Goal: Information Seeking & Learning: Learn about a topic

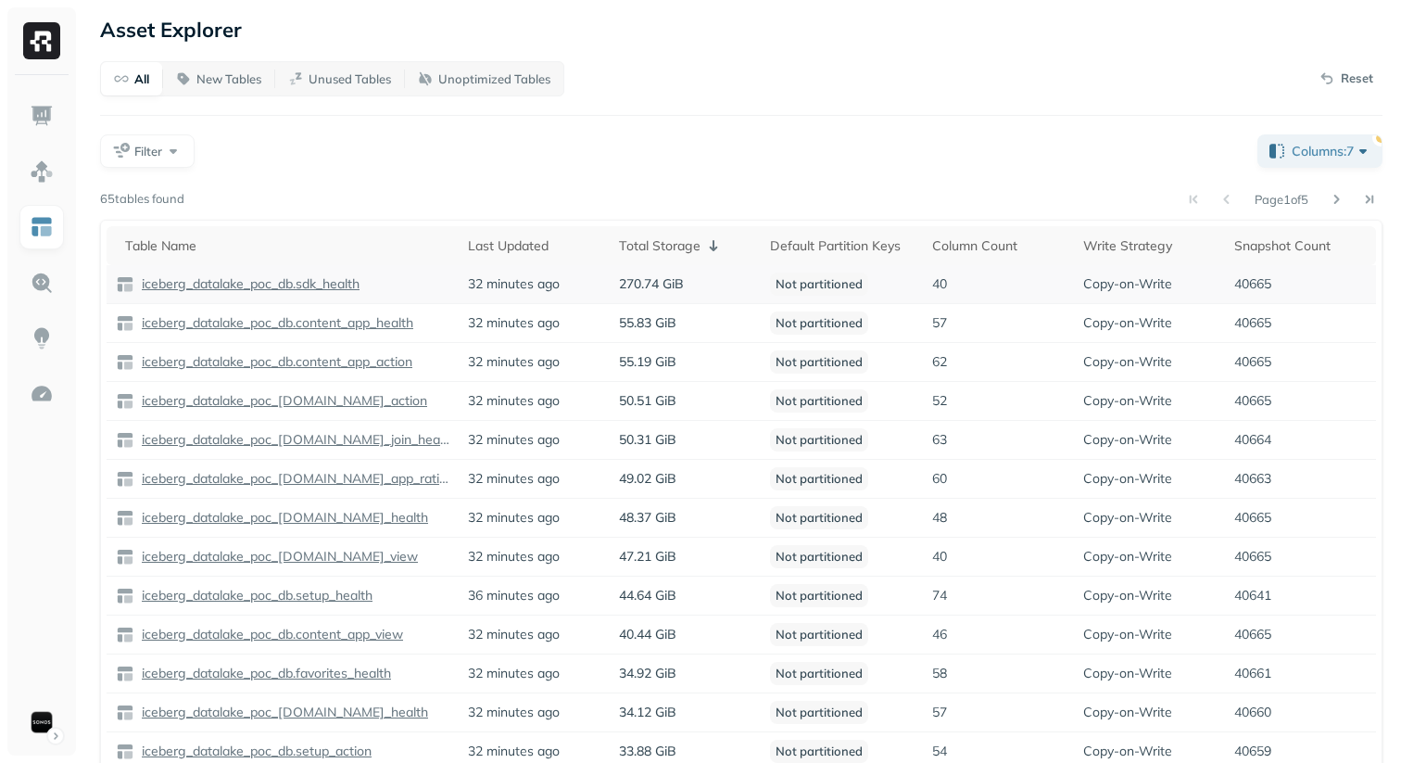
click at [755, 121] on div "All New Tables Unused Tables Unoptimized Tables Reset Filter Columns: 7 Page 1 …" at bounding box center [741, 477] width 1283 height 832
click at [1028, 99] on div "All New Tables Unused Tables Unoptimized Tables Reset Filter Columns: 7 Page 1 …" at bounding box center [741, 477] width 1283 height 832
click at [930, 228] on th "Column Count" at bounding box center [998, 245] width 151 height 39
click at [947, 237] on div "Column Count ( 2 )" at bounding box center [997, 245] width 135 height 22
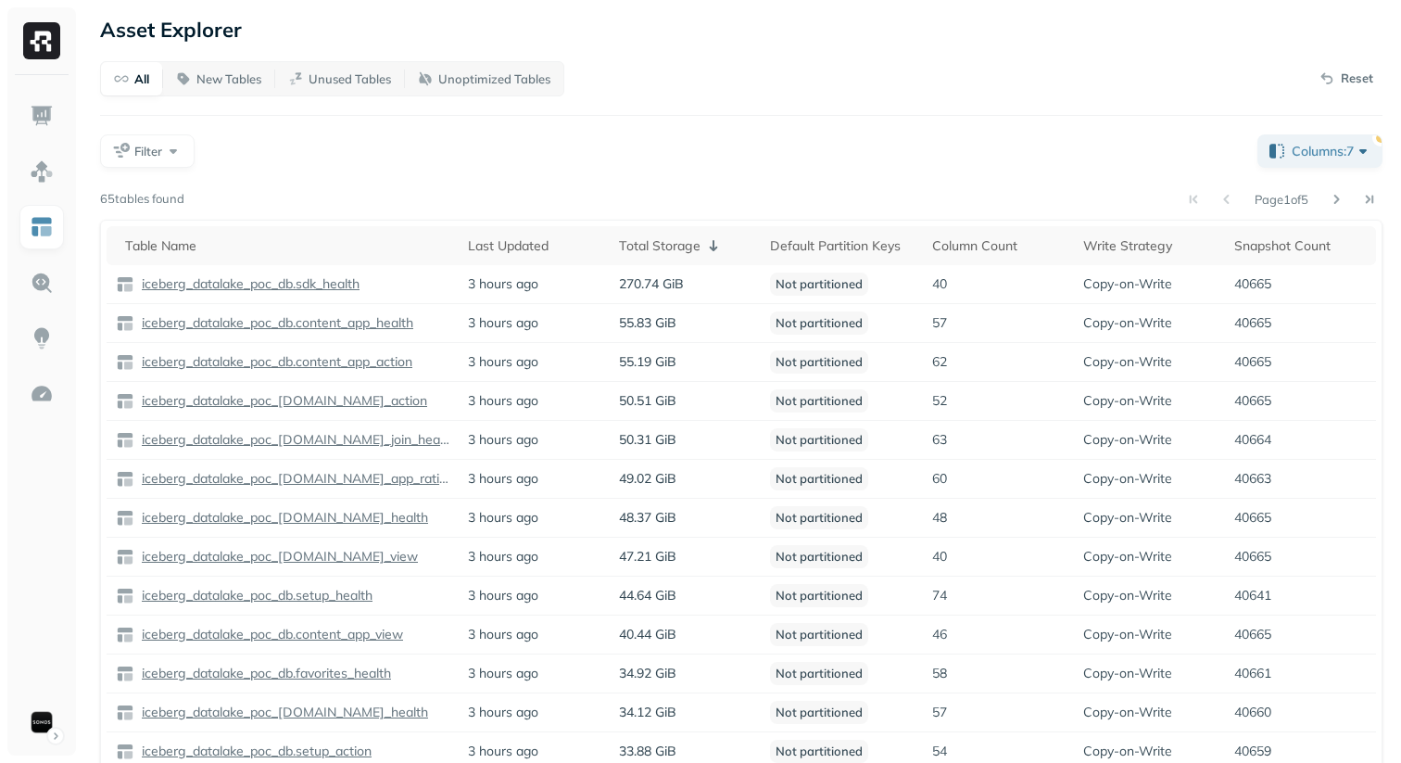
click at [780, 141] on div "Filter" at bounding box center [671, 150] width 1143 height 33
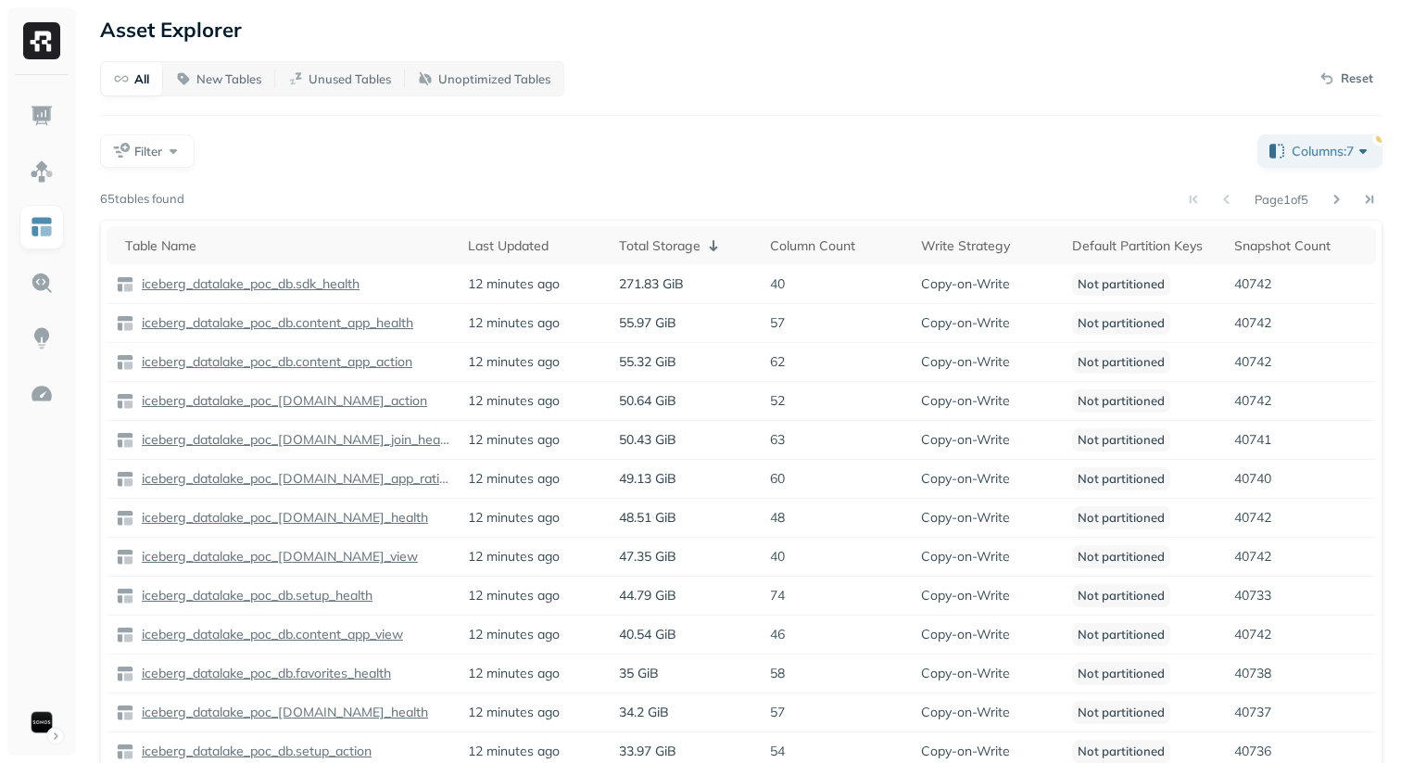
scroll to position [14, 0]
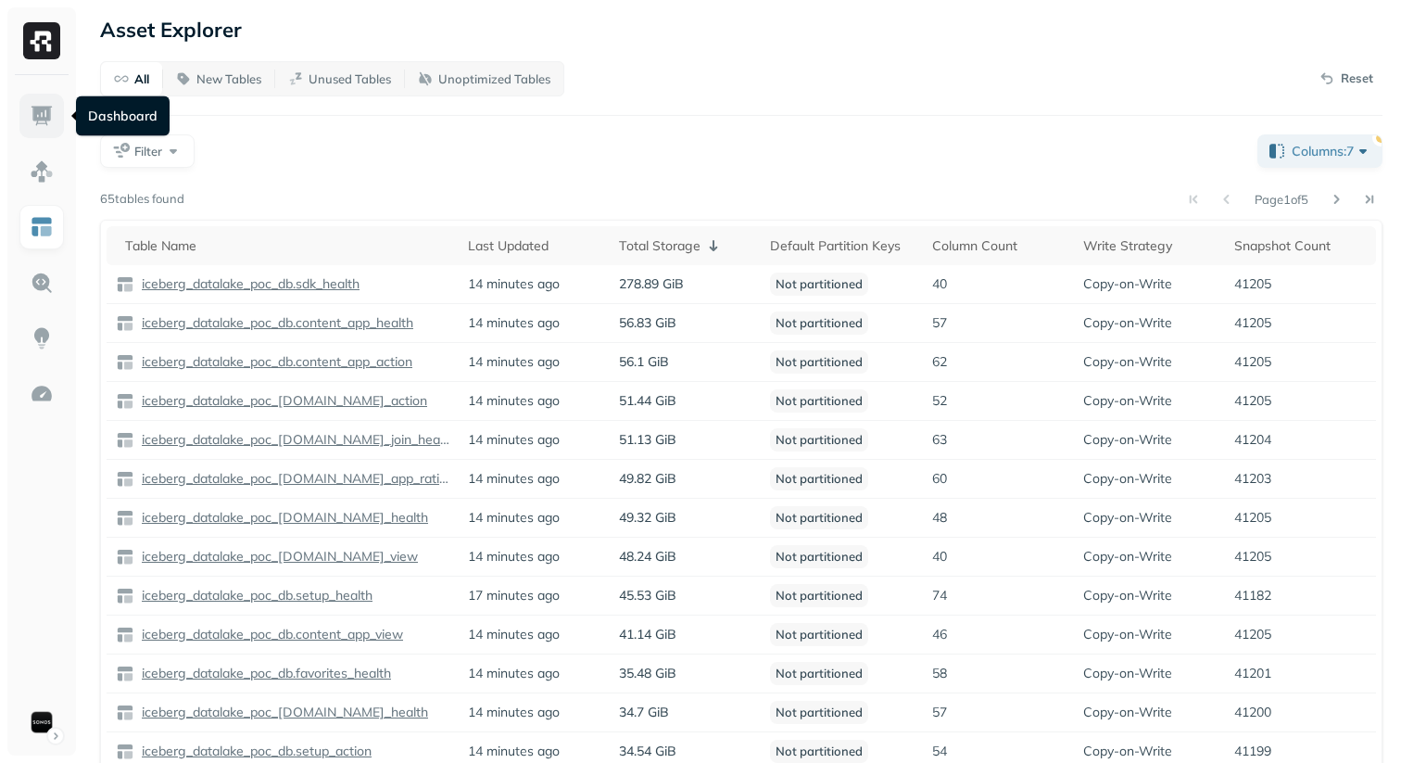
click at [40, 114] on img at bounding box center [42, 116] width 24 height 24
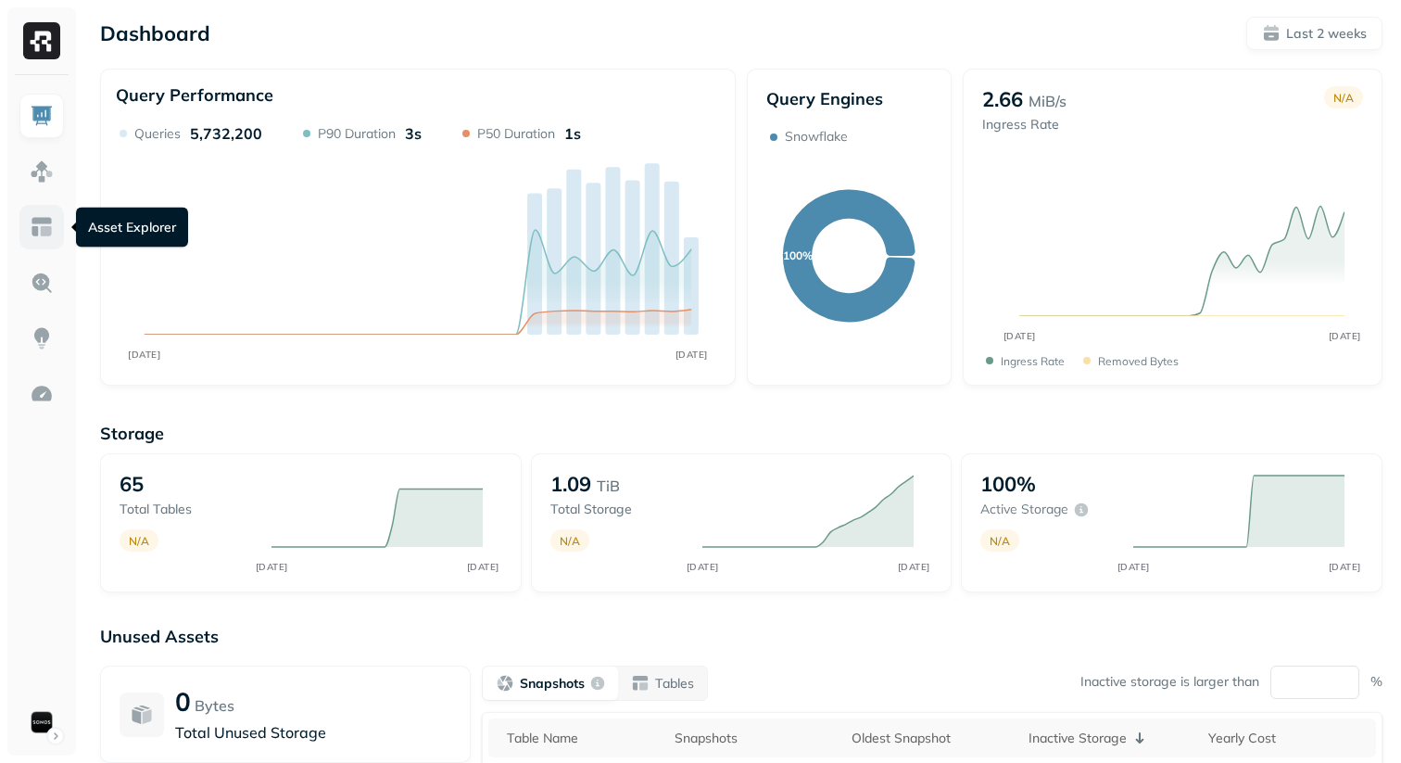
click at [48, 219] on img at bounding box center [42, 227] width 24 height 24
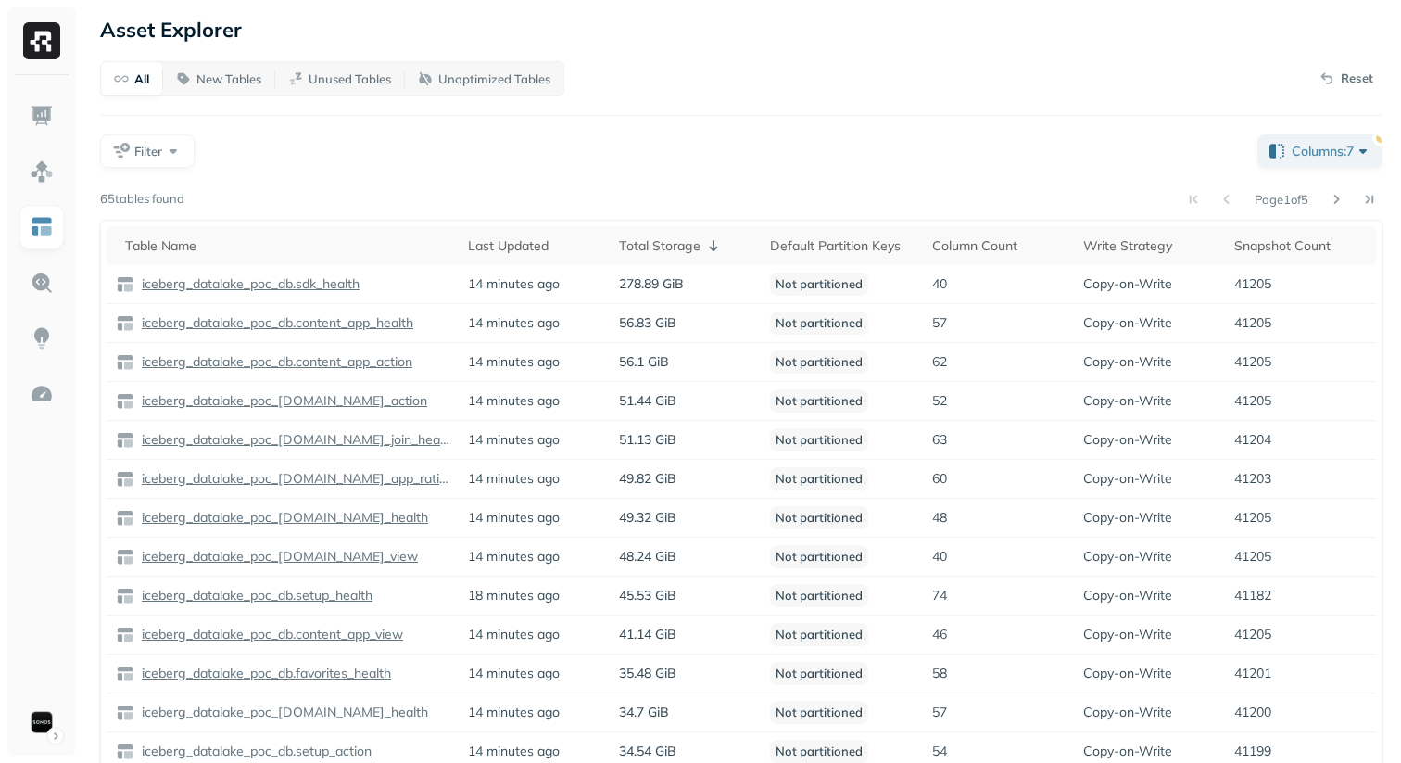
click at [520, 120] on div "All New Tables Unused Tables Unoptimized Tables Reset Filter Columns: 7 Page 1 …" at bounding box center [741, 477] width 1283 height 832
click at [192, 146] on button "Filter" at bounding box center [147, 150] width 95 height 33
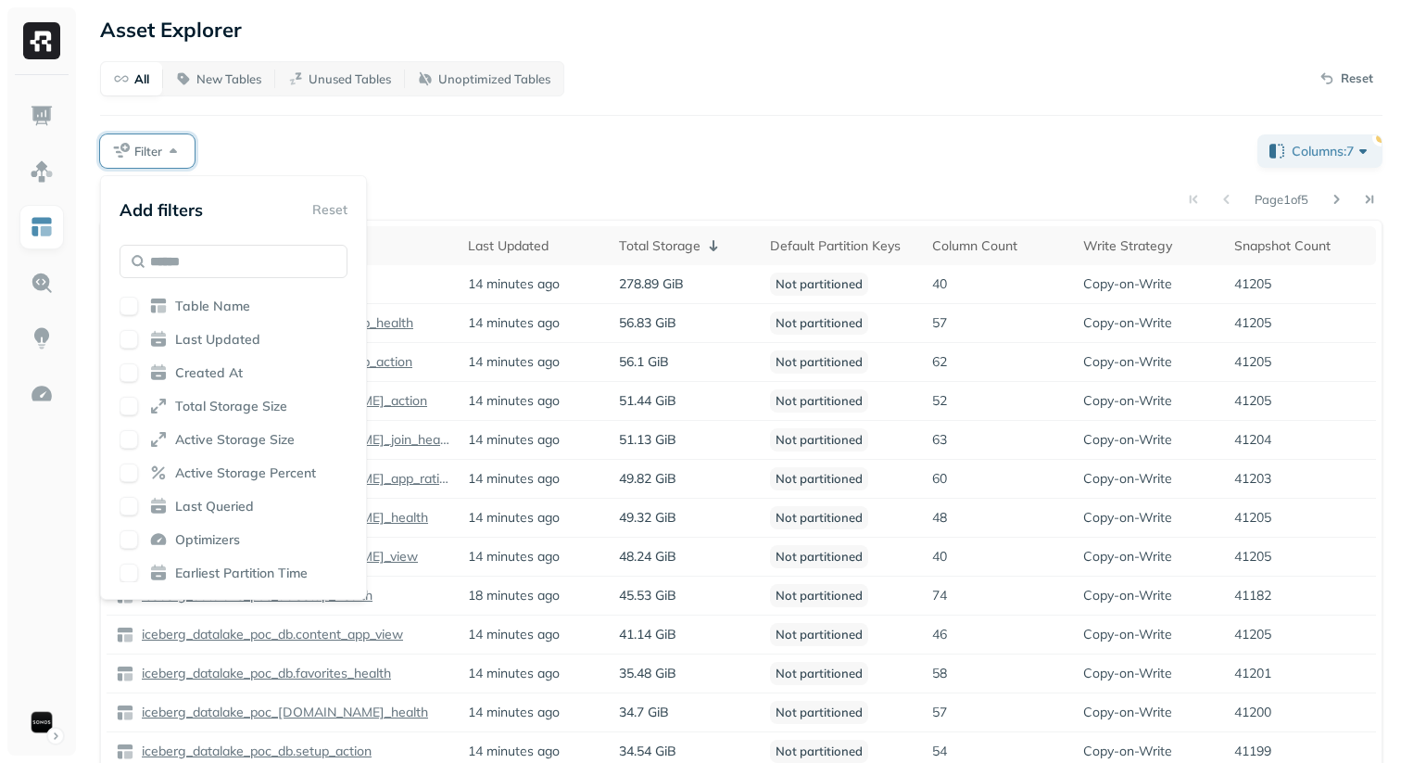
click at [446, 164] on div "Filter" at bounding box center [671, 150] width 1143 height 33
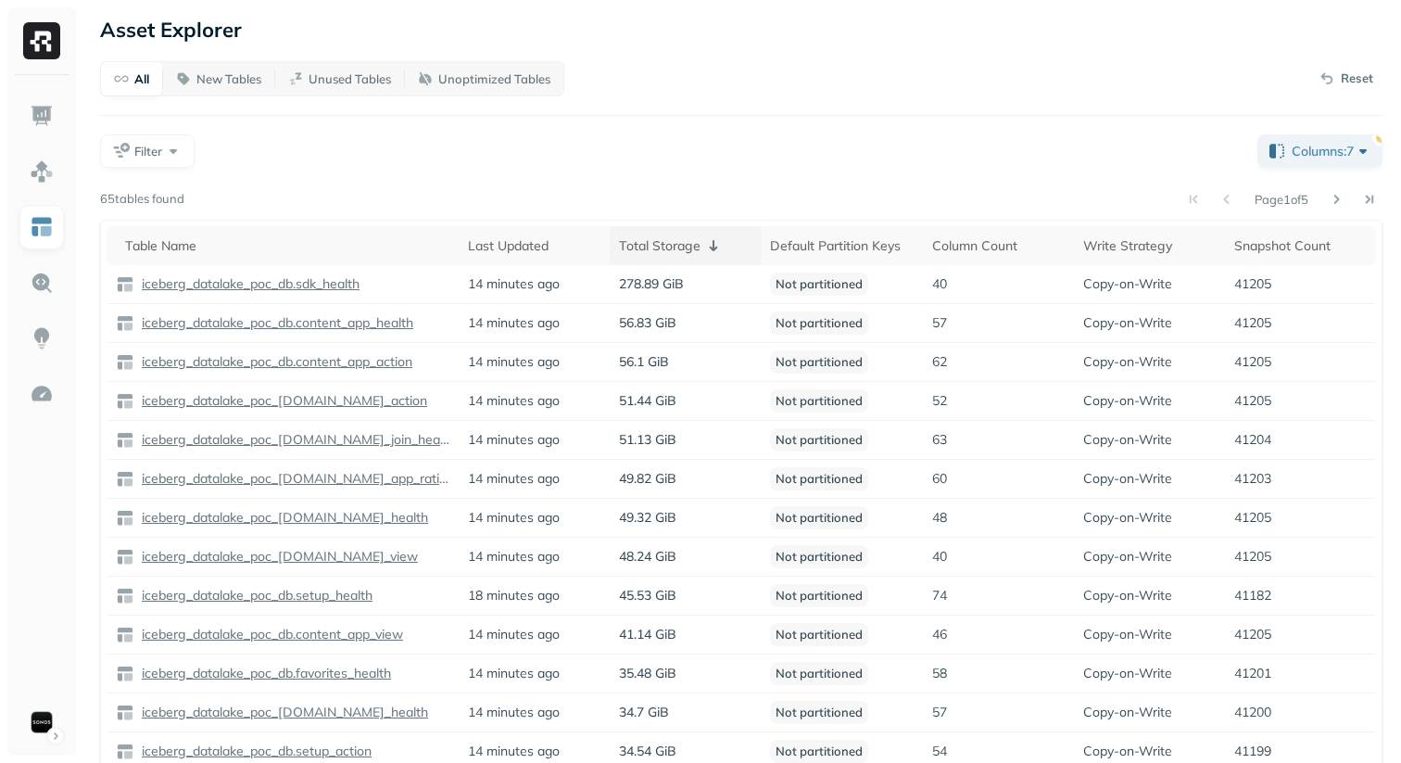
click at [637, 246] on div "Total Storage" at bounding box center [685, 245] width 133 height 22
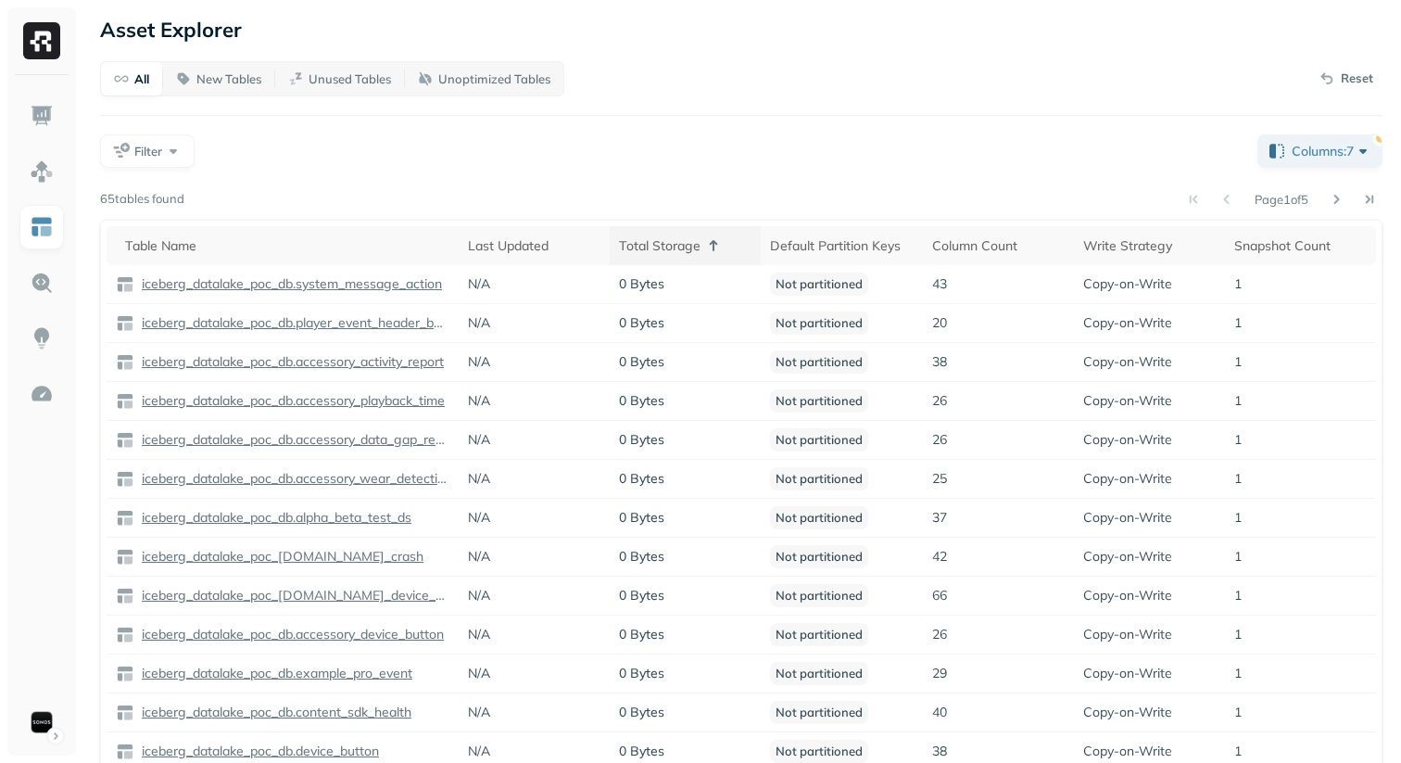
click at [637, 246] on div "Total Storage" at bounding box center [685, 245] width 133 height 22
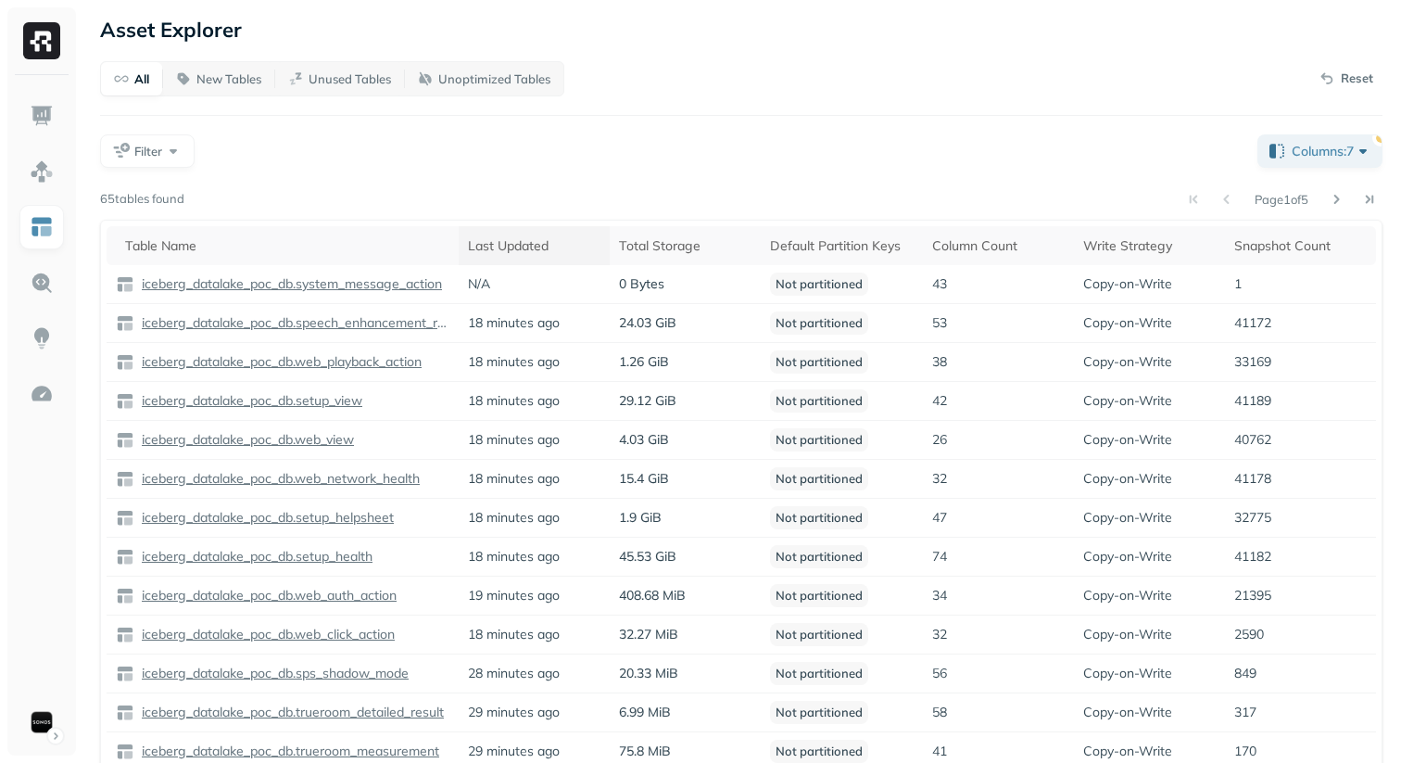
click at [488, 250] on div "Last Updated" at bounding box center [534, 246] width 133 height 18
click at [510, 260] on th "Last Updated" at bounding box center [534, 245] width 151 height 39
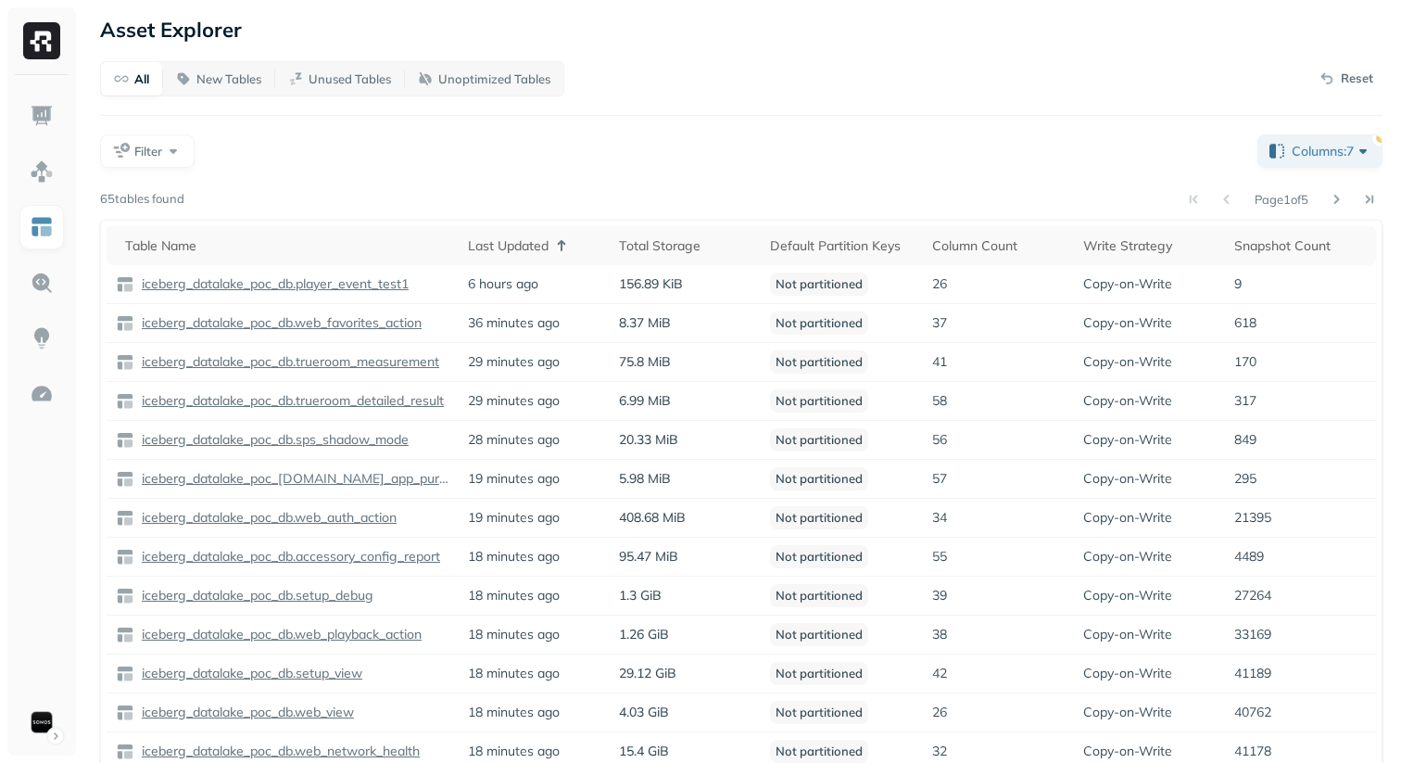
click at [818, 64] on div "All New Tables Unused Tables Unoptimized Tables Reset" at bounding box center [741, 78] width 1283 height 35
click at [806, 160] on div "Filter" at bounding box center [671, 150] width 1143 height 33
click at [32, 123] on img at bounding box center [42, 116] width 24 height 24
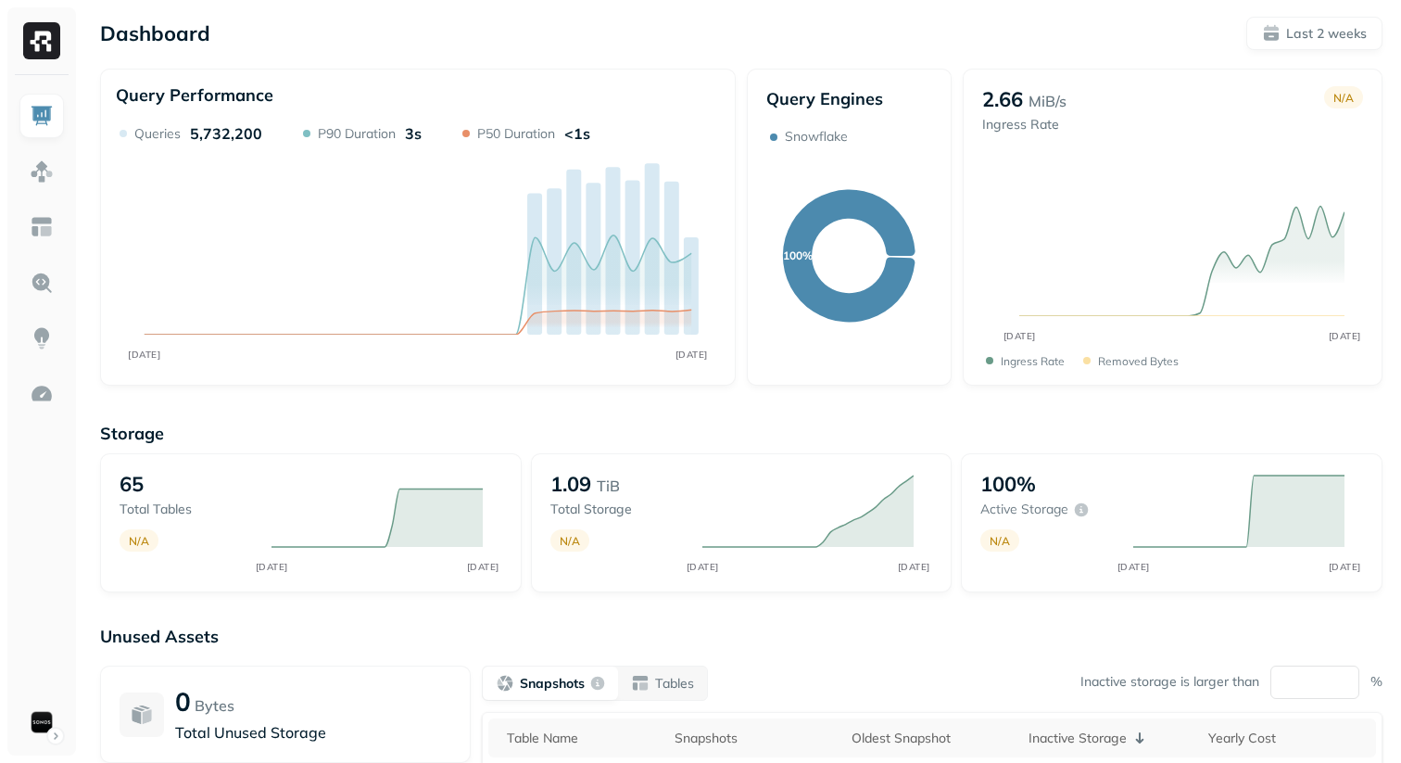
scroll to position [25, 0]
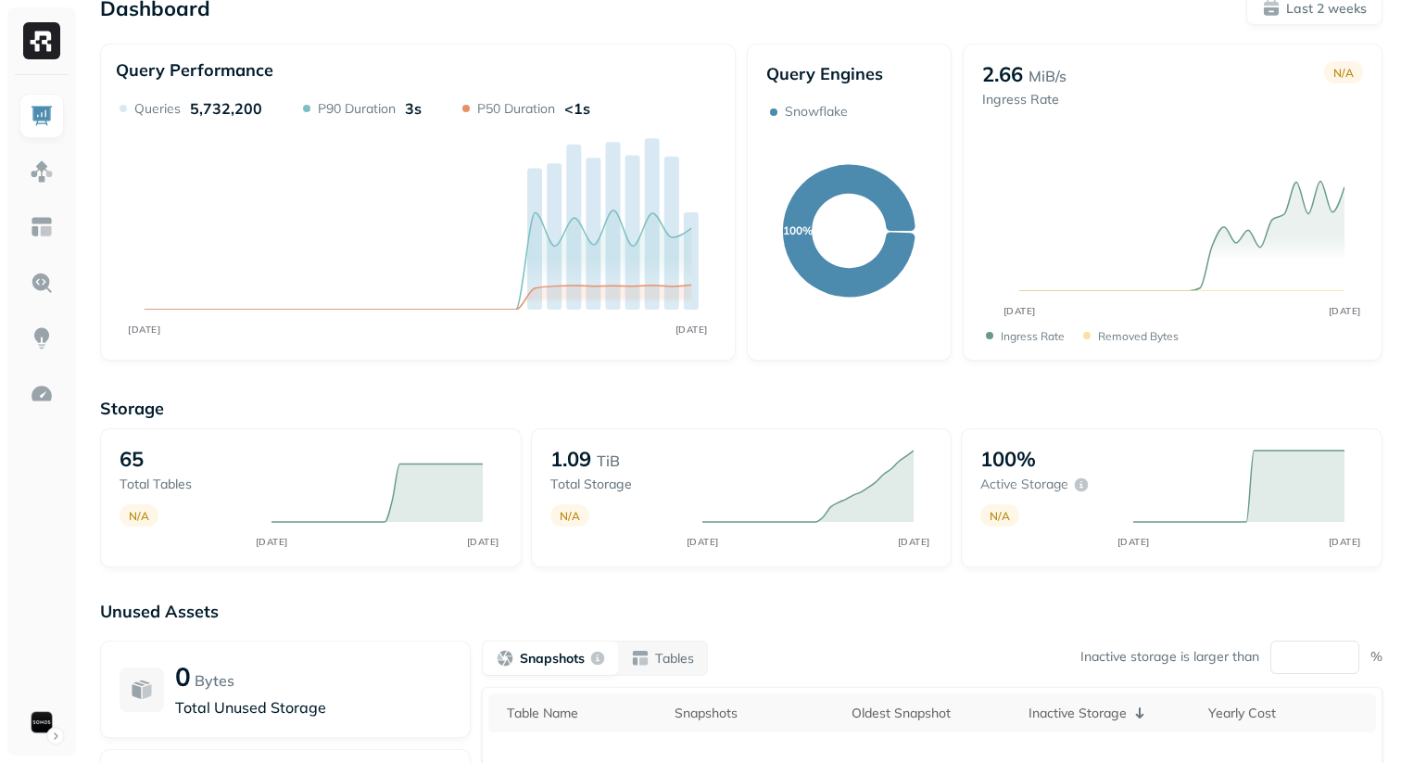
click at [797, 383] on div "Storage 65 Total tables N/A SEP 18 OCT 02 1.09 TiB Total storage N/A SEP 18 OCT…" at bounding box center [741, 684] width 1283 height 611
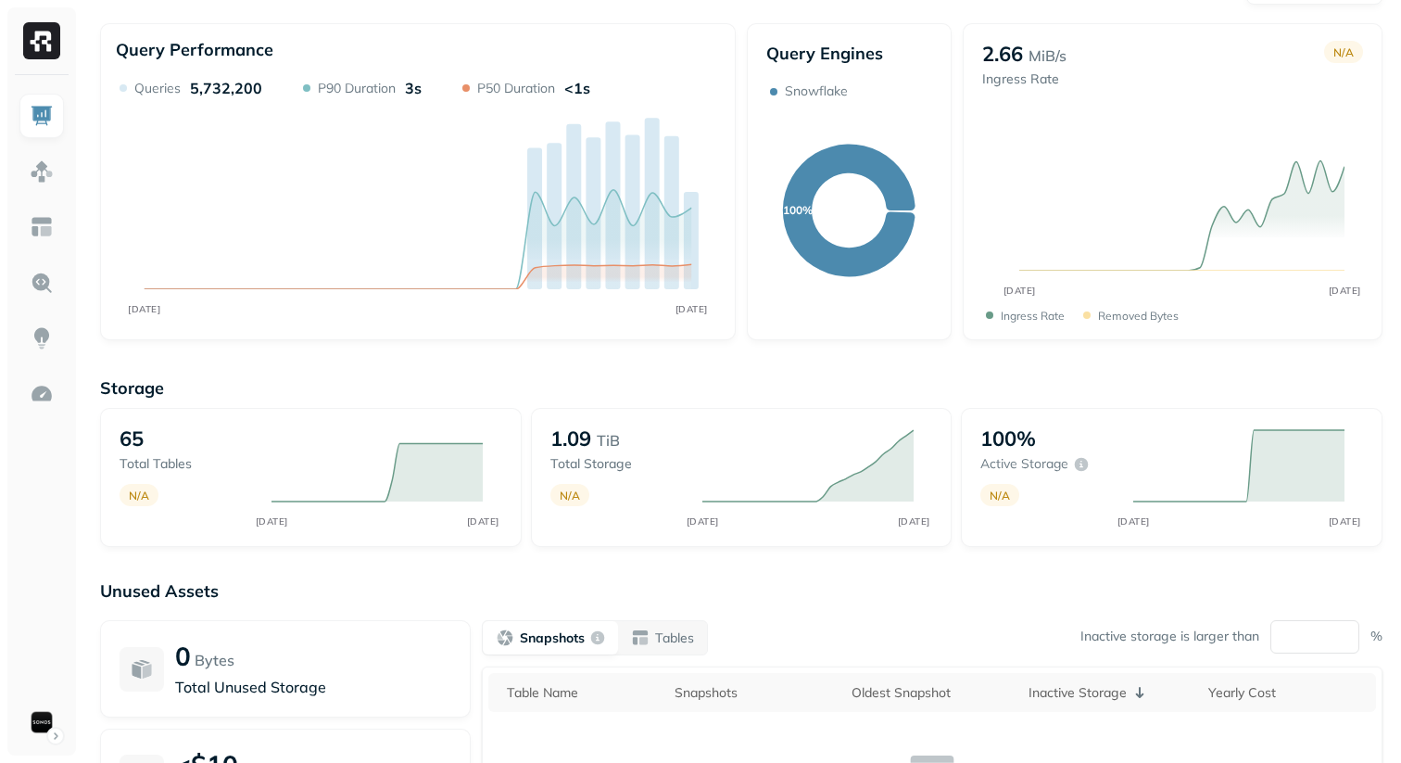
scroll to position [97, 0]
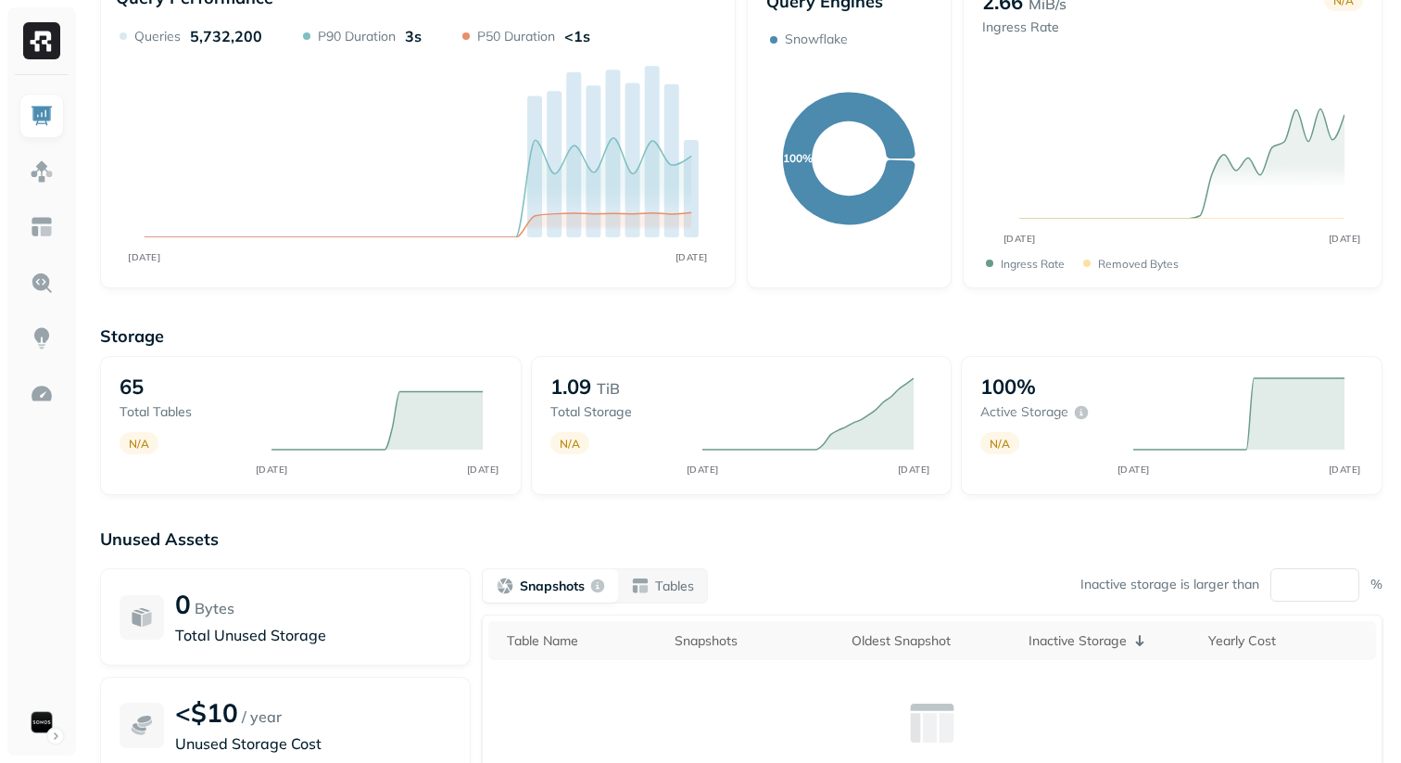
click at [1328, 316] on div "Storage 65 Total tables N/A SEP 18 OCT 02 1.09 TiB Total storage N/A SEP 18 OCT…" at bounding box center [741, 612] width 1283 height 611
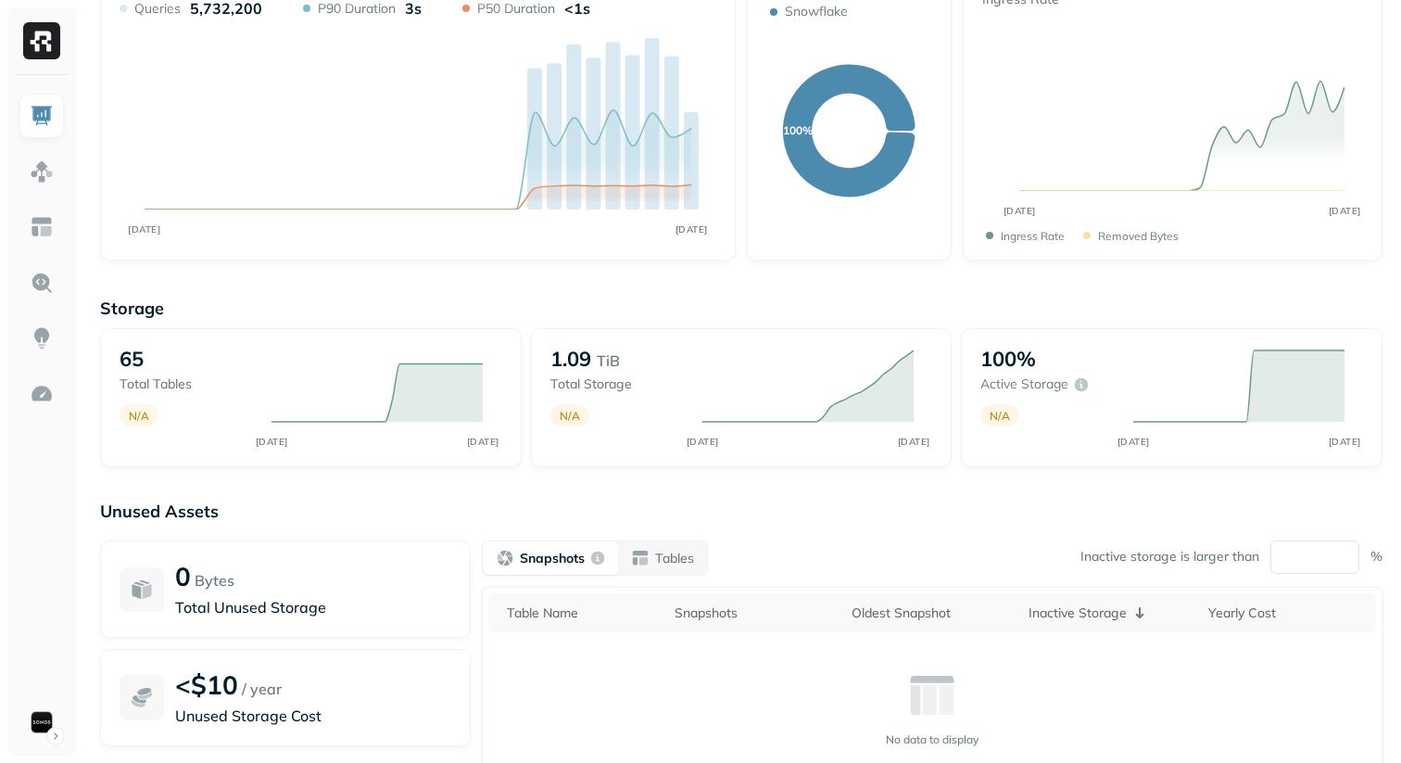
scroll to position [152, 0]
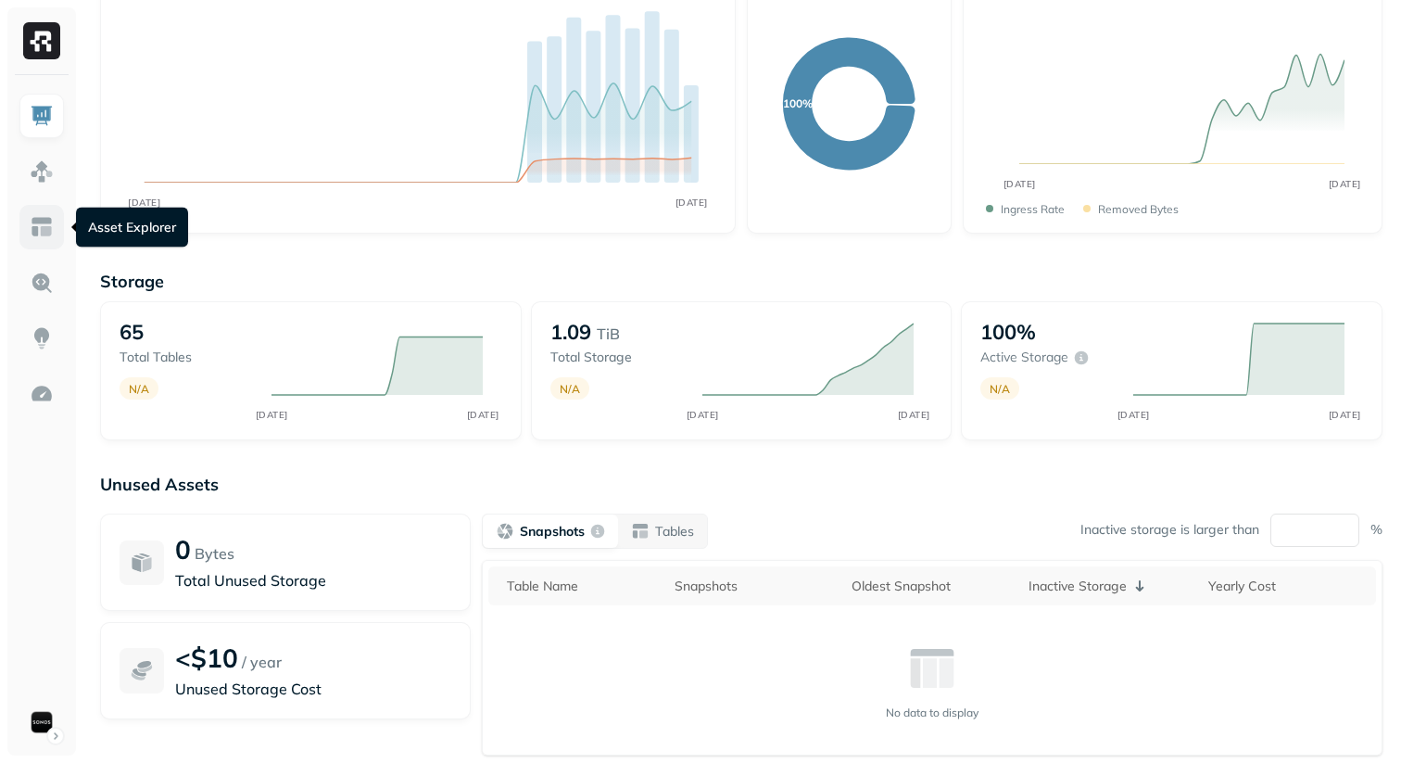
click at [40, 229] on img at bounding box center [42, 227] width 24 height 24
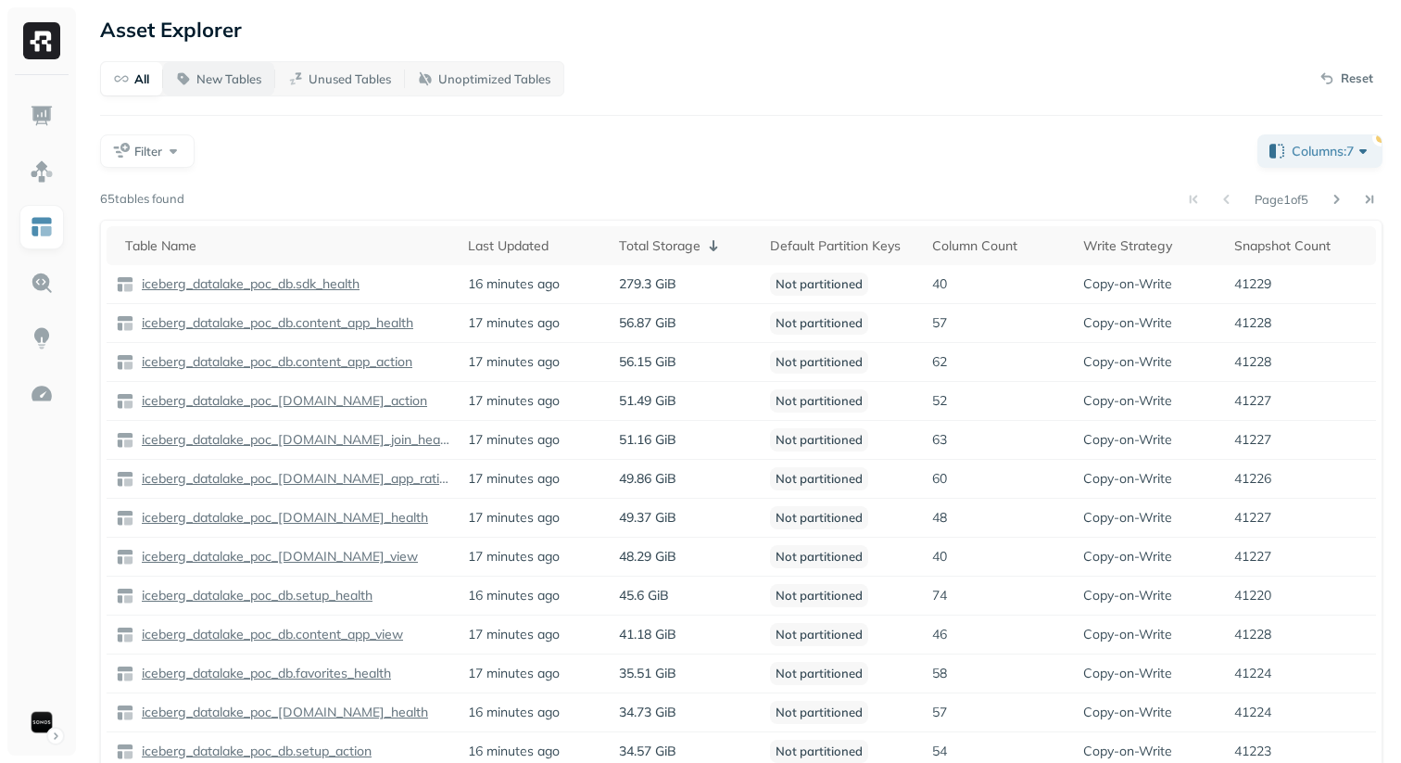
click at [224, 84] on p "New Tables" at bounding box center [228, 79] width 65 height 18
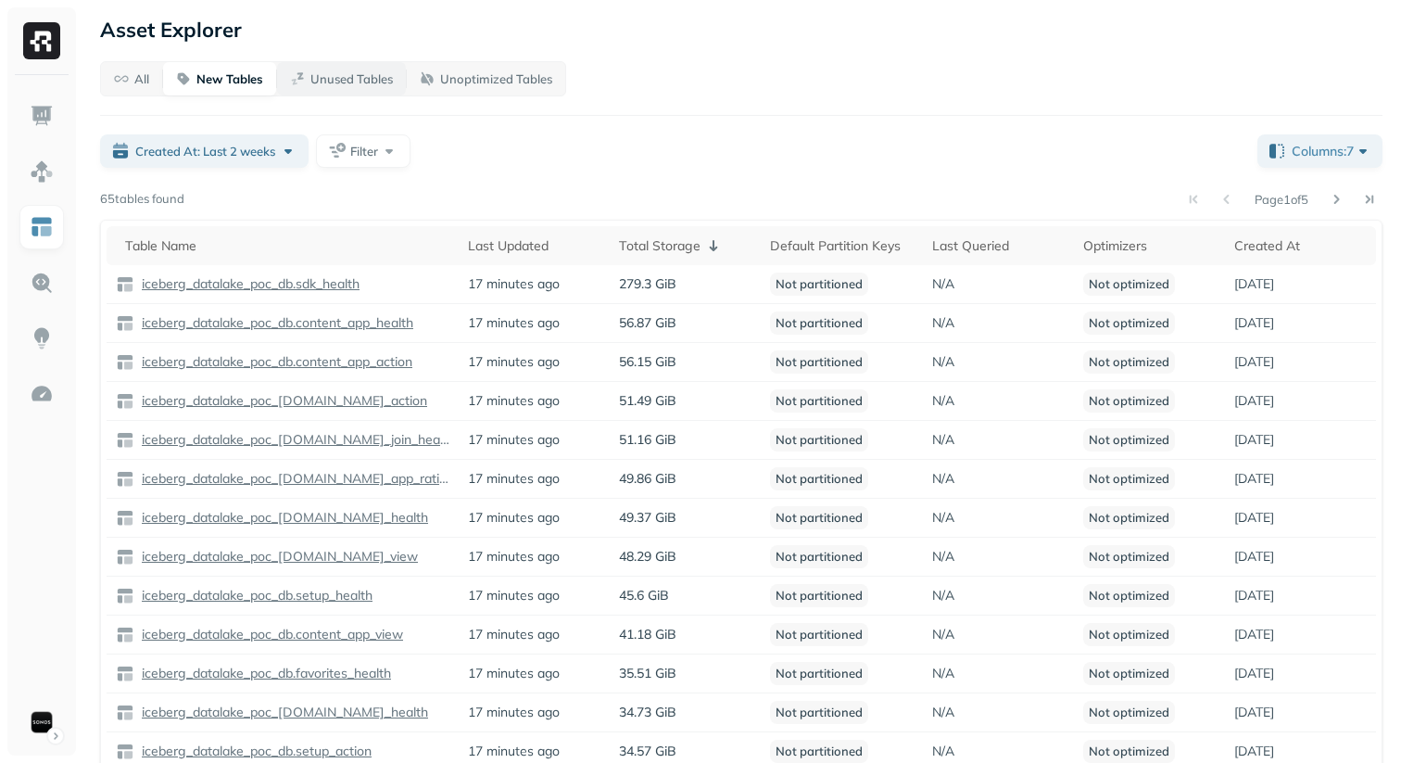
click at [337, 85] on p "Unused Tables" at bounding box center [351, 79] width 82 height 18
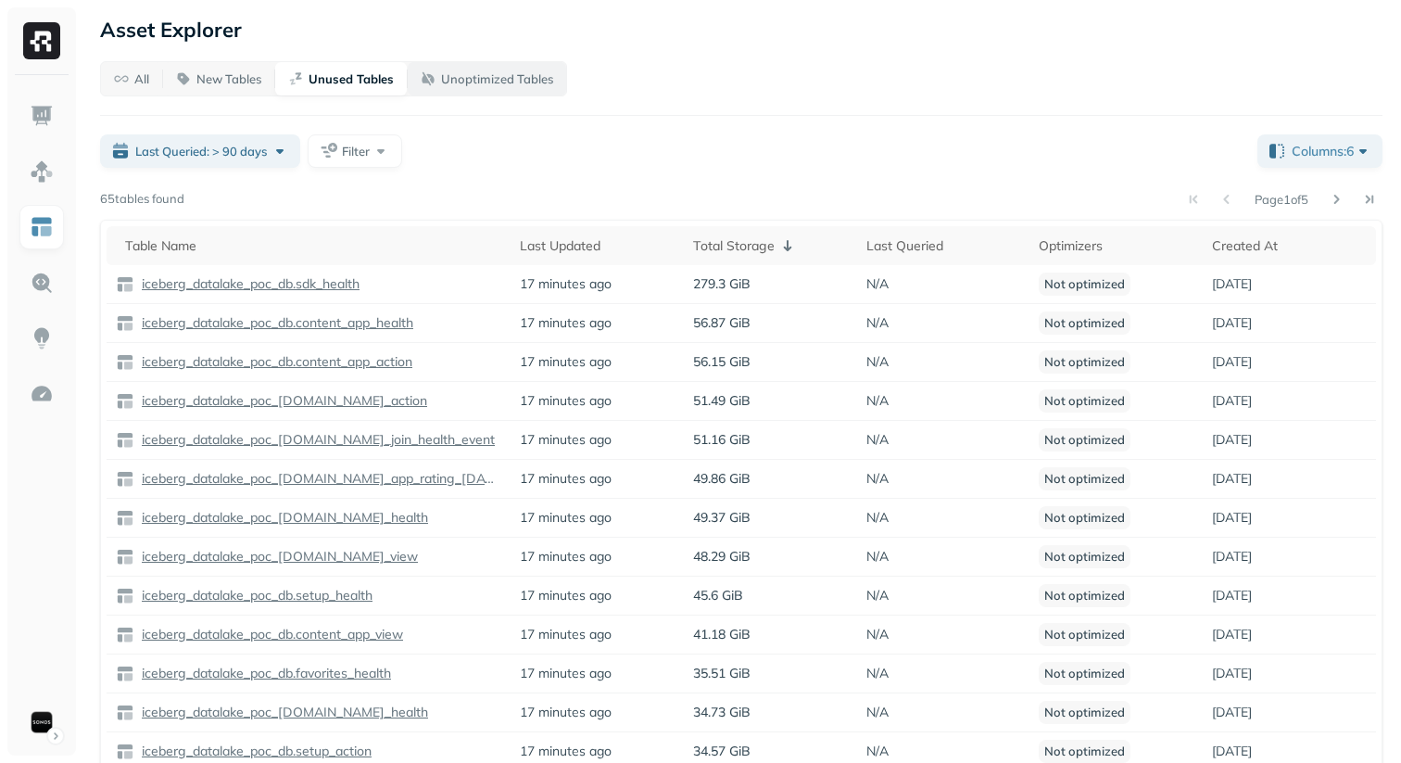
click at [501, 82] on p "Unoptimized Tables" at bounding box center [497, 79] width 112 height 18
click at [151, 82] on button "All" at bounding box center [131, 78] width 61 height 33
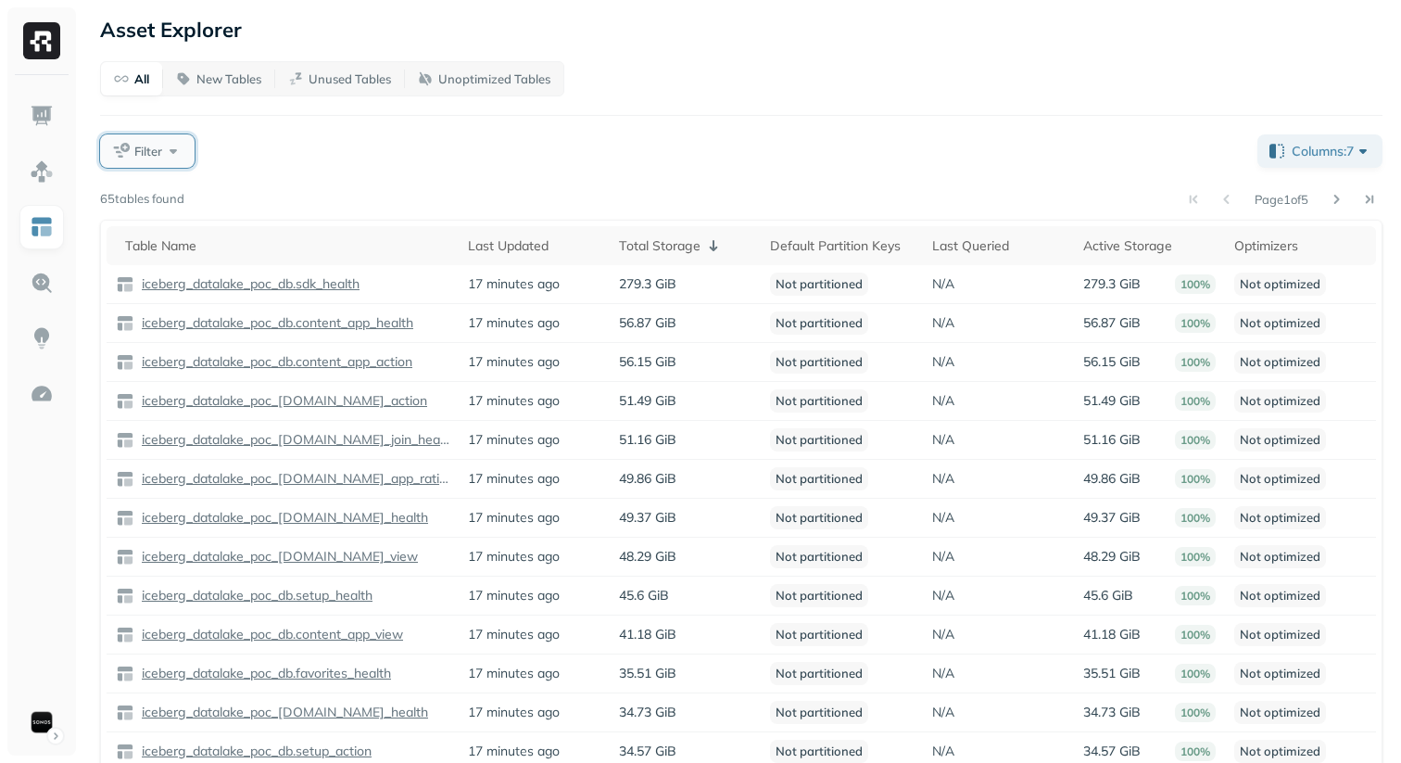
click at [153, 146] on span "Filter" at bounding box center [148, 152] width 28 height 18
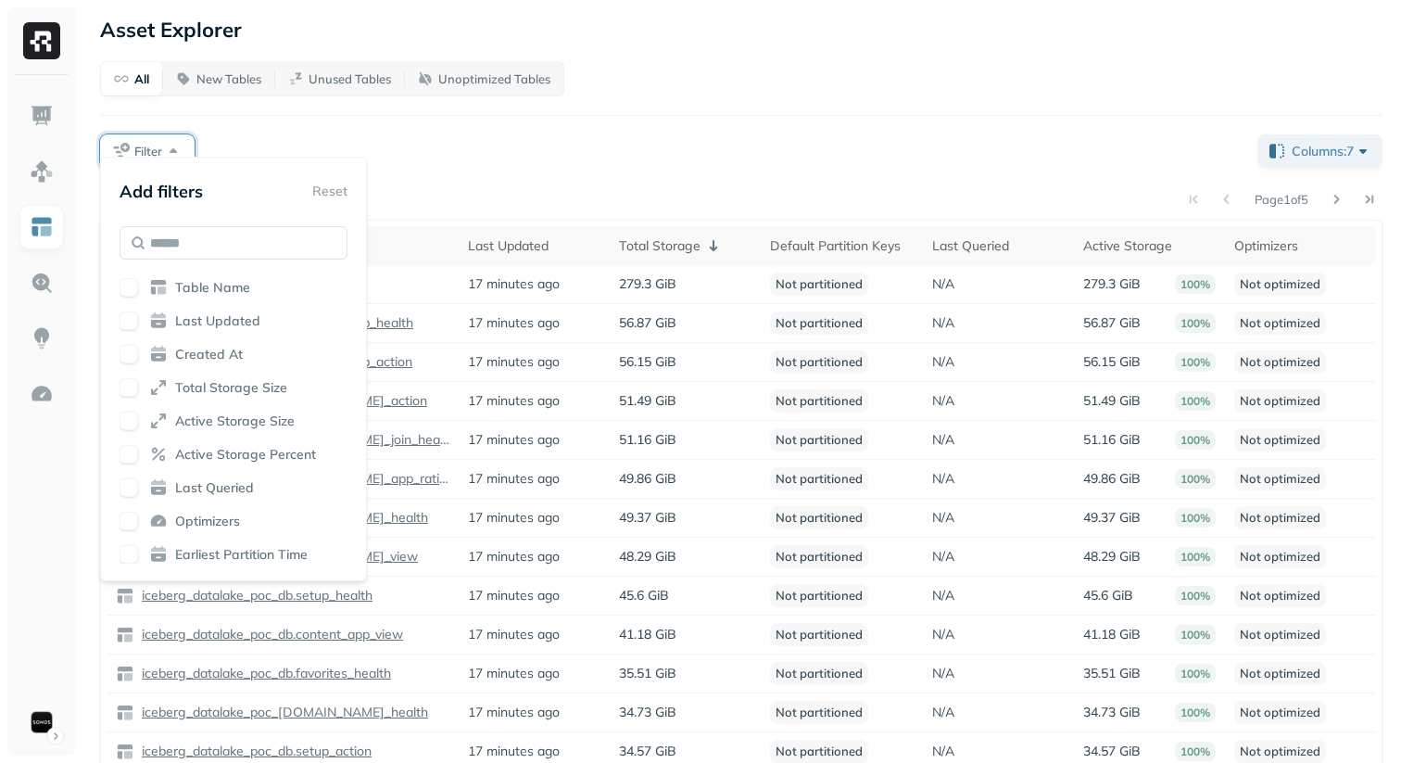
scroll to position [19, 0]
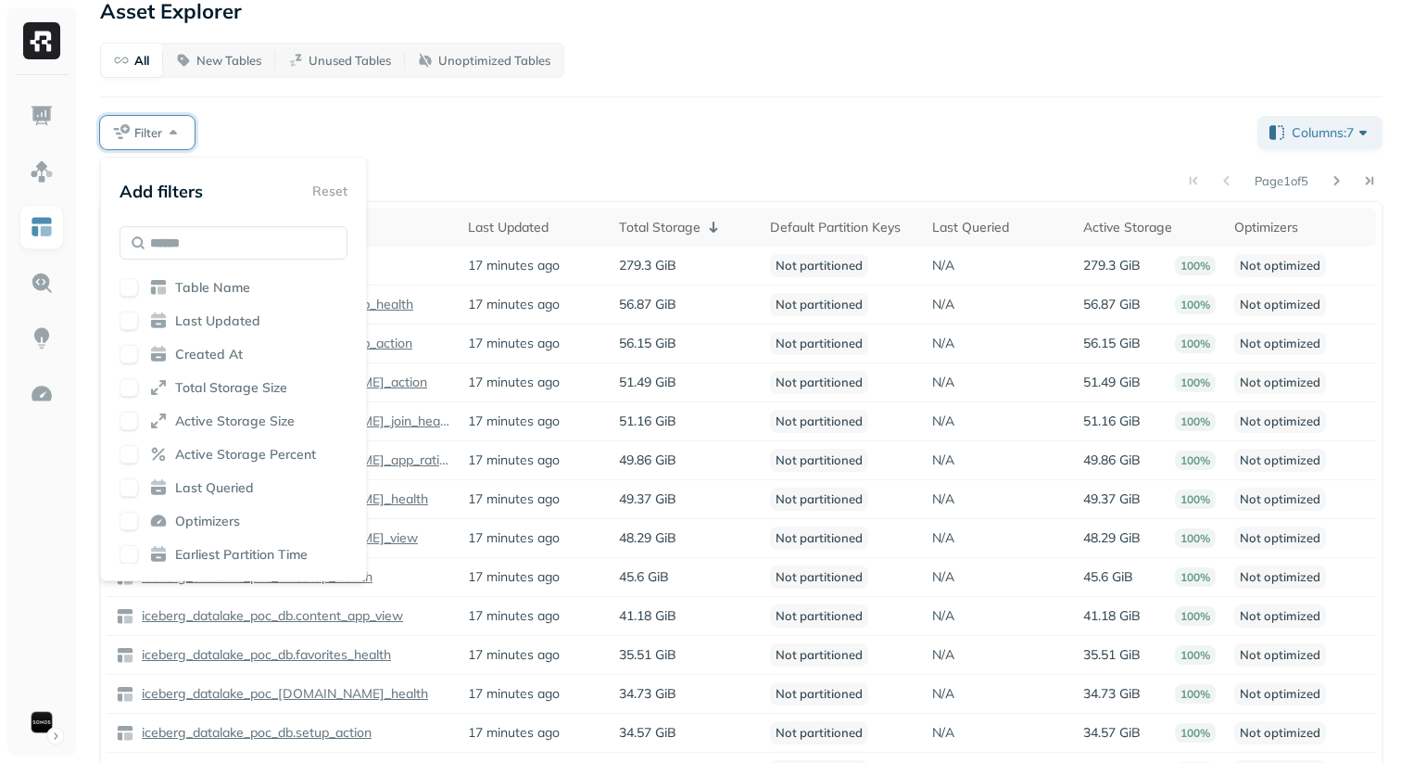
click at [578, 176] on div "Page 1 of 5" at bounding box center [783, 181] width 1198 height 26
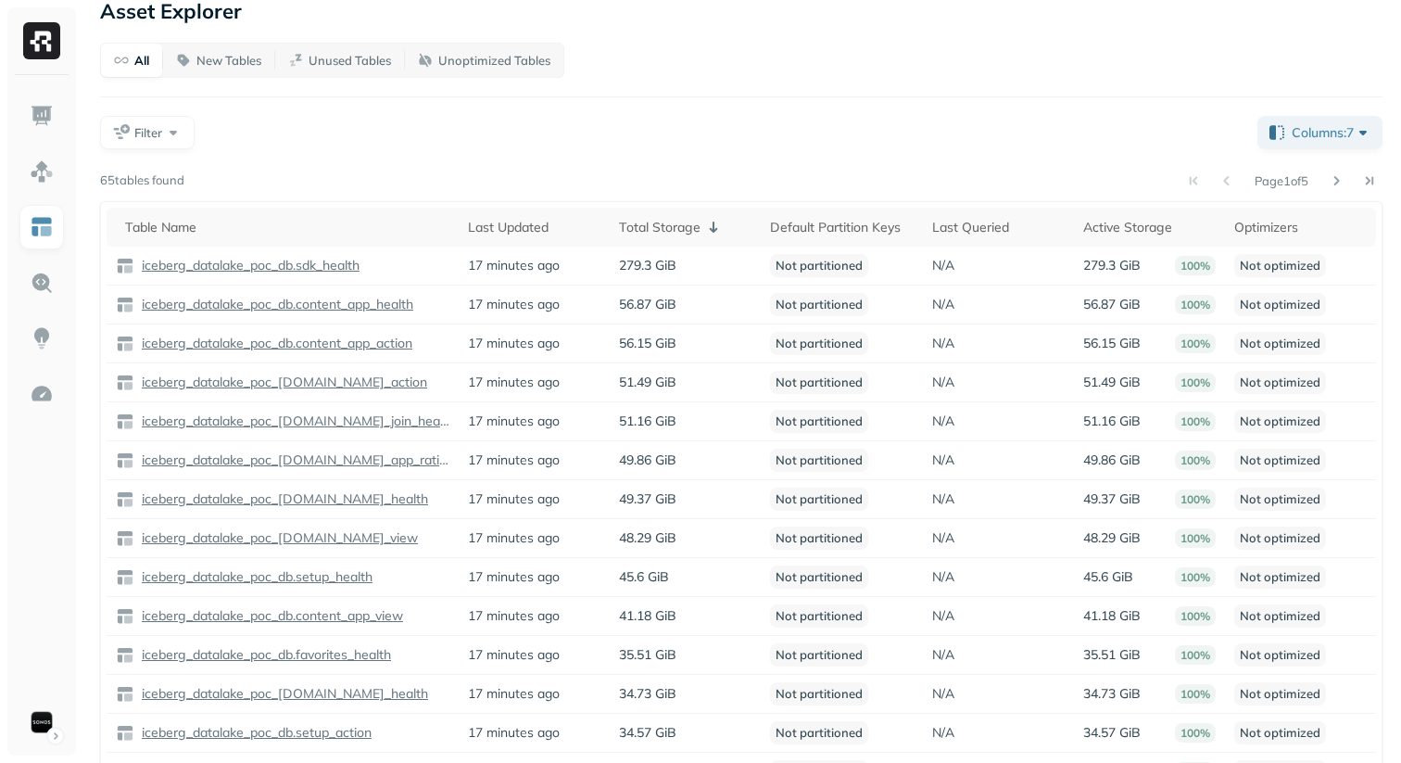
scroll to position [0, 0]
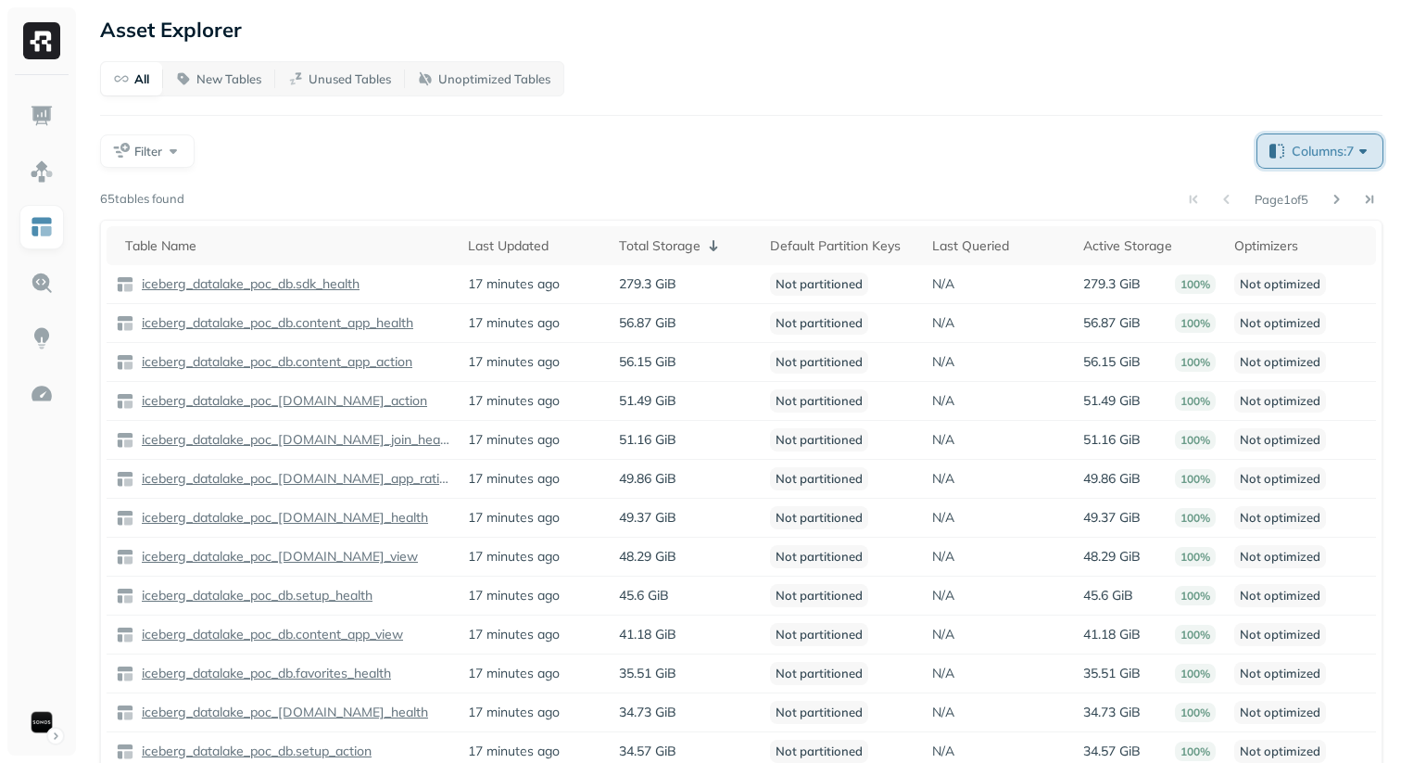
click at [1339, 157] on span "Columns: 7" at bounding box center [1332, 151] width 81 height 19
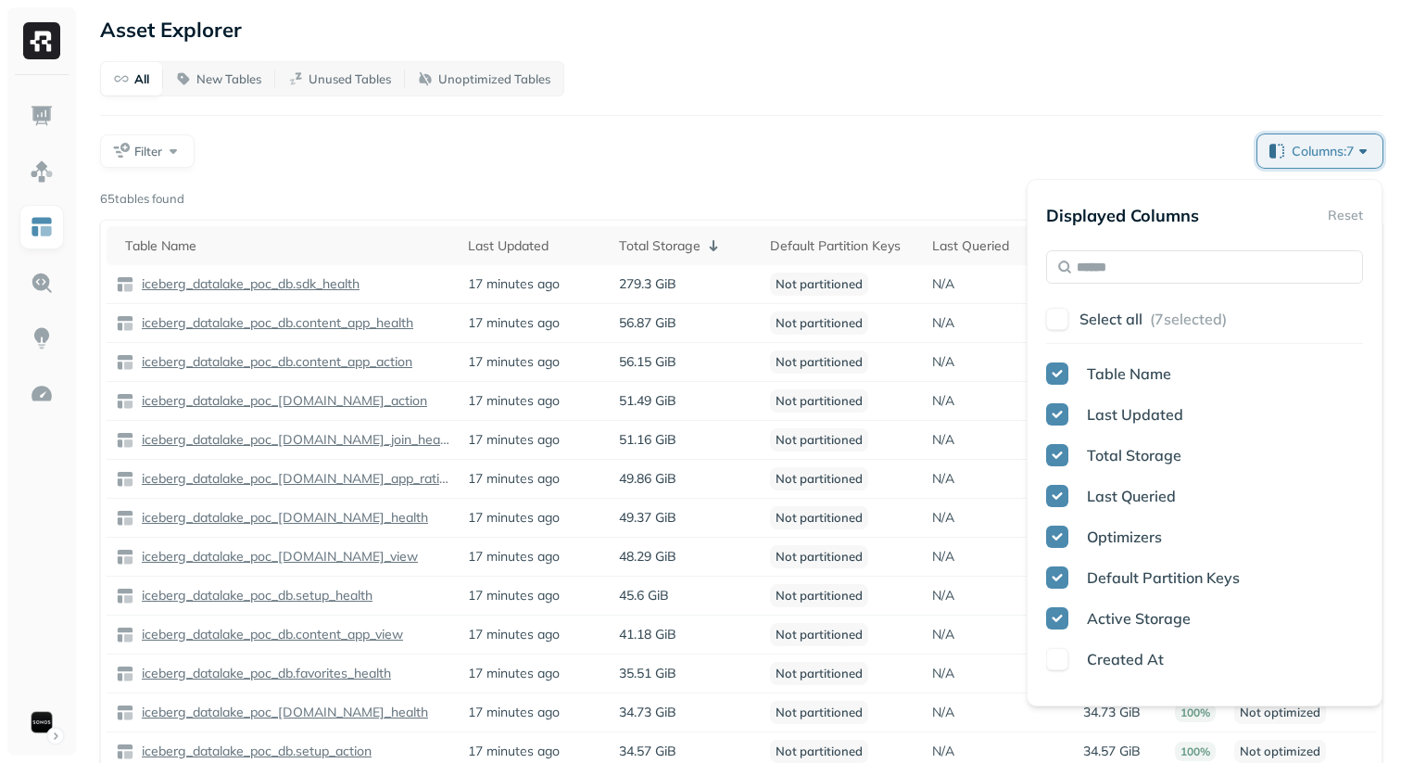
click at [867, 156] on div "Filter" at bounding box center [671, 150] width 1143 height 33
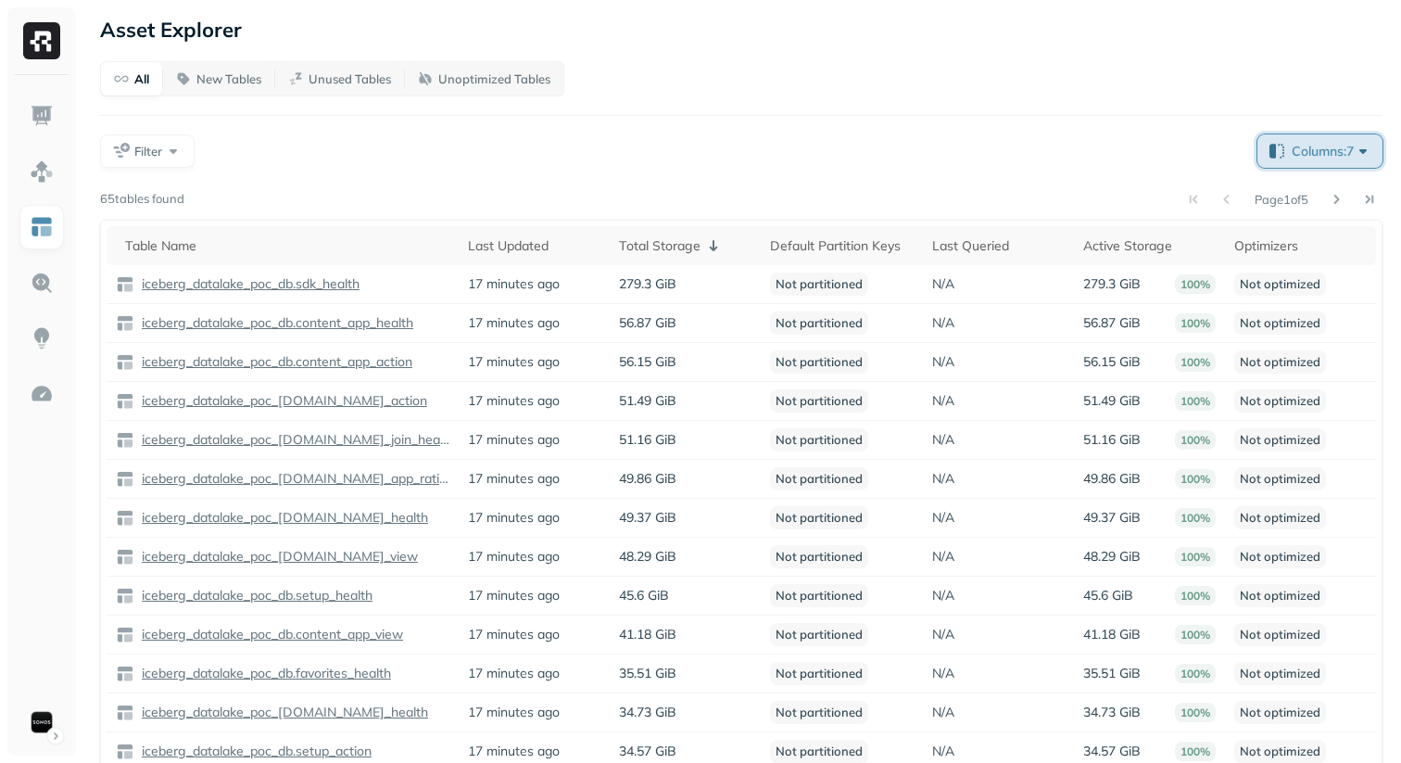
click at [1268, 149] on button "Columns: 7" at bounding box center [1320, 150] width 125 height 33
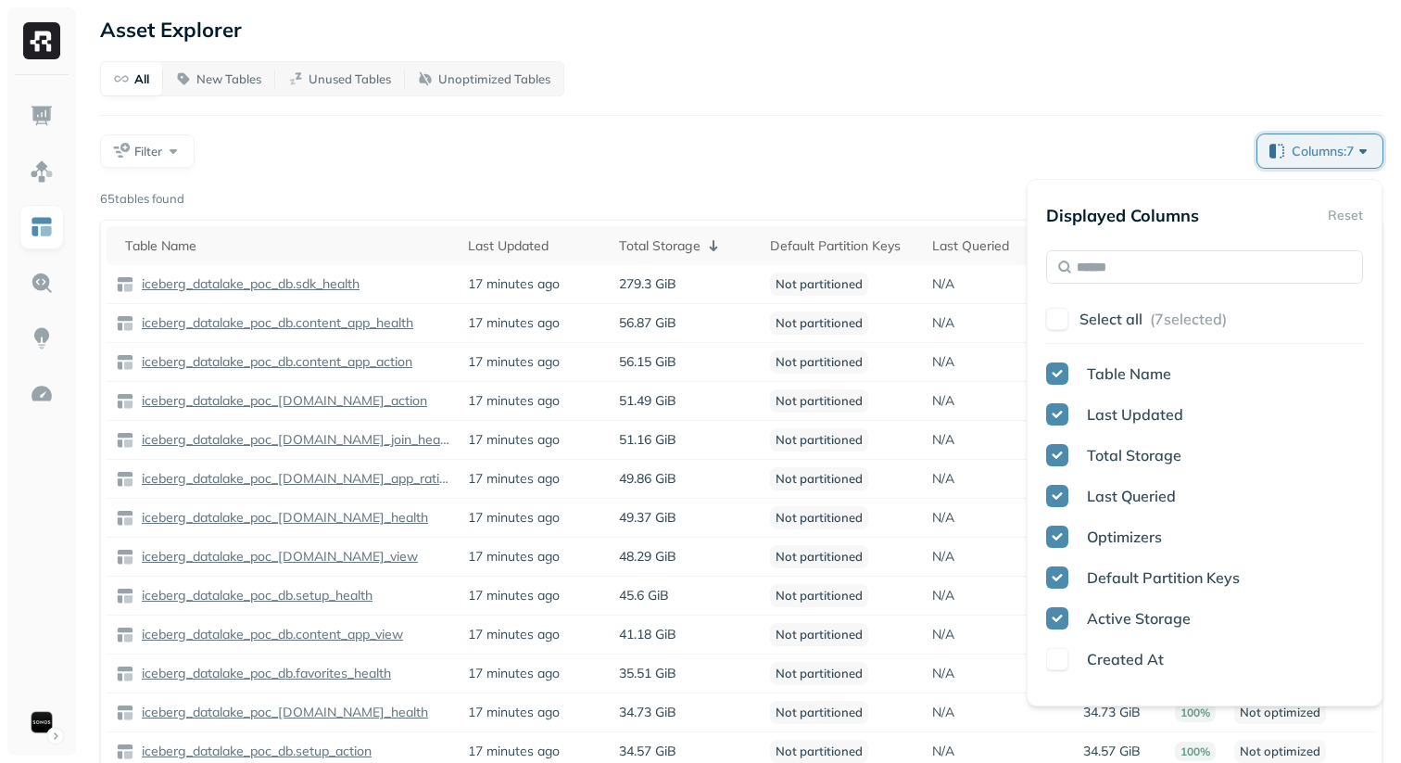
click at [1057, 491] on button "button" at bounding box center [1057, 496] width 22 height 22
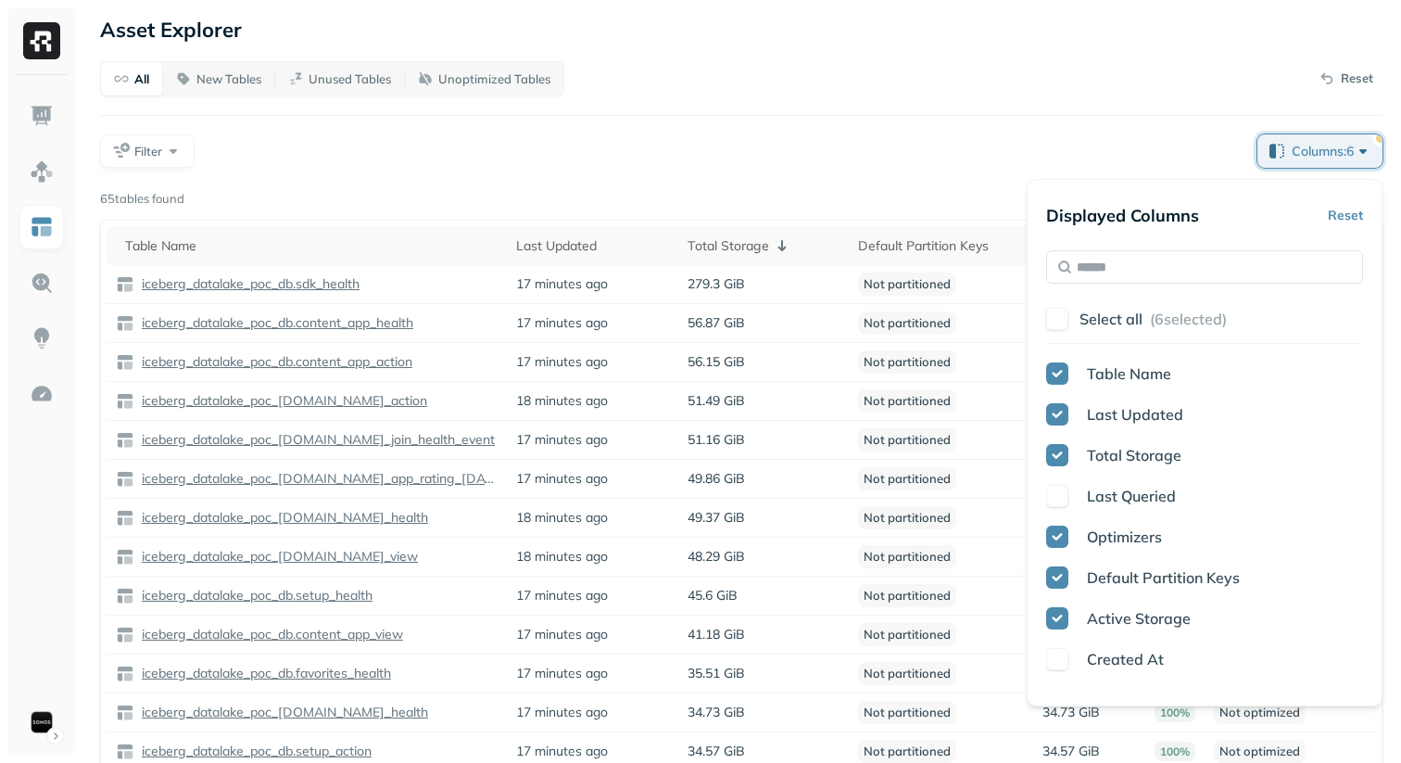
click at [1055, 537] on button "button" at bounding box center [1057, 536] width 22 height 22
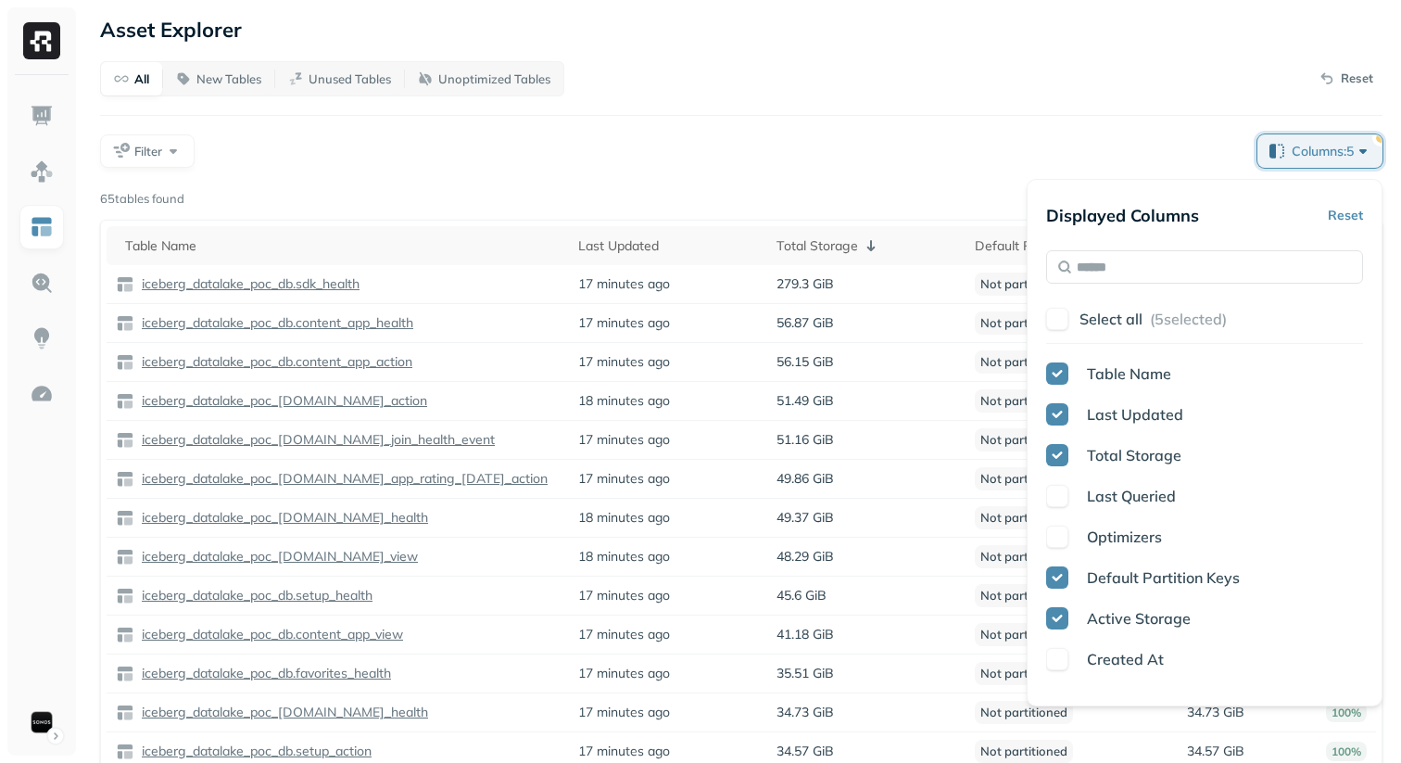
scroll to position [38, 0]
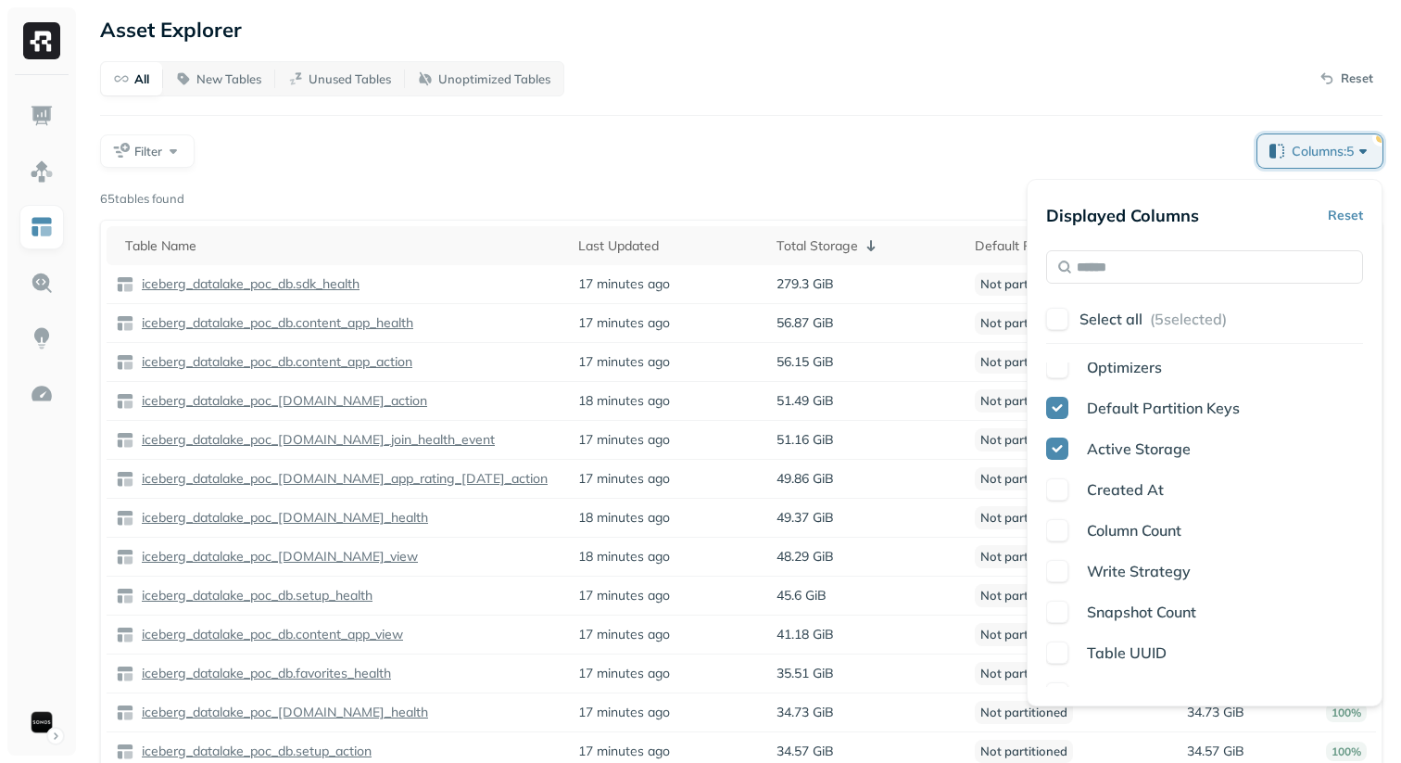
click at [1063, 530] on button "button" at bounding box center [1057, 530] width 22 height 22
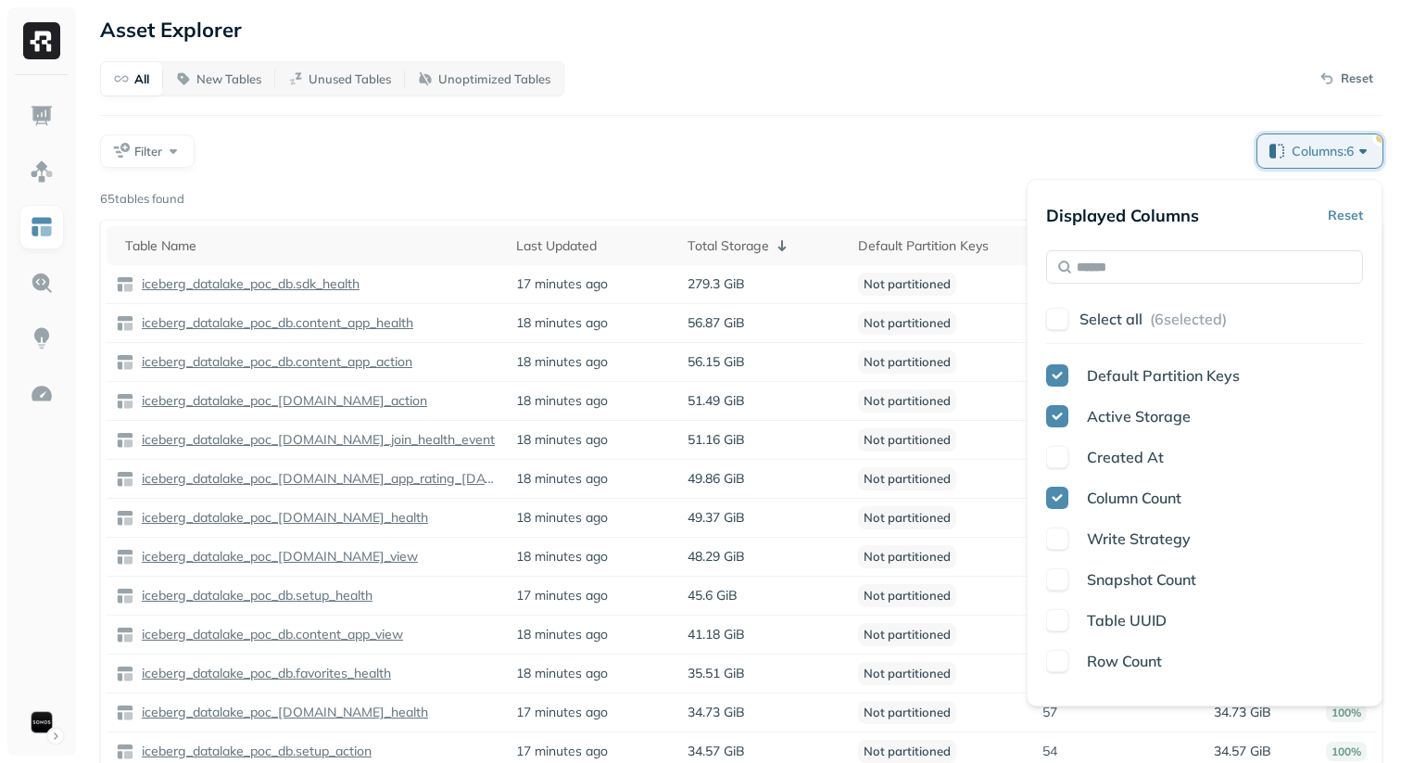
scroll to position [162, 0]
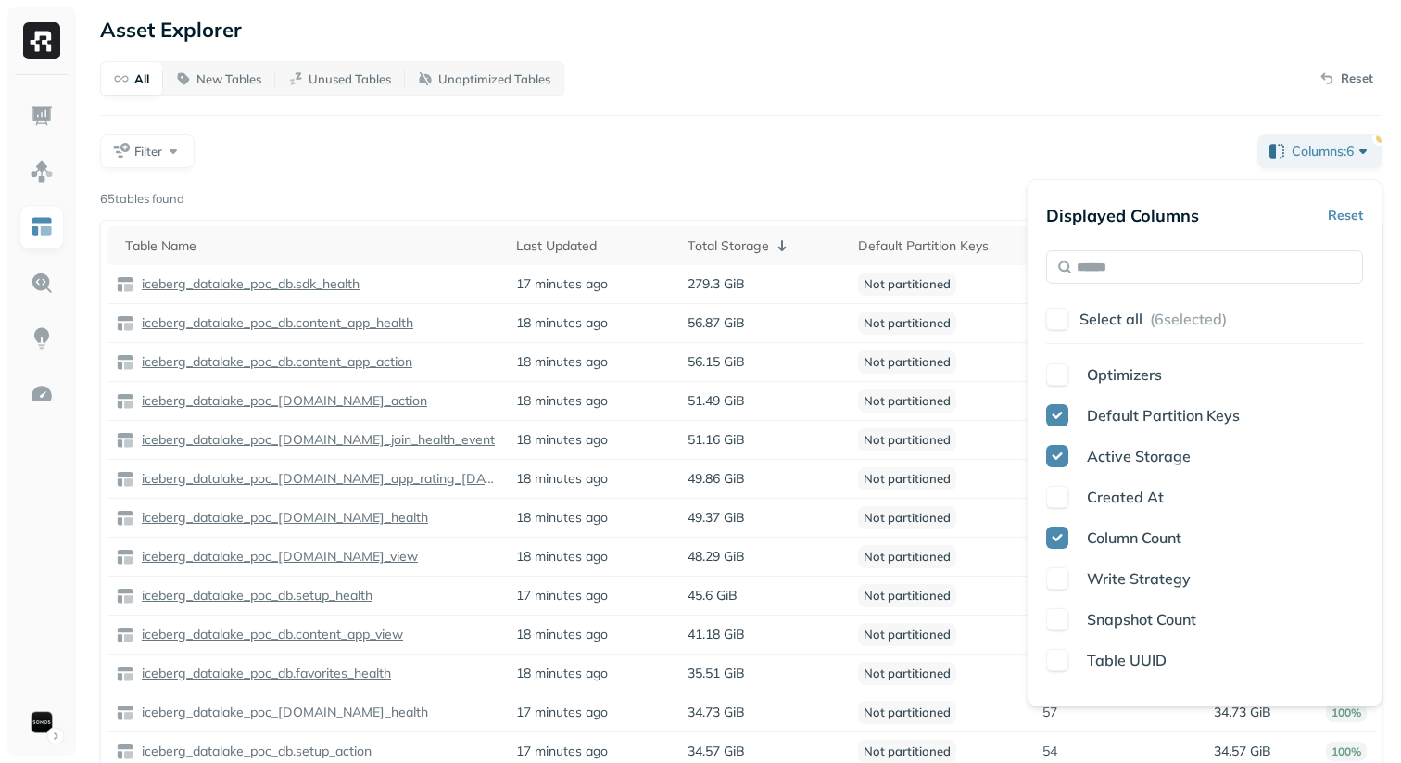
click at [966, 183] on div "All New Tables Unused Tables Unoptimized Tables Reset Filter Columns: 6 Page 1 …" at bounding box center [741, 477] width 1283 height 832
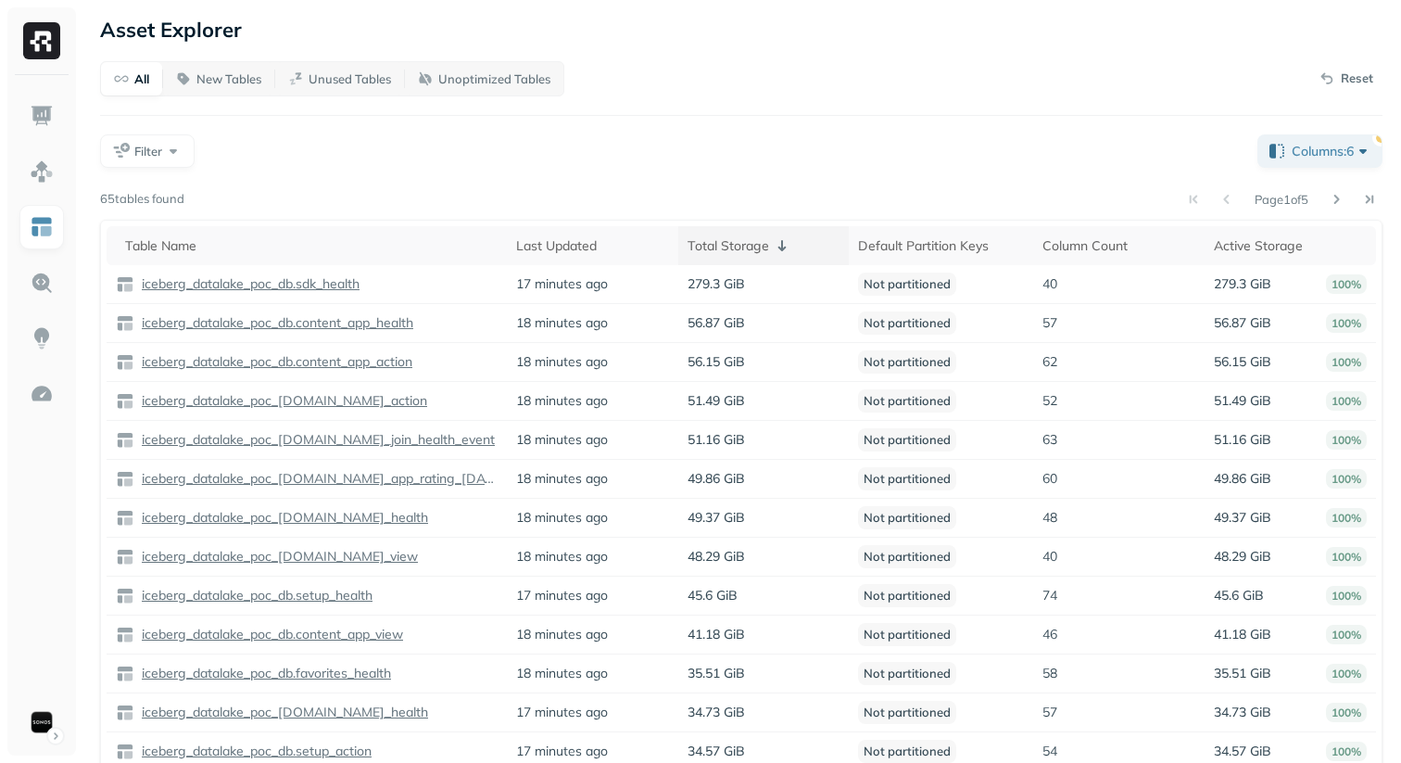
click at [774, 239] on icon at bounding box center [782, 245] width 22 height 22
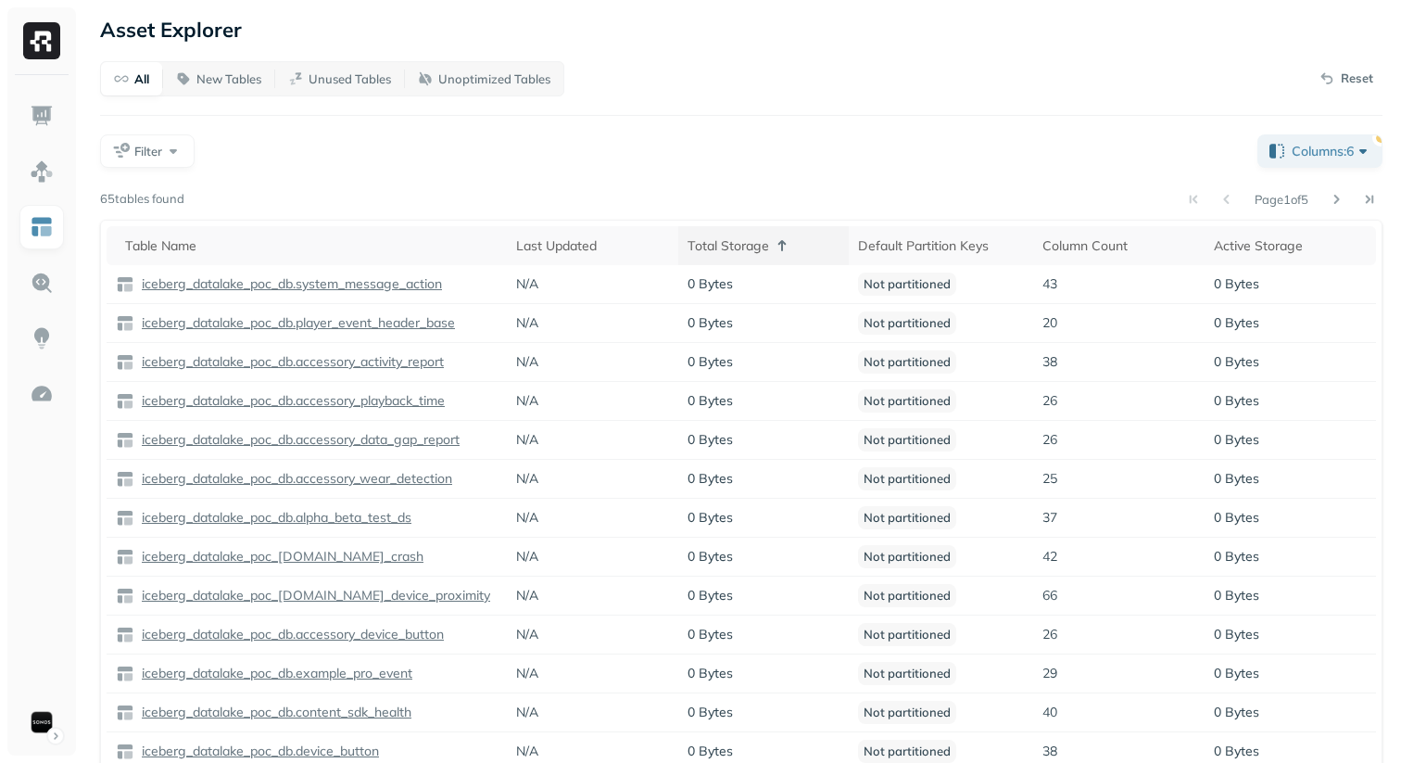
click at [766, 245] on div "Total Storage" at bounding box center [764, 245] width 153 height 22
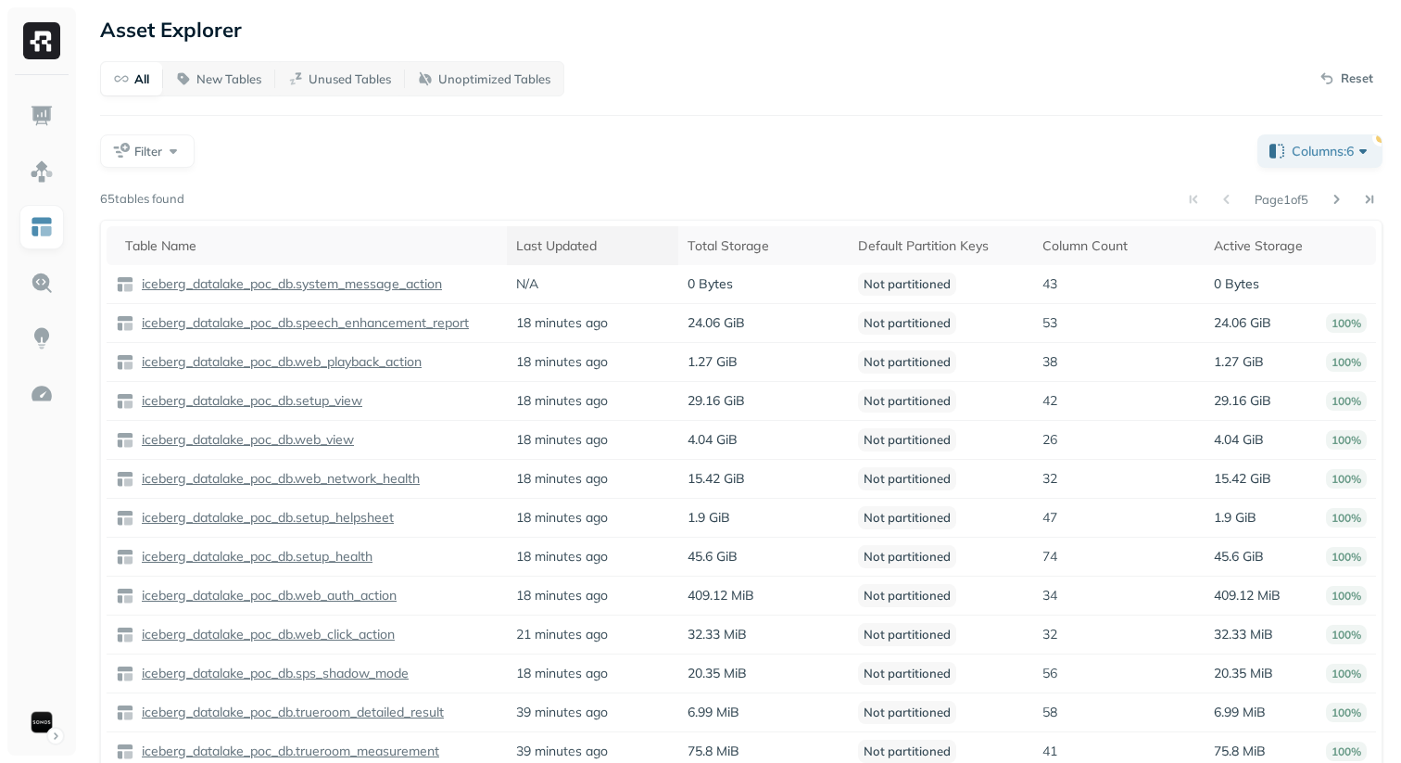
click at [582, 249] on div "Last Updated" at bounding box center [592, 246] width 153 height 18
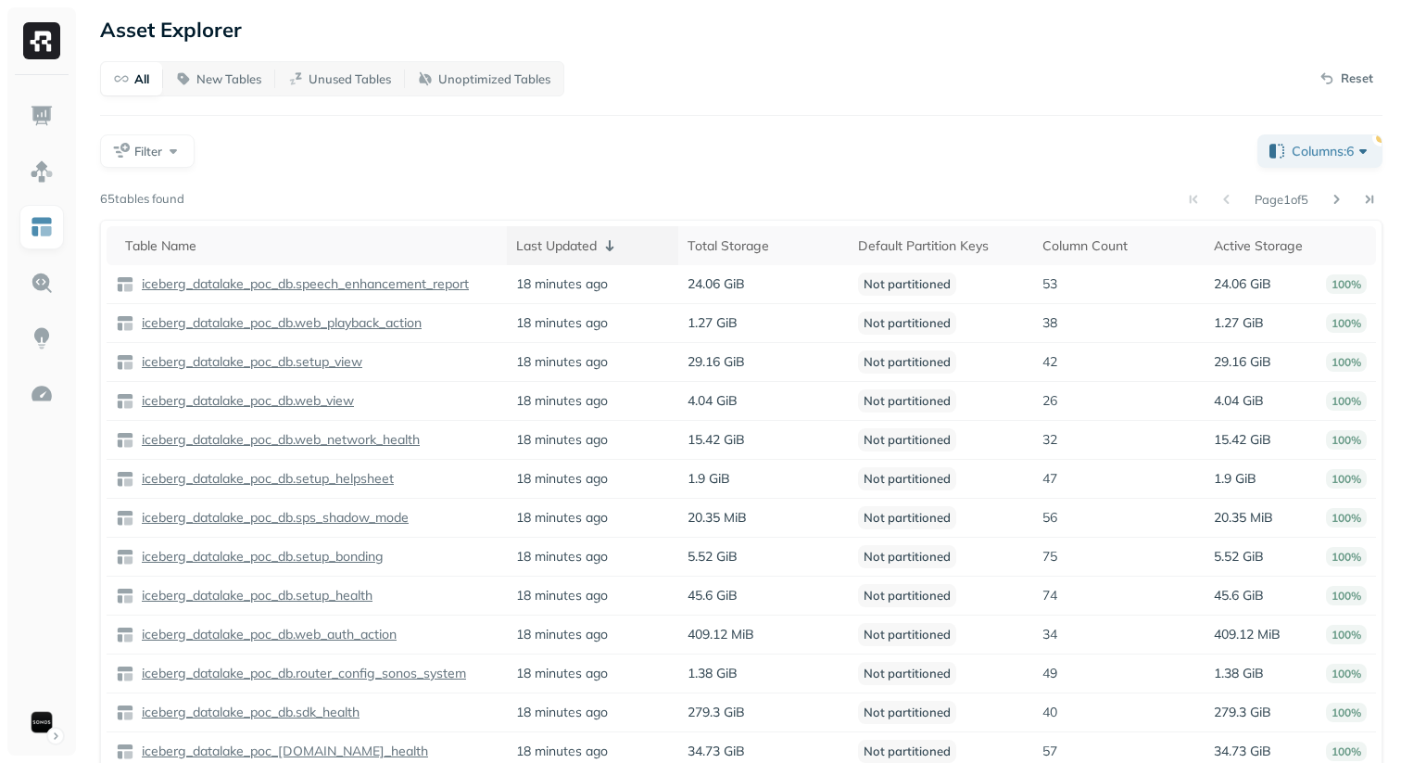
click at [582, 249] on div "Last Updated" at bounding box center [592, 245] width 153 height 22
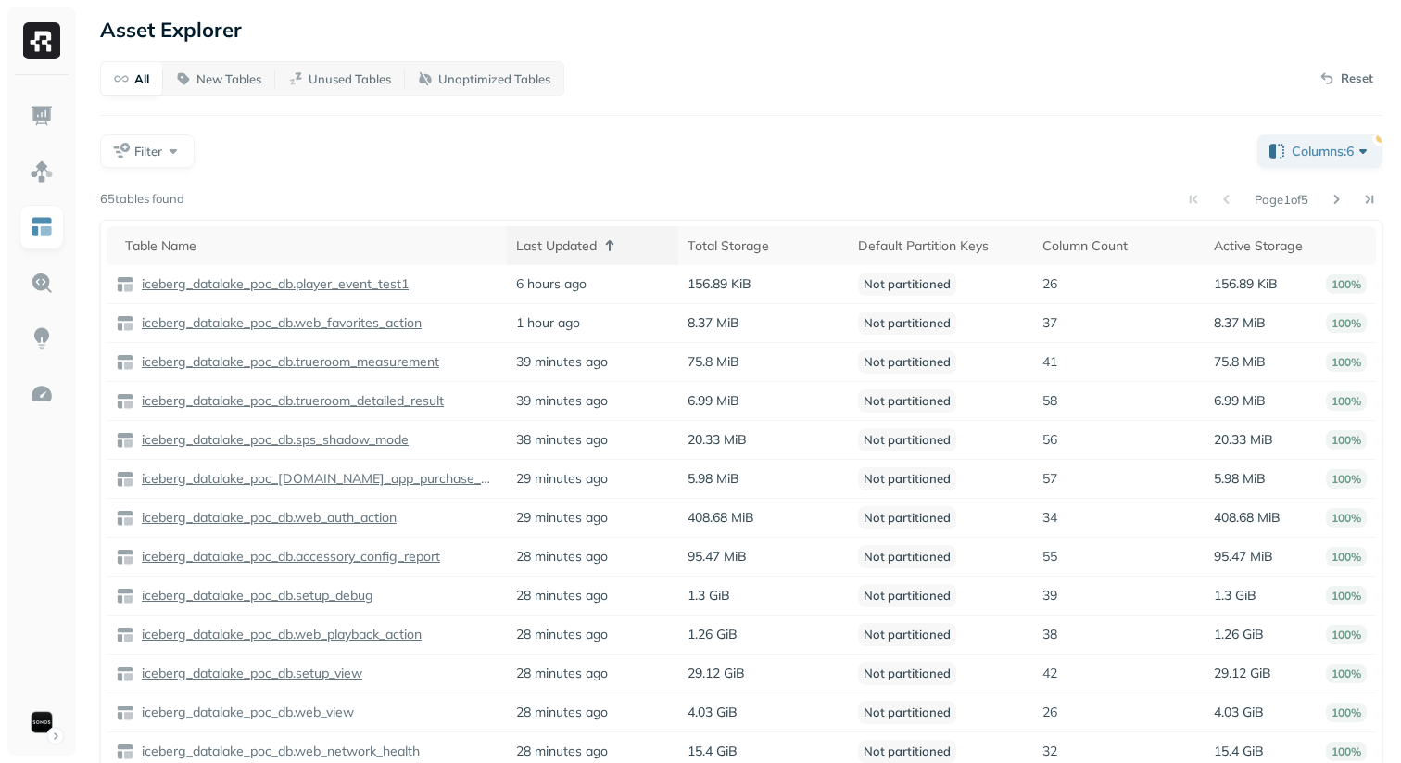
click at [589, 255] on div "Last Updated" at bounding box center [592, 245] width 153 height 22
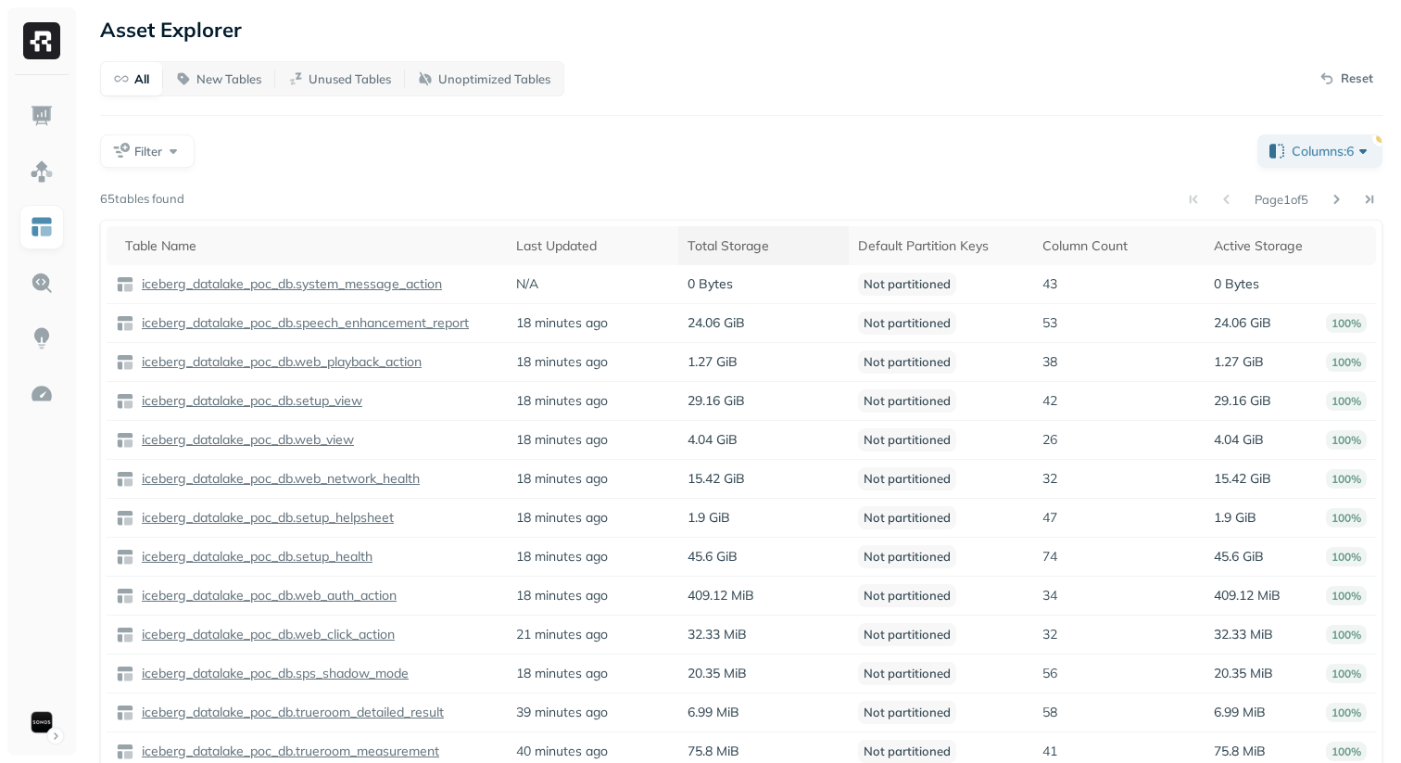
click at [728, 238] on div "Total Storage" at bounding box center [764, 246] width 153 height 18
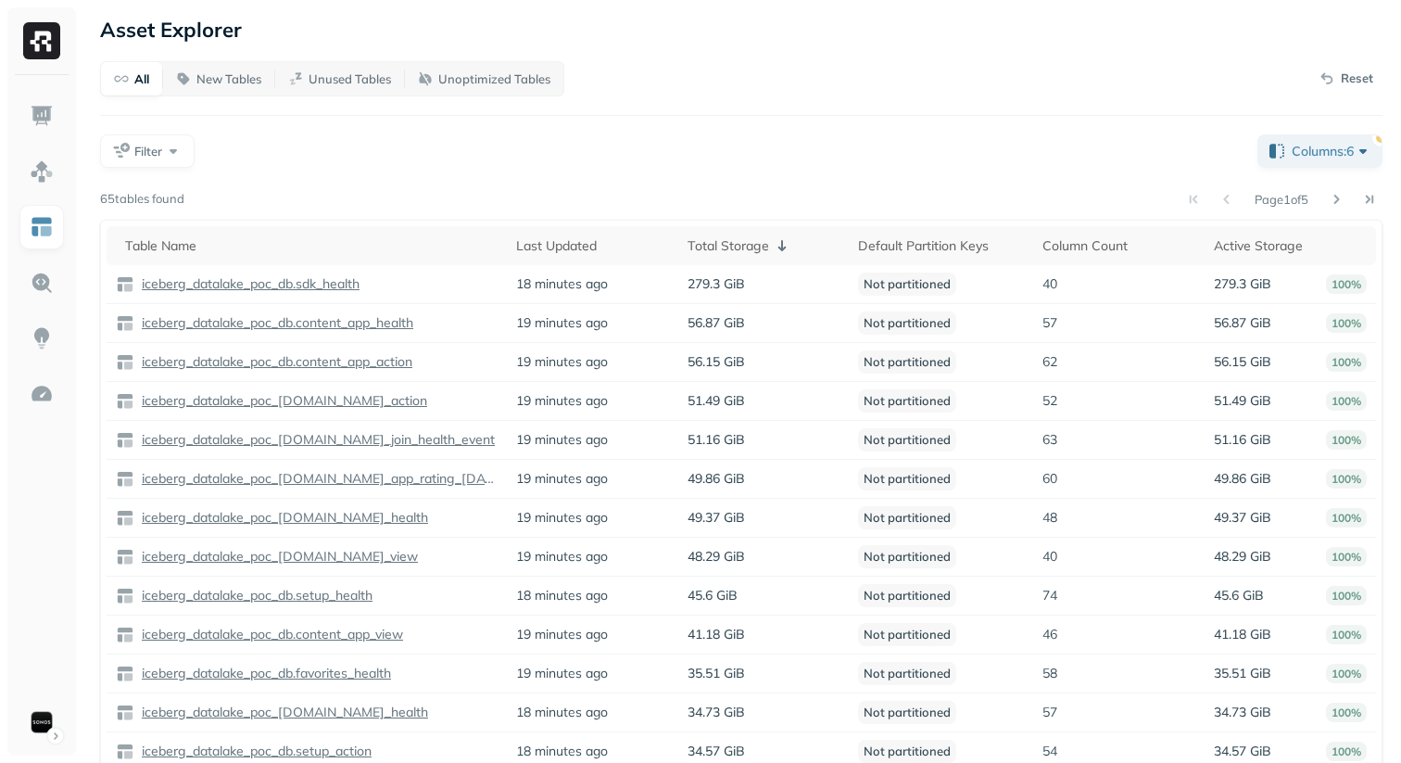
click at [836, 157] on div "Filter" at bounding box center [671, 150] width 1143 height 33
click at [912, 184] on div "All New Tables Unused Tables Unoptimized Tables Reset Filter Columns: 6 Page 1 …" at bounding box center [741, 477] width 1283 height 832
click at [862, 177] on div "All New Tables Unused Tables Unoptimized Tables Reset Filter Columns: 6 Page 1 …" at bounding box center [741, 477] width 1283 height 832
click at [741, 247] on div "Total Storage" at bounding box center [764, 245] width 153 height 22
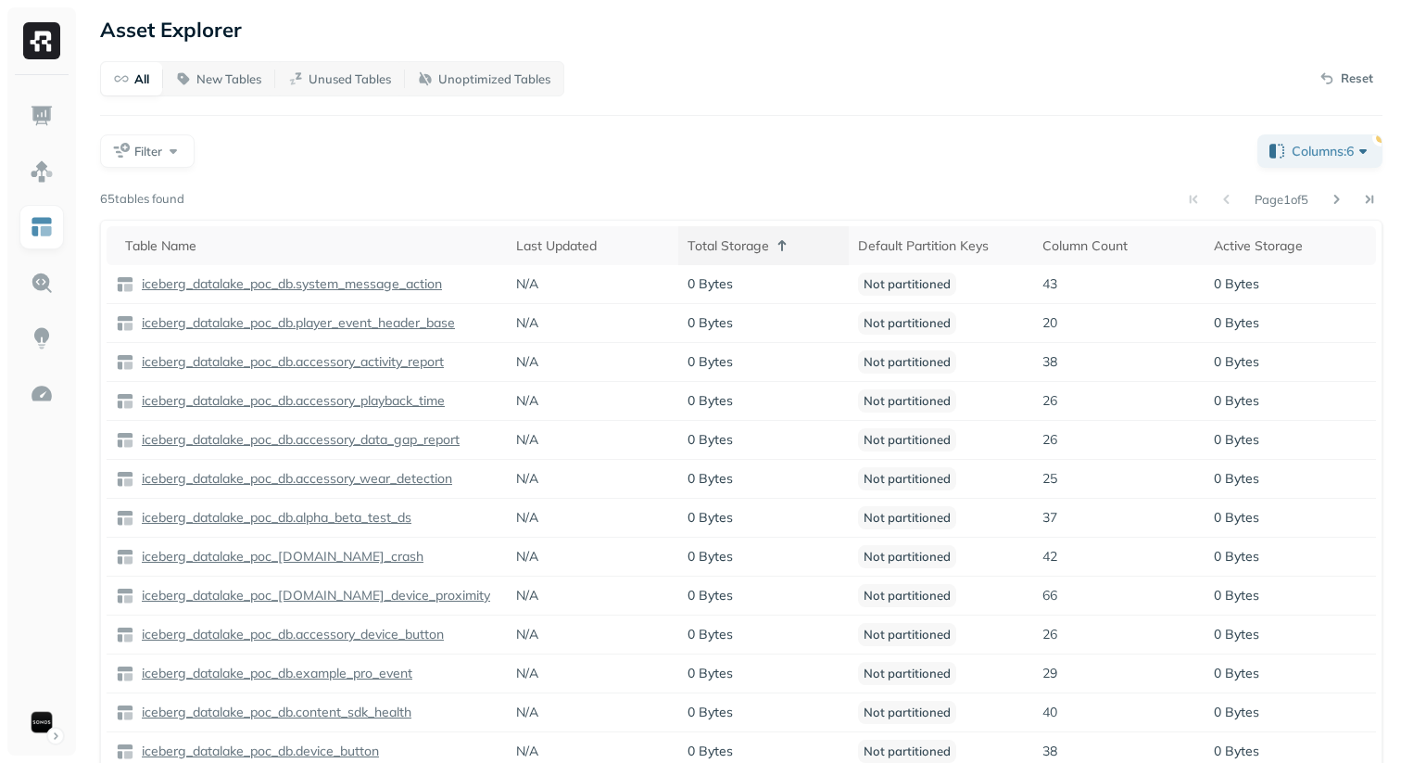
click at [747, 247] on div "Total Storage" at bounding box center [764, 245] width 153 height 22
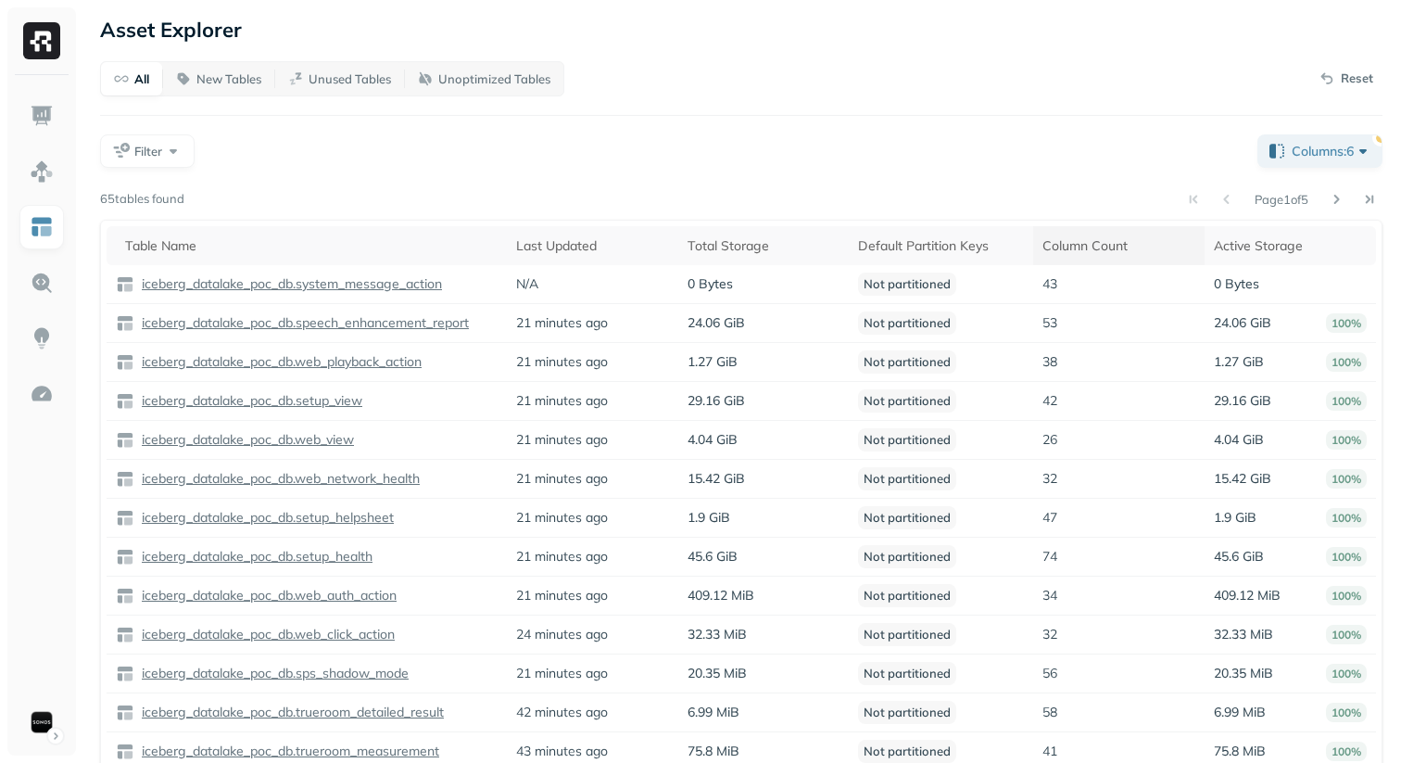
click at [1053, 245] on div "Column Count" at bounding box center [1119, 246] width 153 height 18
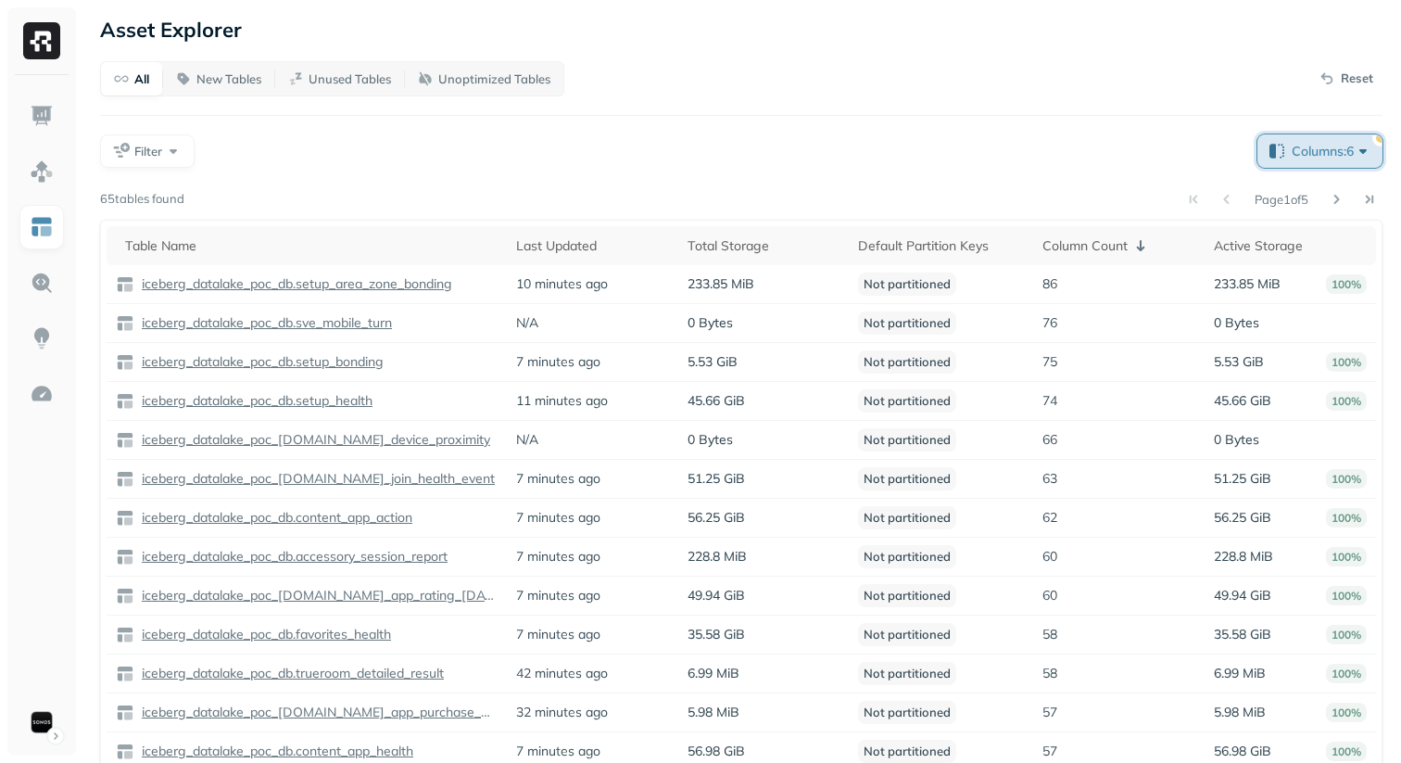
click at [1305, 156] on span "Columns: 6" at bounding box center [1332, 151] width 81 height 19
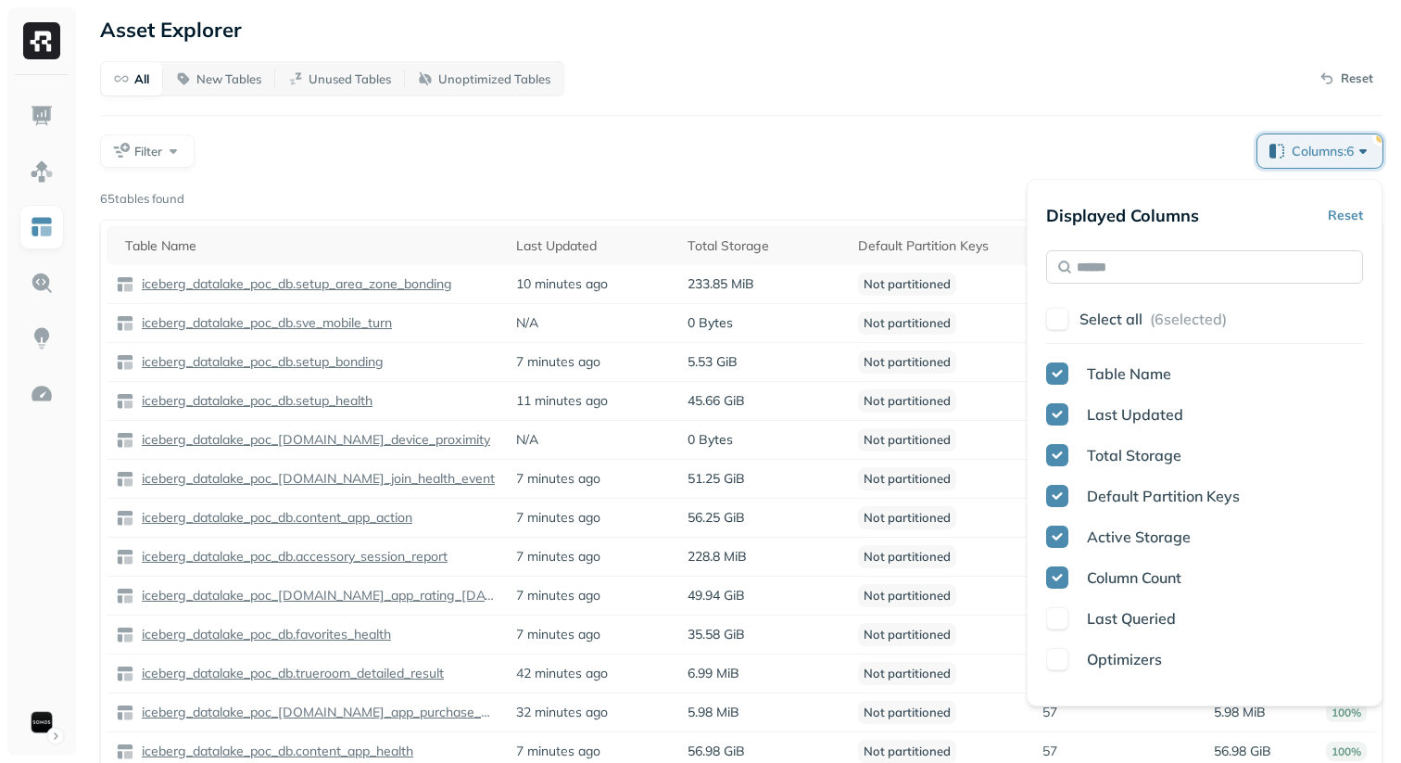
click at [1187, 269] on input "text" at bounding box center [1204, 266] width 317 height 33
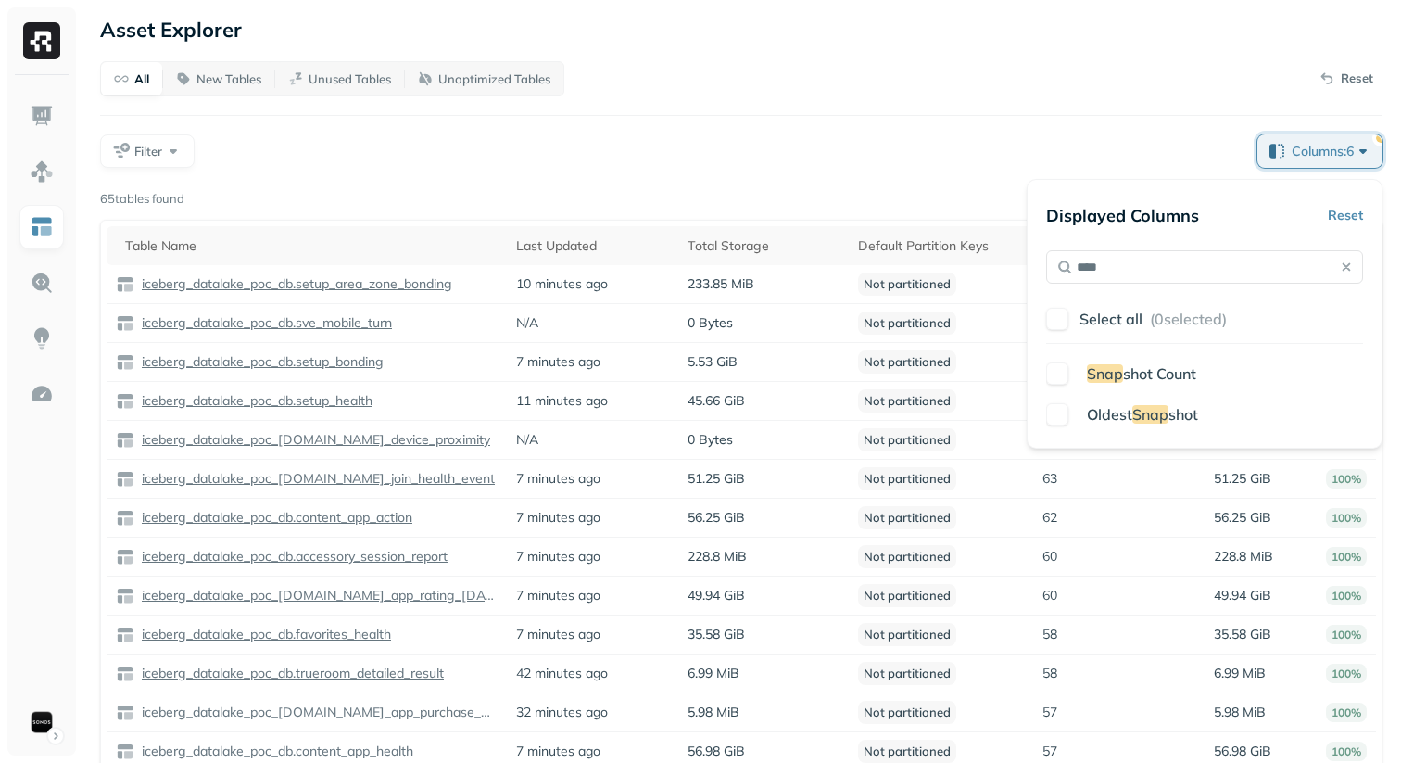
type input "****"
click at [1057, 374] on button "button" at bounding box center [1057, 373] width 22 height 22
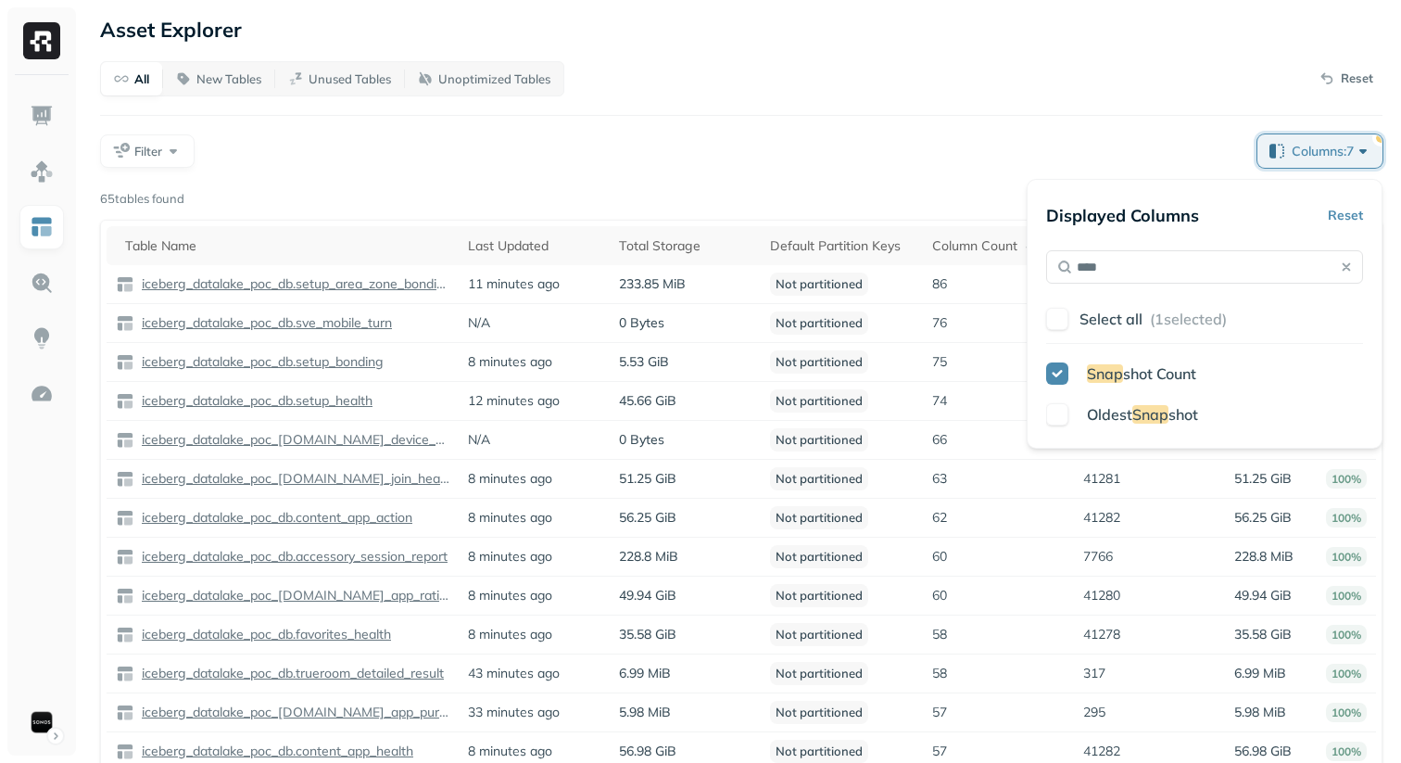
click at [994, 171] on div "All New Tables Unused Tables Unoptimized Tables Reset Filter Columns: 7 Page 1 …" at bounding box center [741, 477] width 1283 height 832
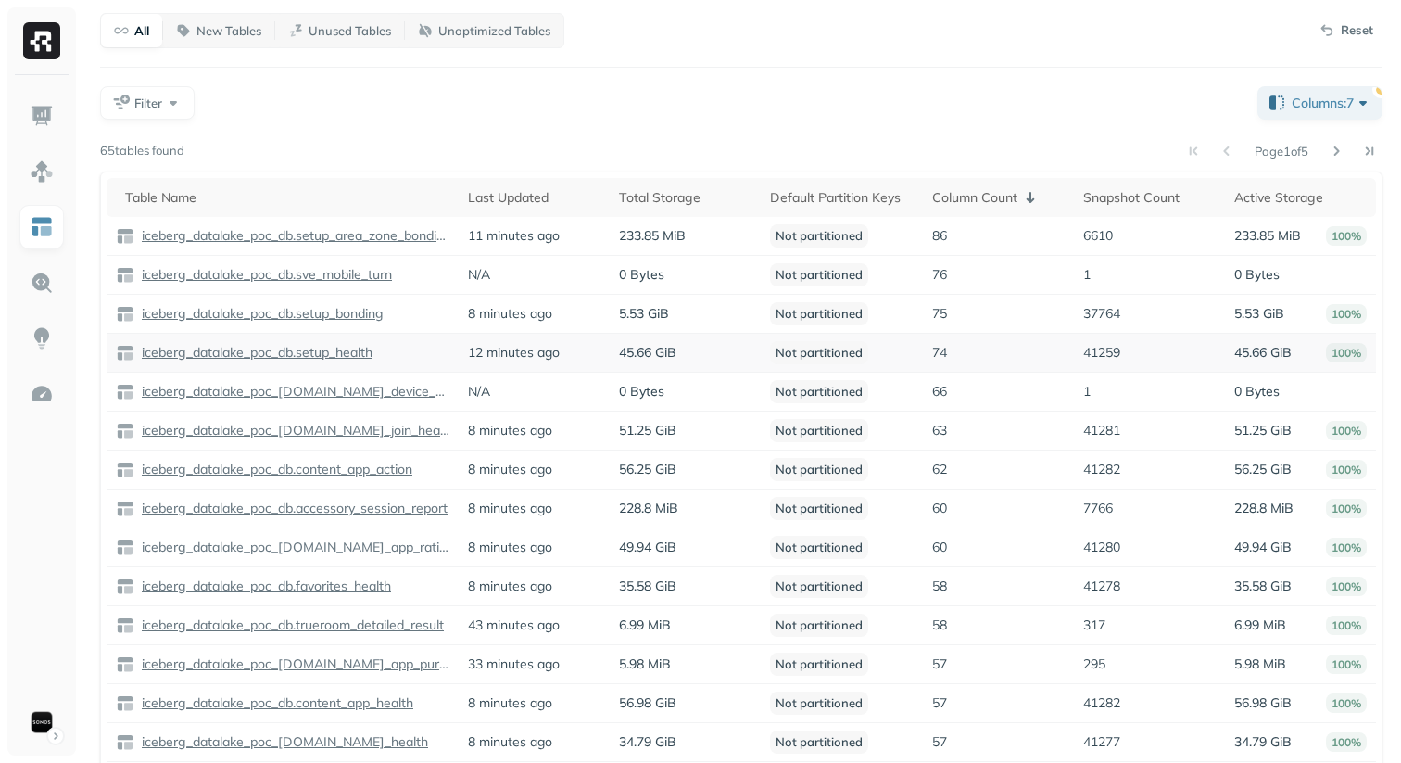
scroll to position [76, 0]
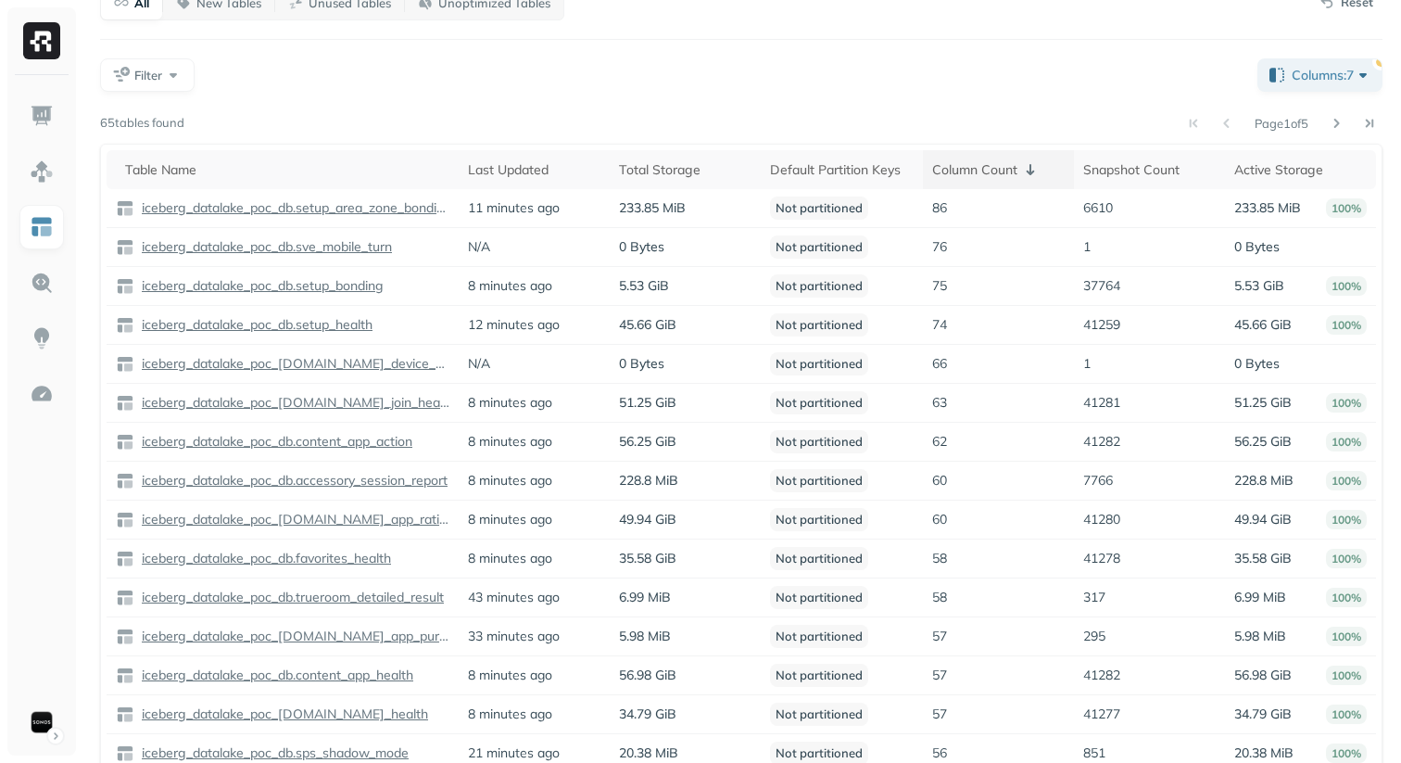
click at [971, 165] on div "Column Count" at bounding box center [998, 169] width 133 height 22
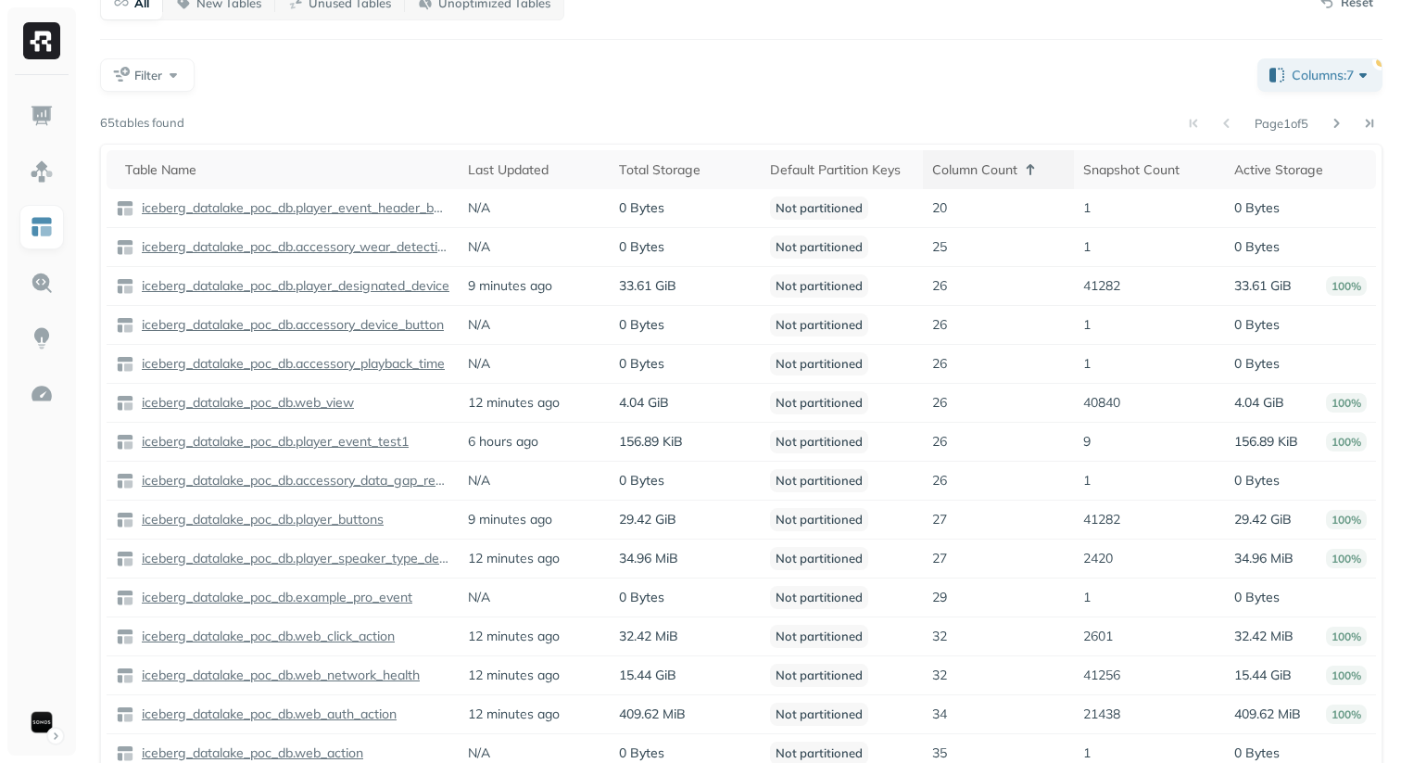
click at [1036, 178] on icon at bounding box center [1030, 169] width 22 height 22
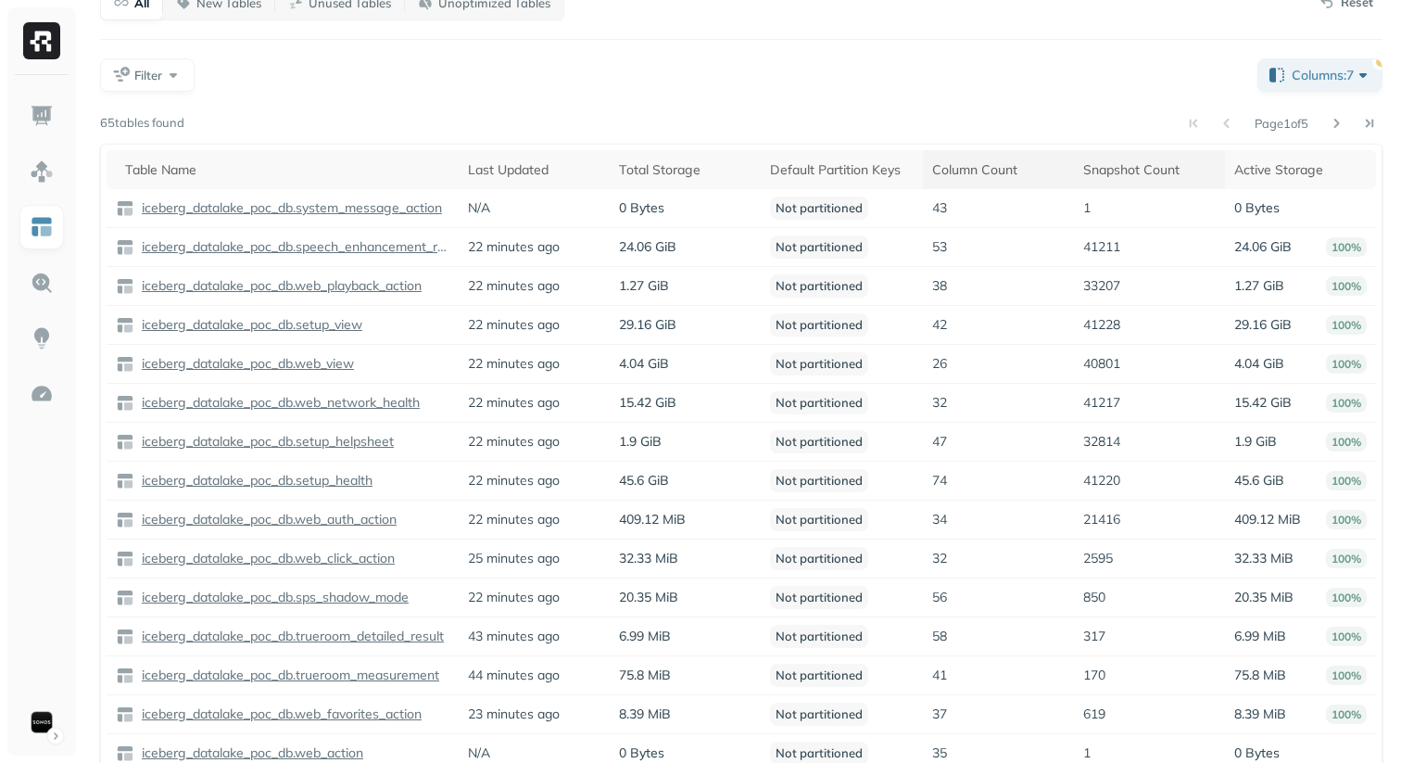
click at [1121, 178] on div "Snapshot Count" at bounding box center [1149, 170] width 133 height 18
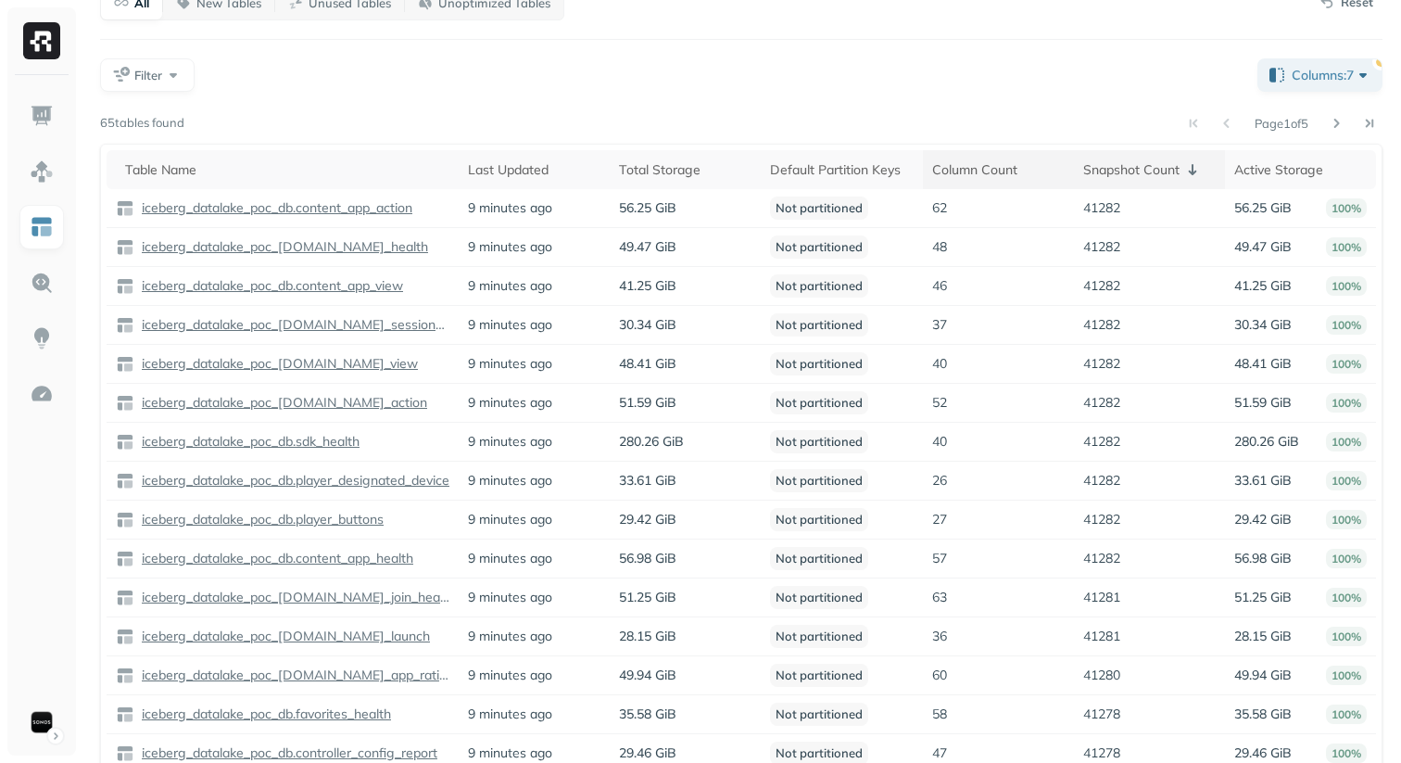
click at [1134, 162] on div "Snapshot Count" at bounding box center [1149, 169] width 133 height 22
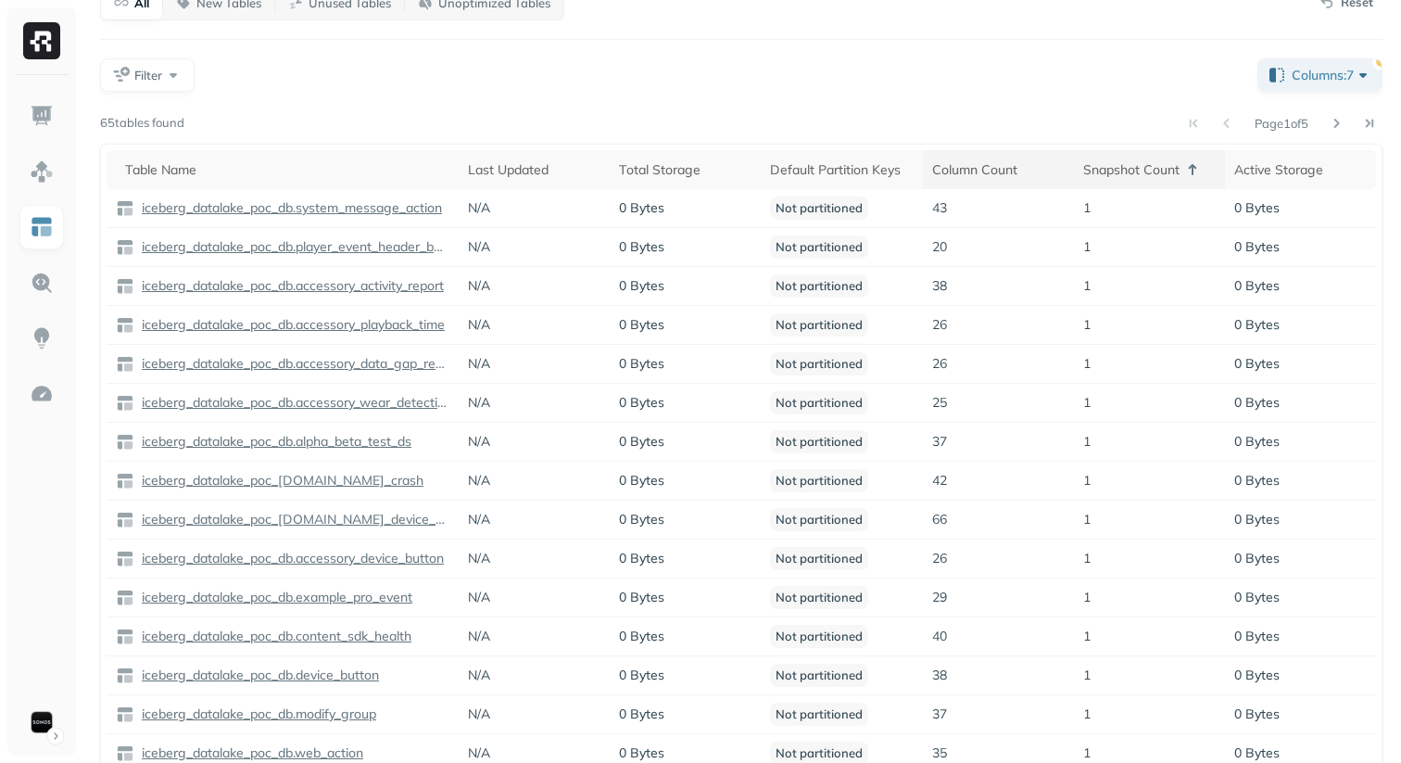
click at [1134, 162] on div "Snapshot Count" at bounding box center [1149, 169] width 133 height 22
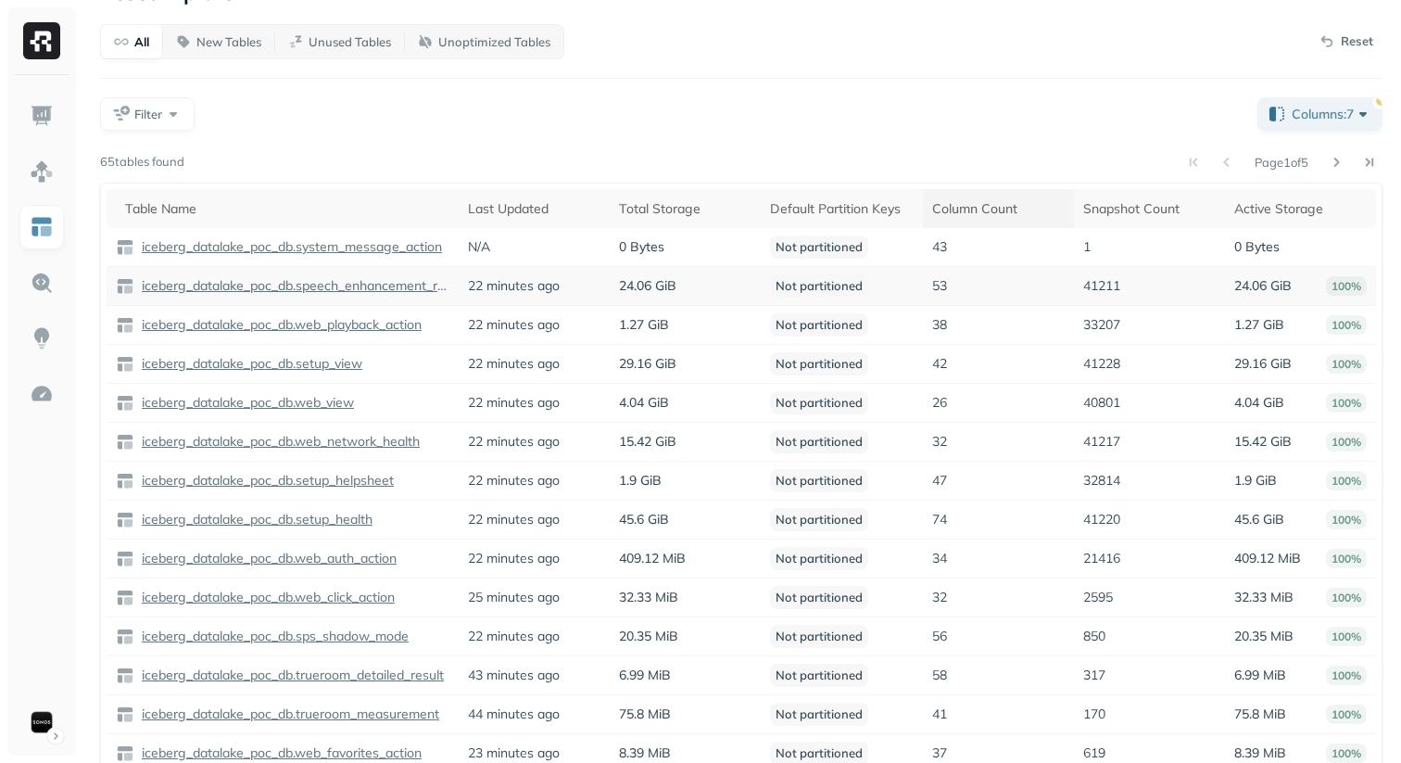
scroll to position [24, 0]
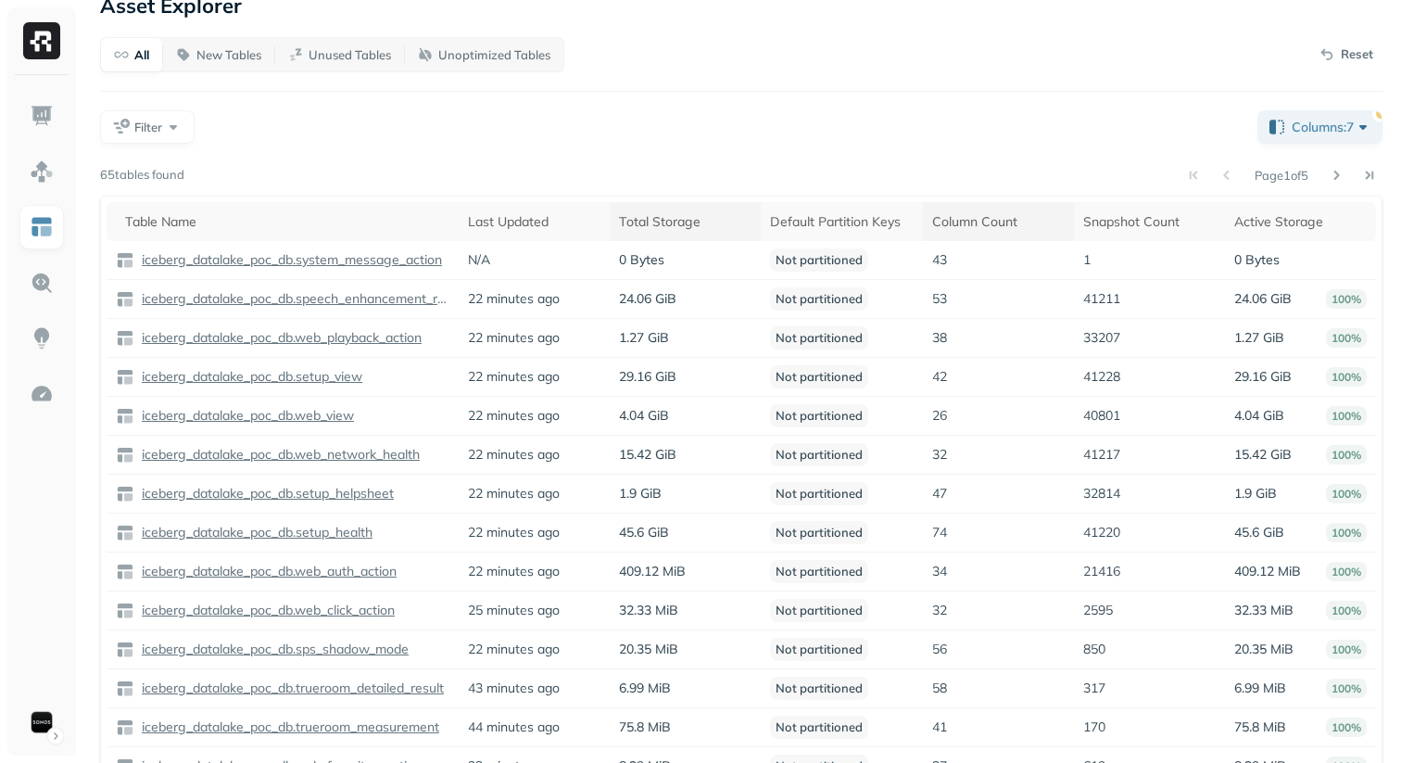
click at [647, 221] on div "Total Storage" at bounding box center [685, 222] width 133 height 18
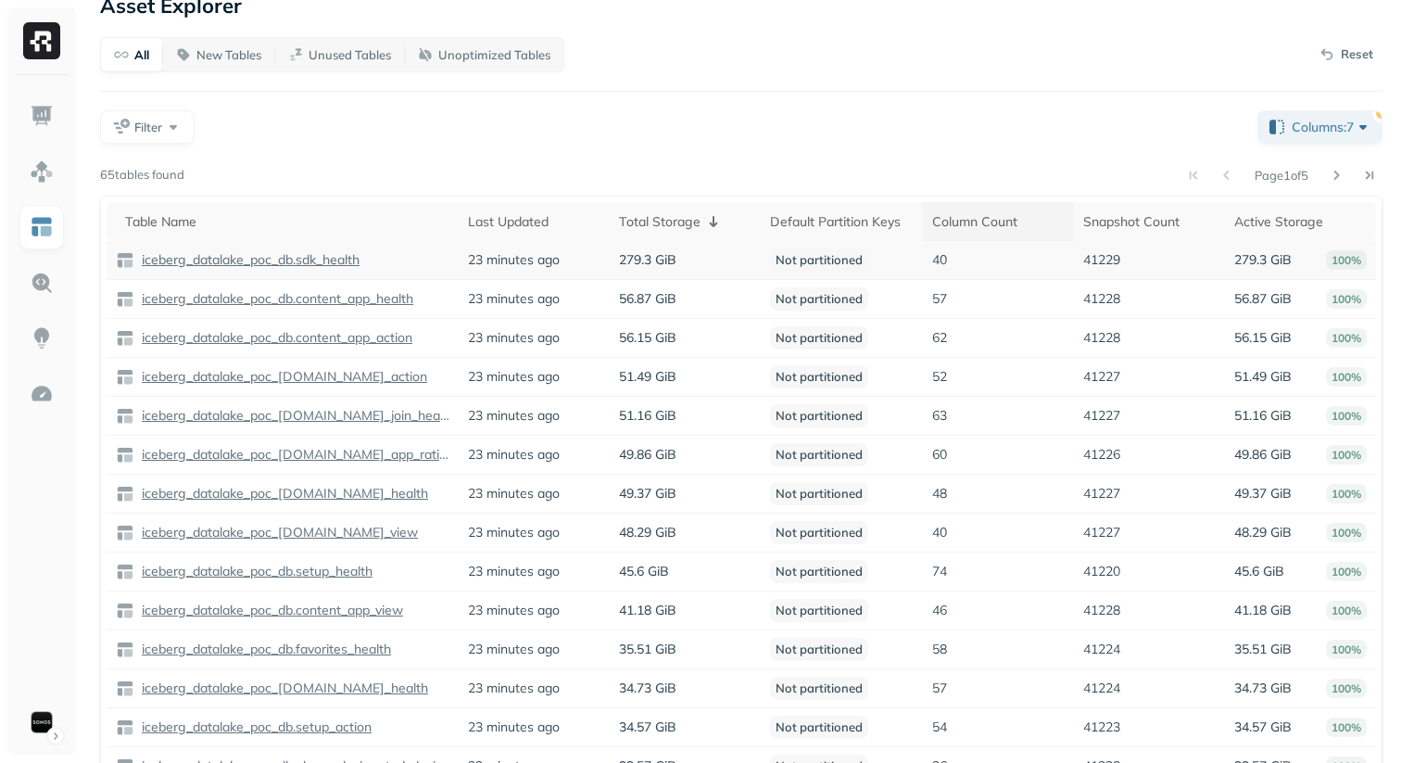
click at [262, 260] on p "iceberg_datalake_poc_db.sdk_health" at bounding box center [249, 260] width 222 height 18
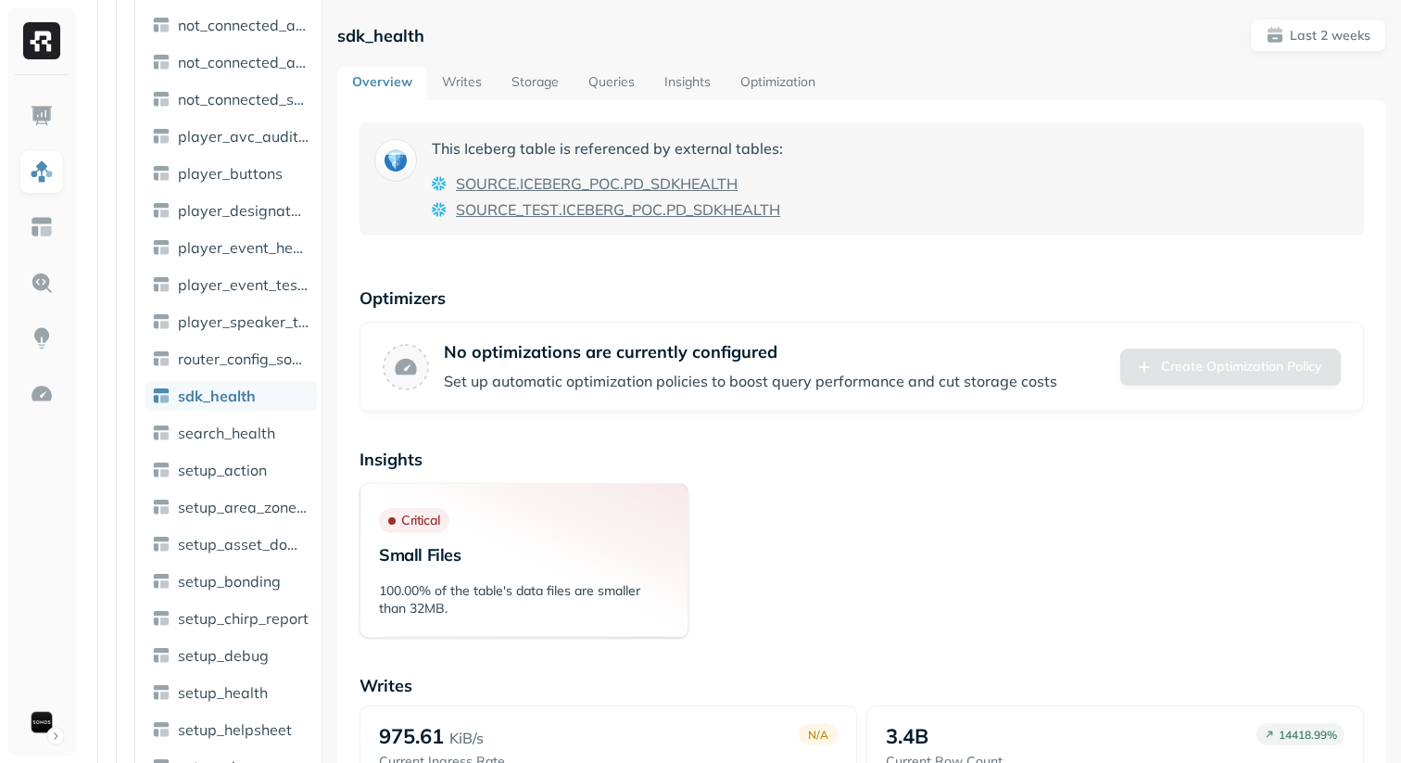
scroll to position [1296, 0]
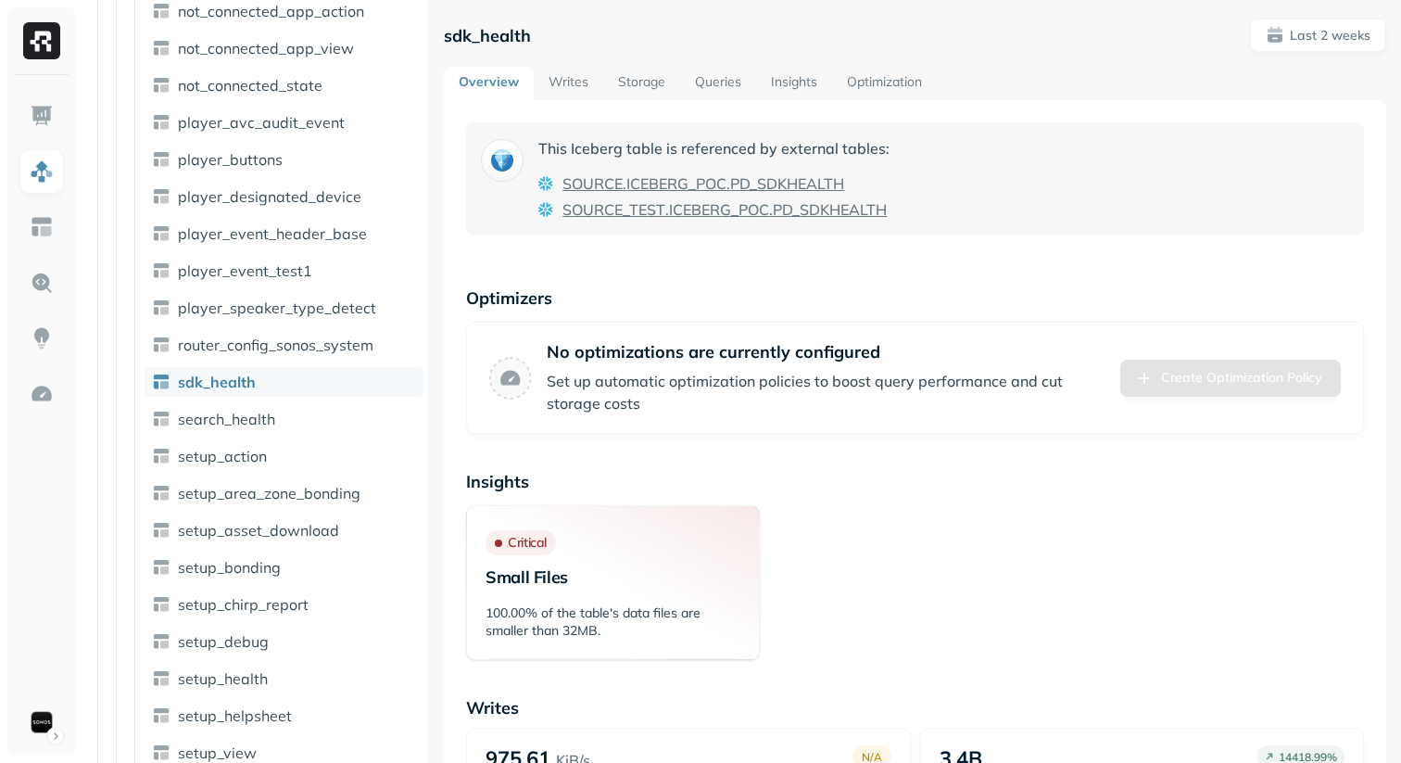
drag, startPoint x: 315, startPoint y: 246, endPoint x: 433, endPoint y: 253, distance: 117.9
click at [429, 255] on div at bounding box center [428, 381] width 1 height 763
click at [740, 182] on span "PD_SDKHEALTH" at bounding box center [787, 183] width 114 height 22
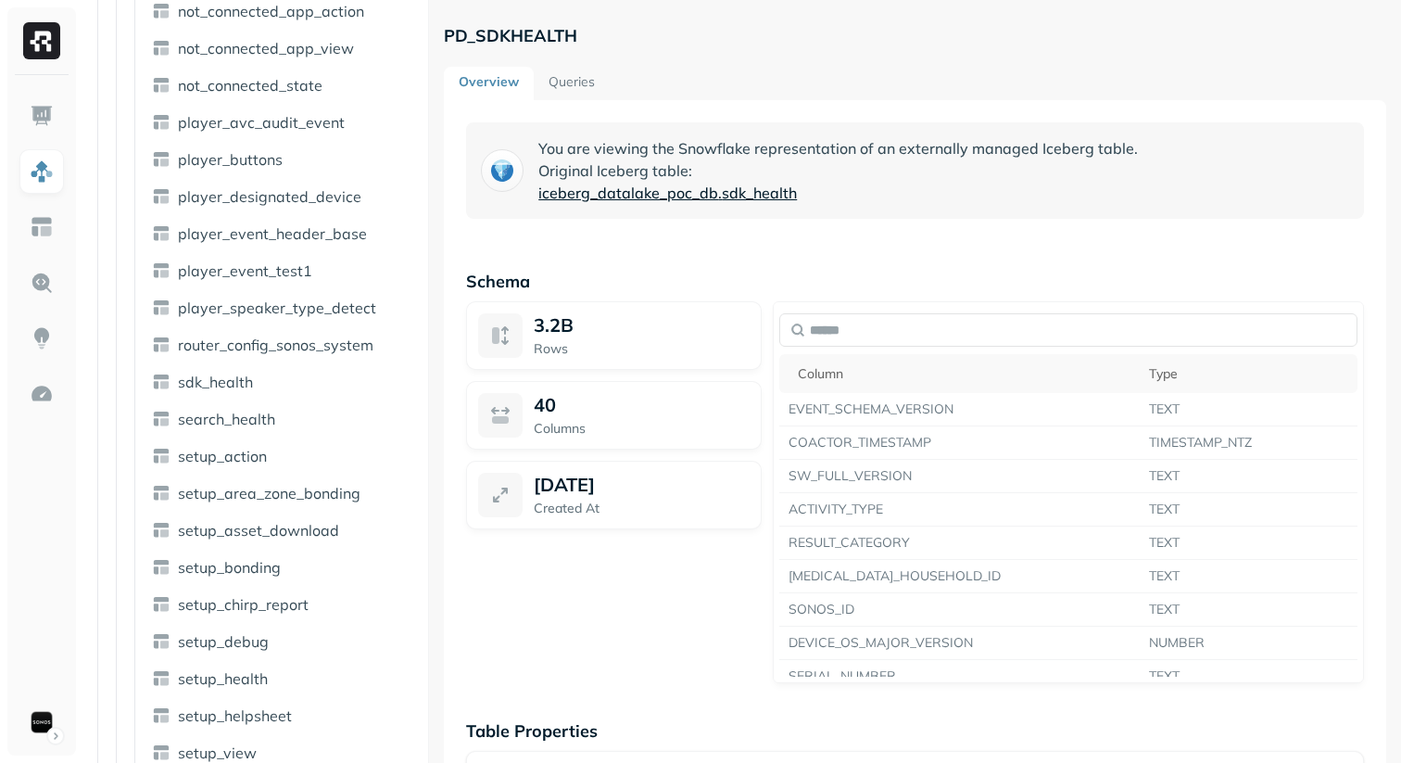
click at [699, 189] on span "iceberg_datalake_poc_db" at bounding box center [628, 193] width 180 height 22
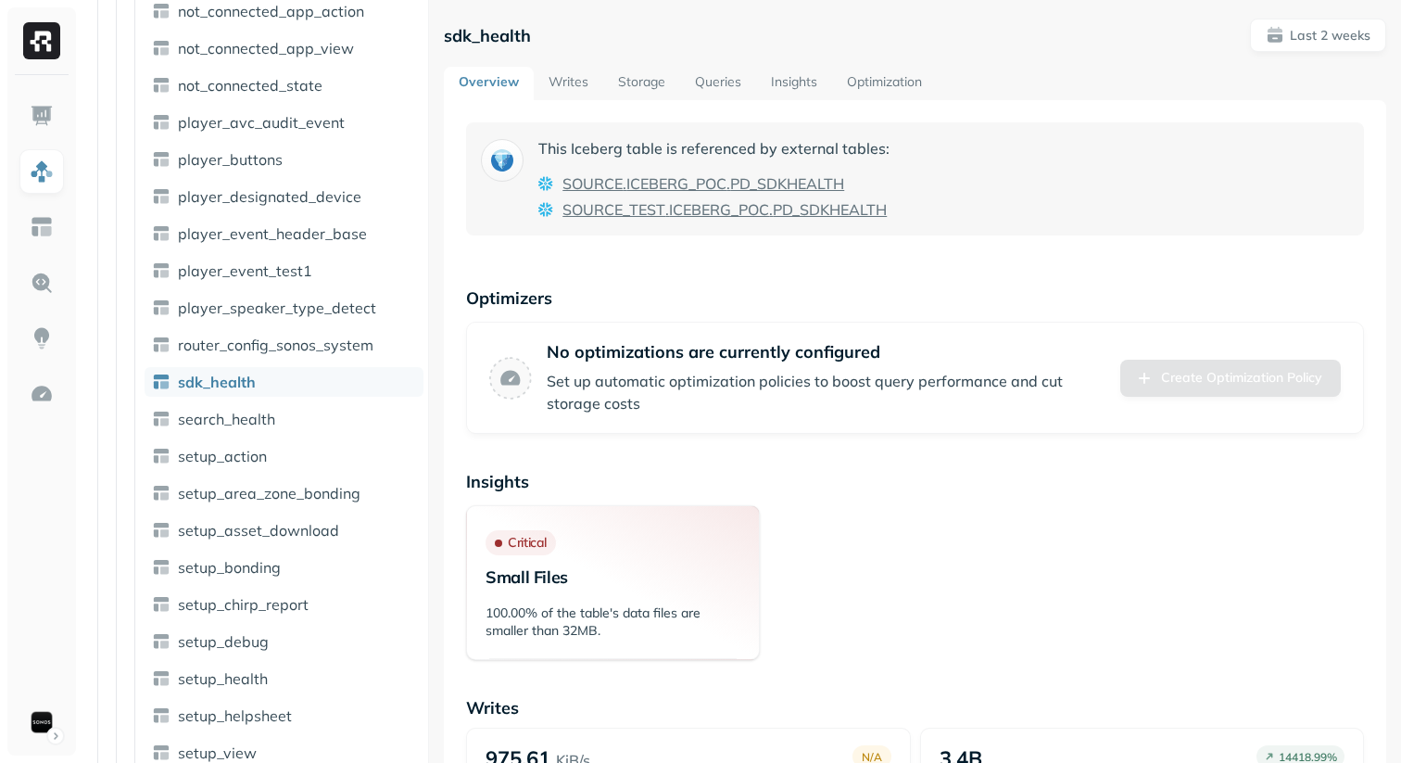
click at [574, 89] on link "Writes" at bounding box center [569, 83] width 70 height 33
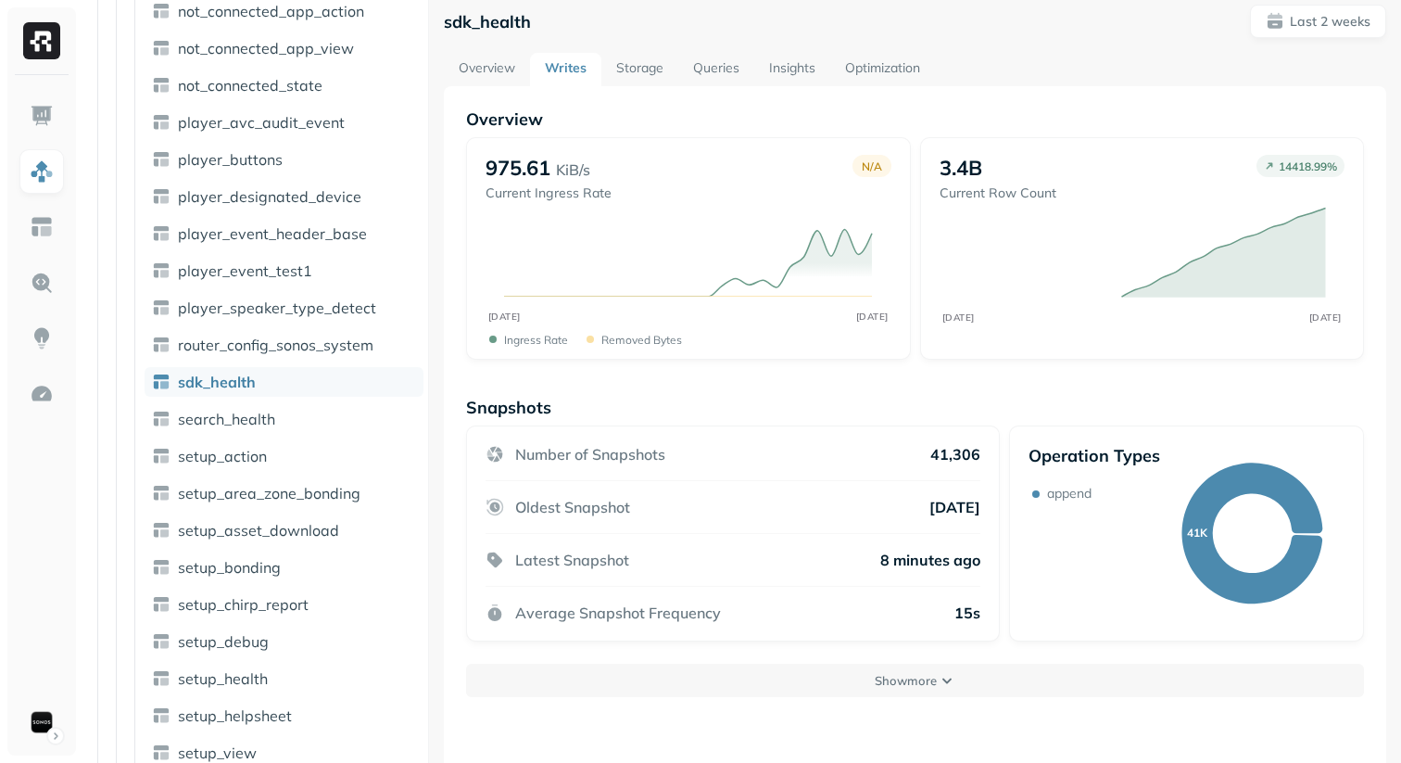
scroll to position [100, 0]
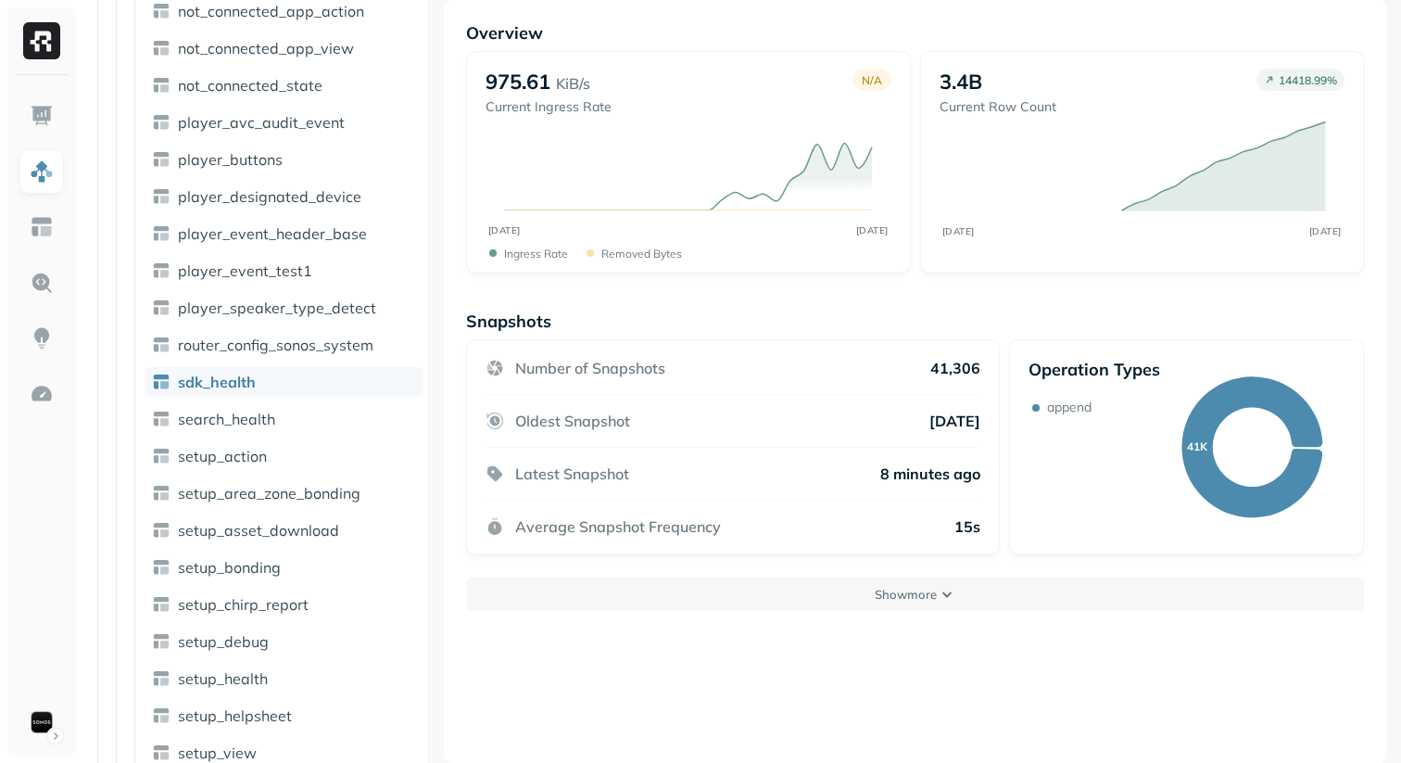
click at [987, 521] on div "Number of Snapshots 41,306 Oldest Snapshot 7 days ago Latest Snapshot 8 minutes…" at bounding box center [732, 447] width 533 height 216
click at [966, 530] on p "15s" at bounding box center [968, 526] width 26 height 19
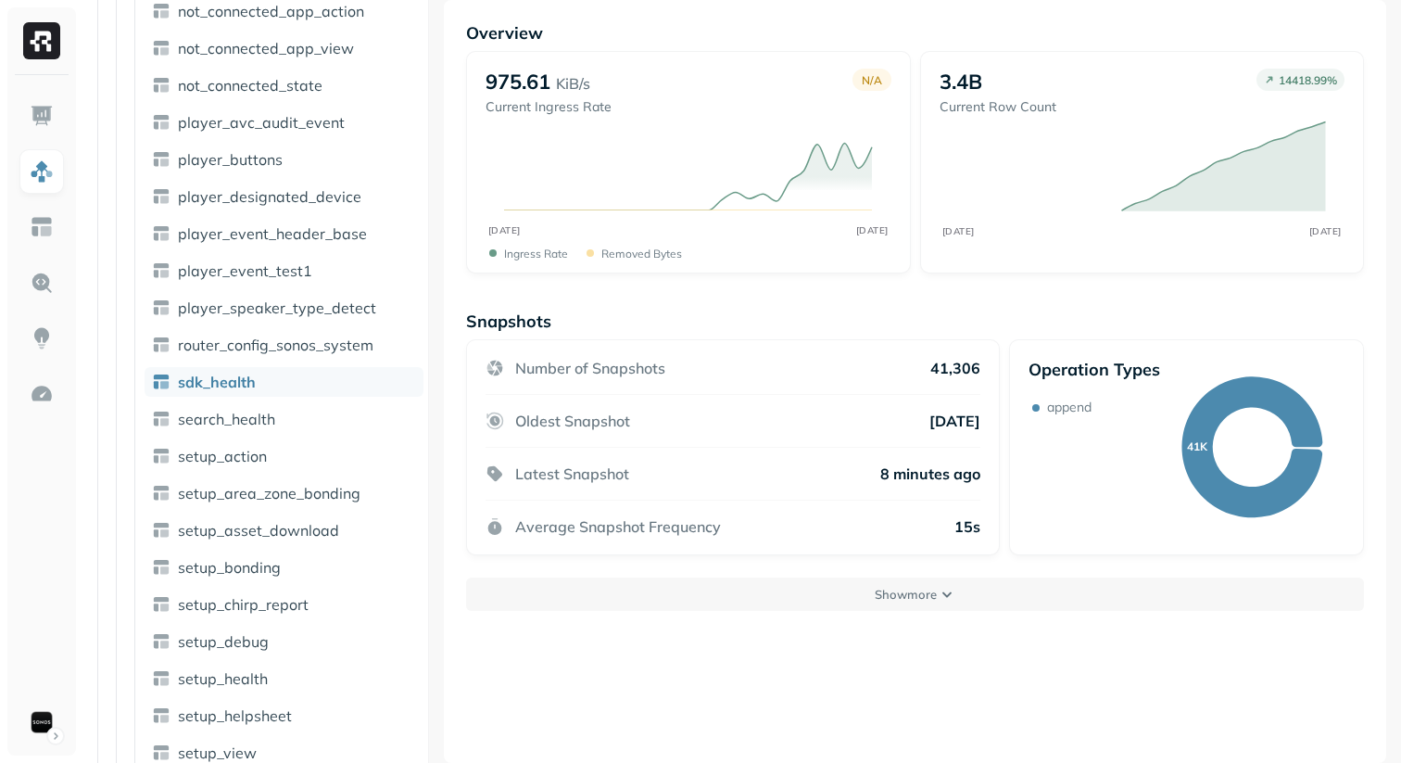
click at [968, 537] on div "Number of Snapshots 41,306 Oldest Snapshot 7 days ago Latest Snapshot 8 minutes…" at bounding box center [732, 447] width 533 height 216
click at [904, 603] on button "Show more" at bounding box center [915, 593] width 898 height 33
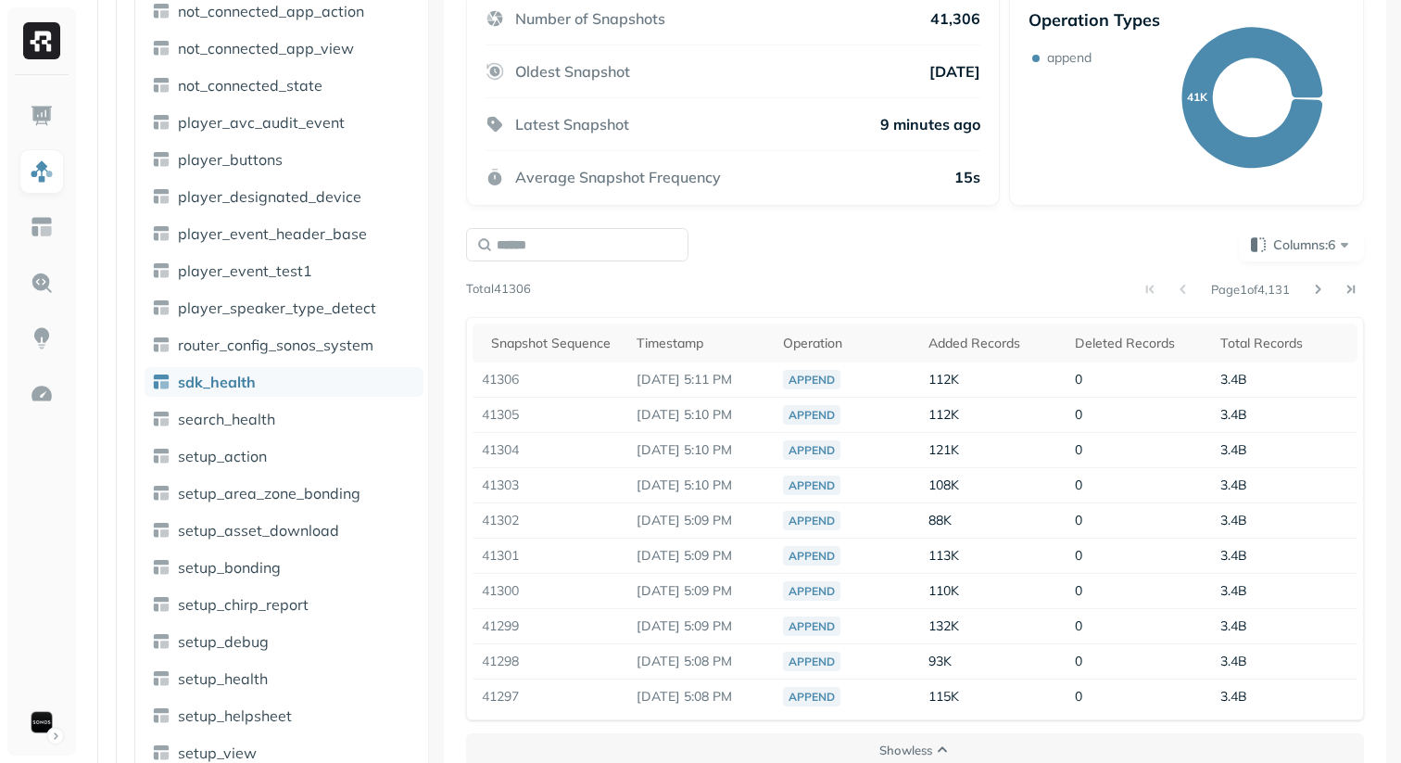
scroll to position [465, 0]
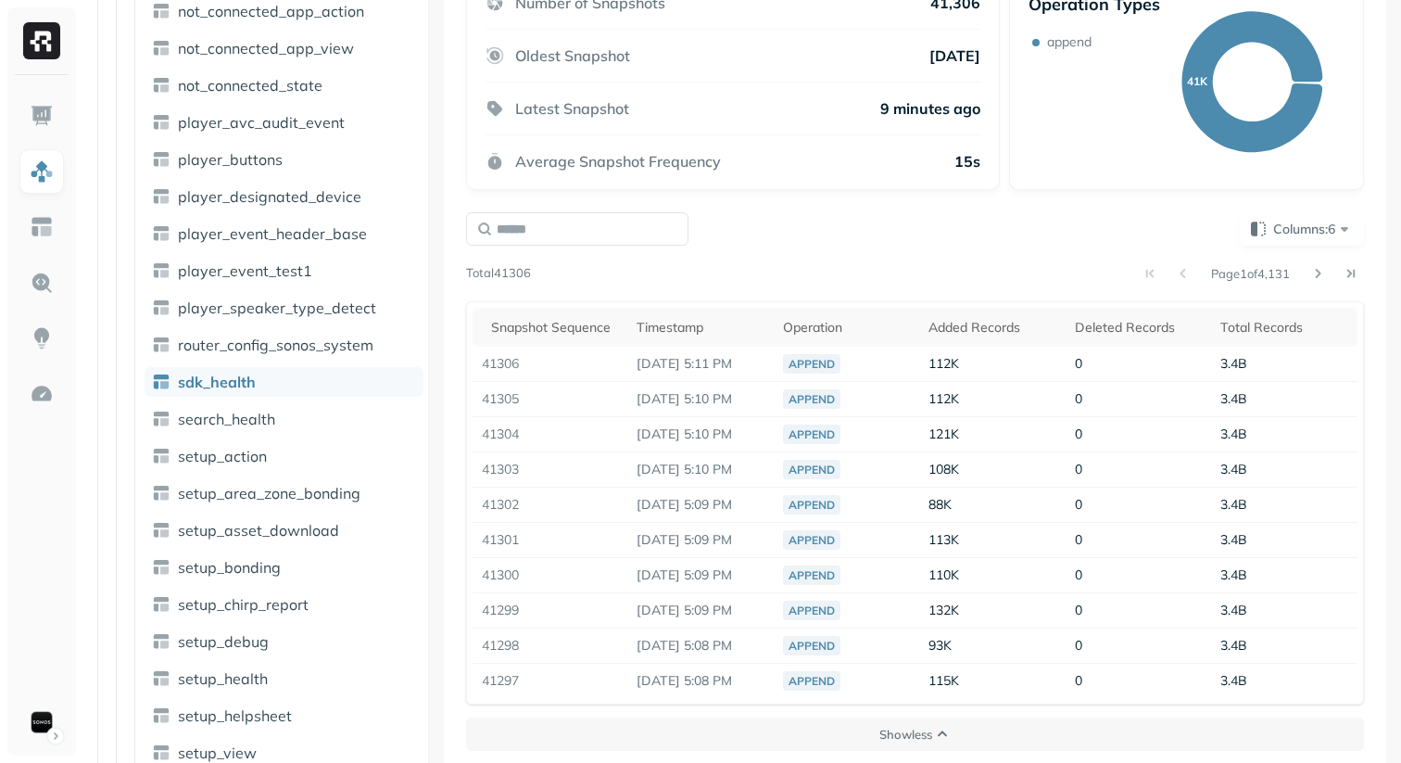
click at [956, 260] on div "Columns: 6 Page 1 of 4,131 Total 41306 Snapshot Sequence Timestamp Operation Ad…" at bounding box center [915, 458] width 898 height 492
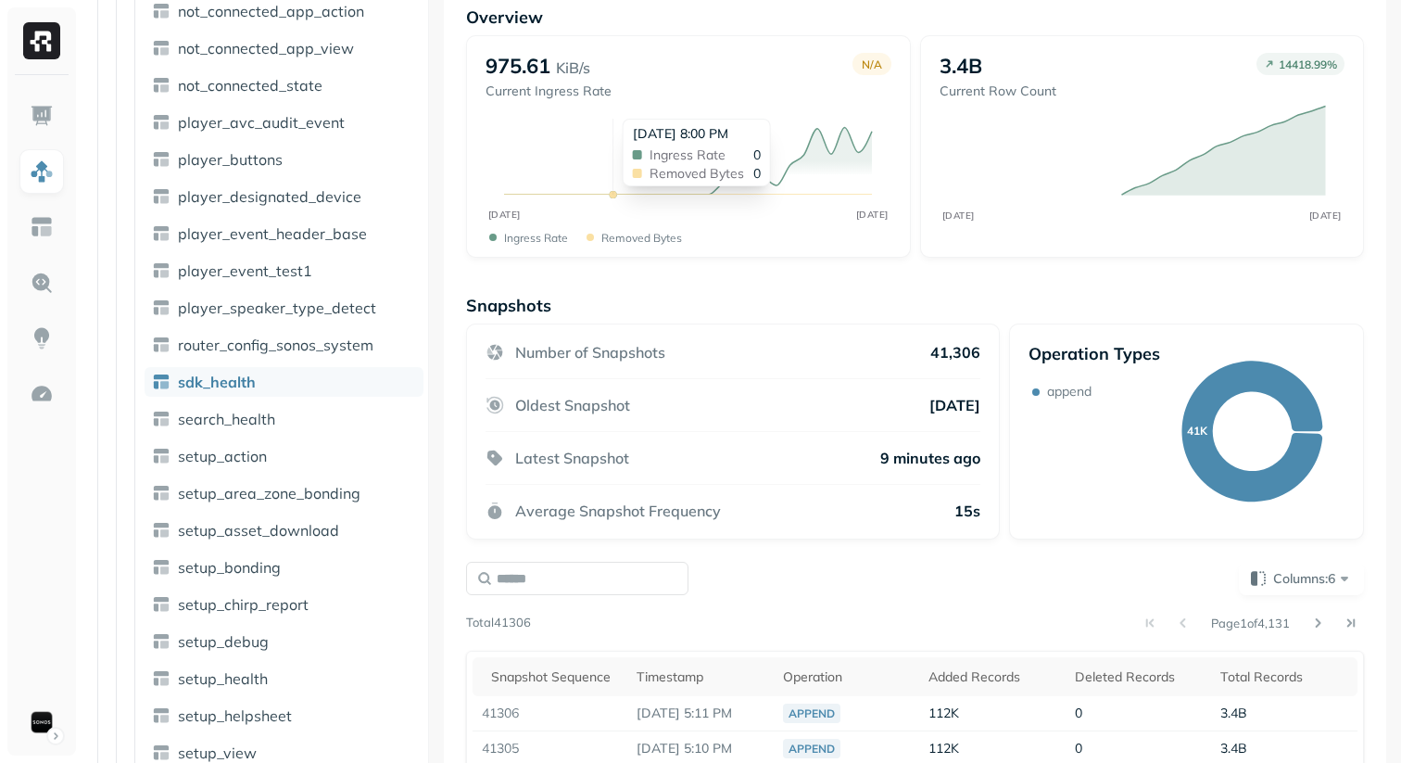
scroll to position [0, 0]
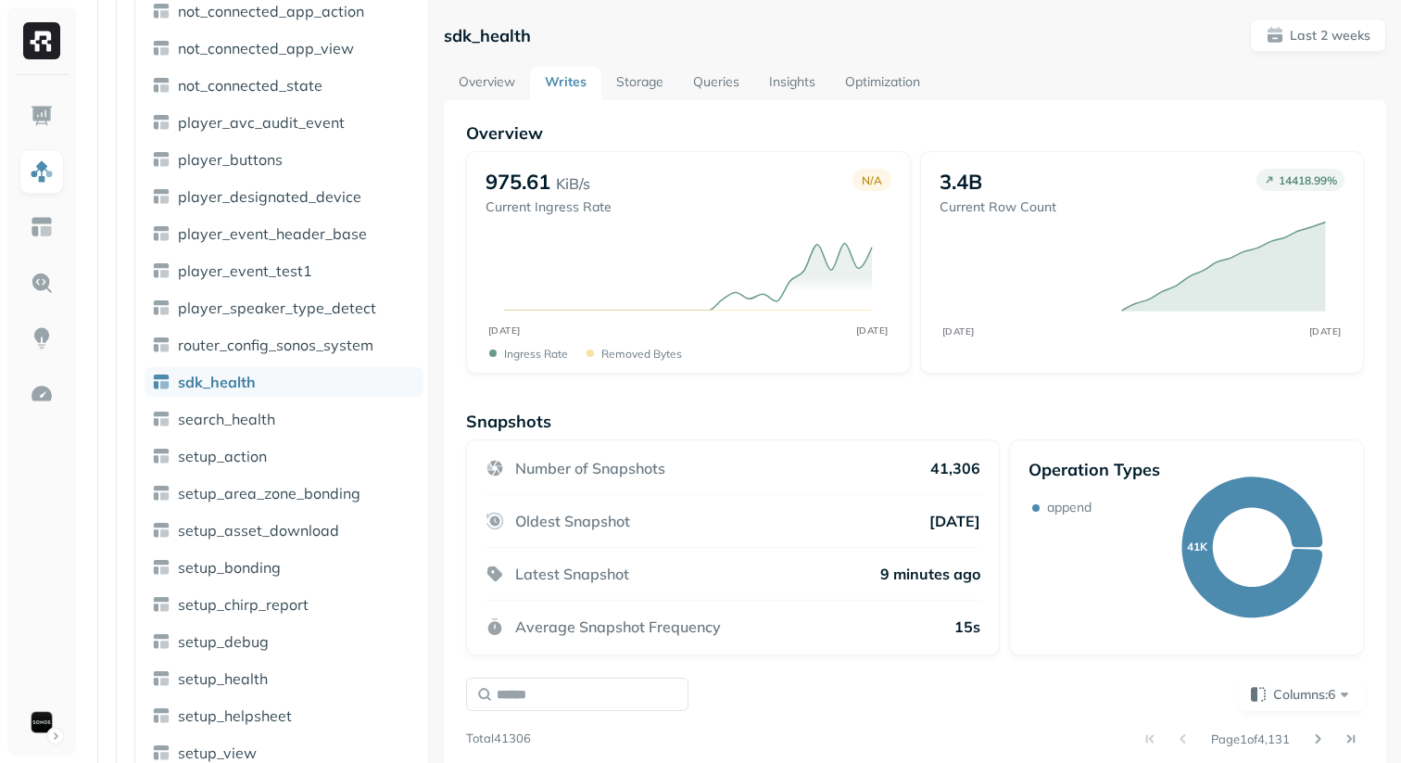
click at [640, 82] on link "Storage" at bounding box center [639, 83] width 77 height 33
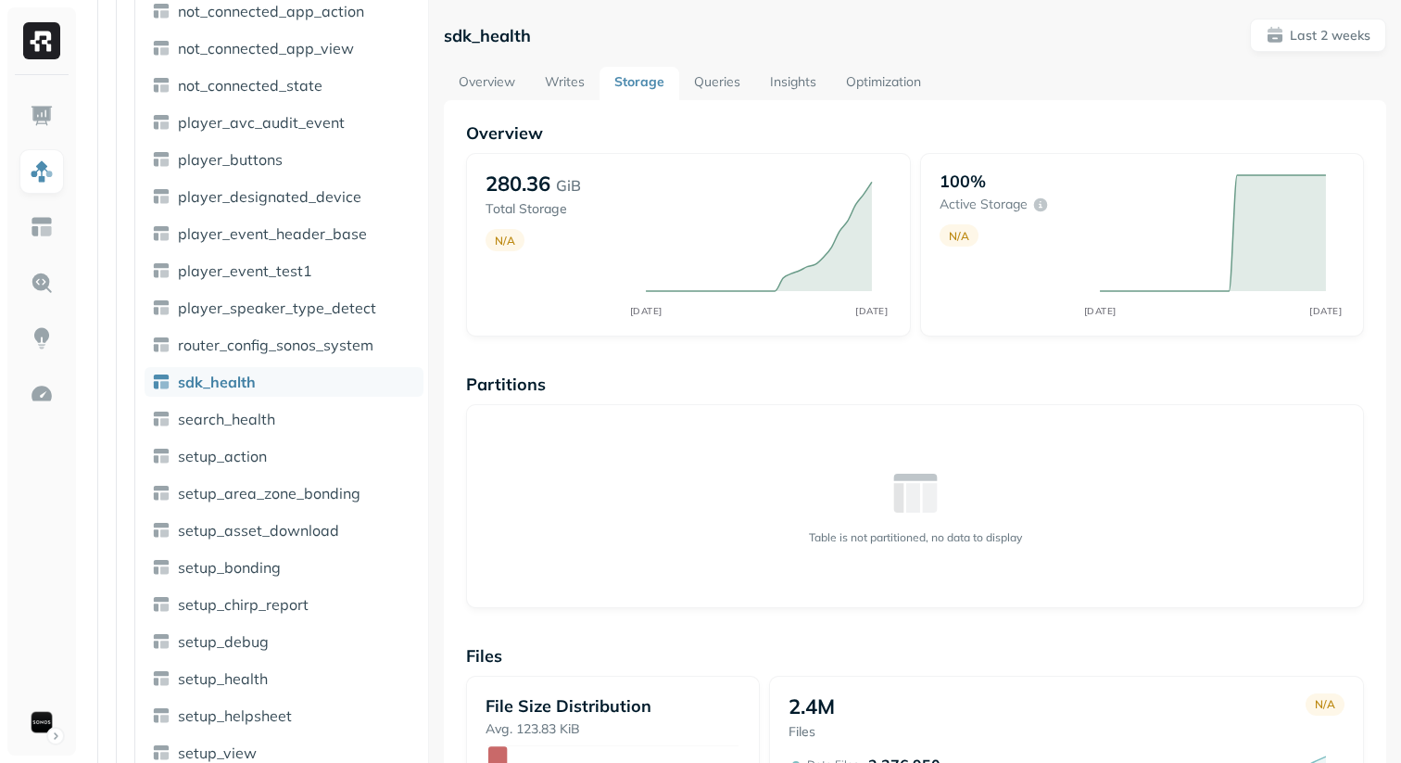
drag, startPoint x: 752, startPoint y: 564, endPoint x: 990, endPoint y: 564, distance: 238.2
click at [990, 564] on div "Table is not partitioned, no data to display" at bounding box center [915, 506] width 898 height 204
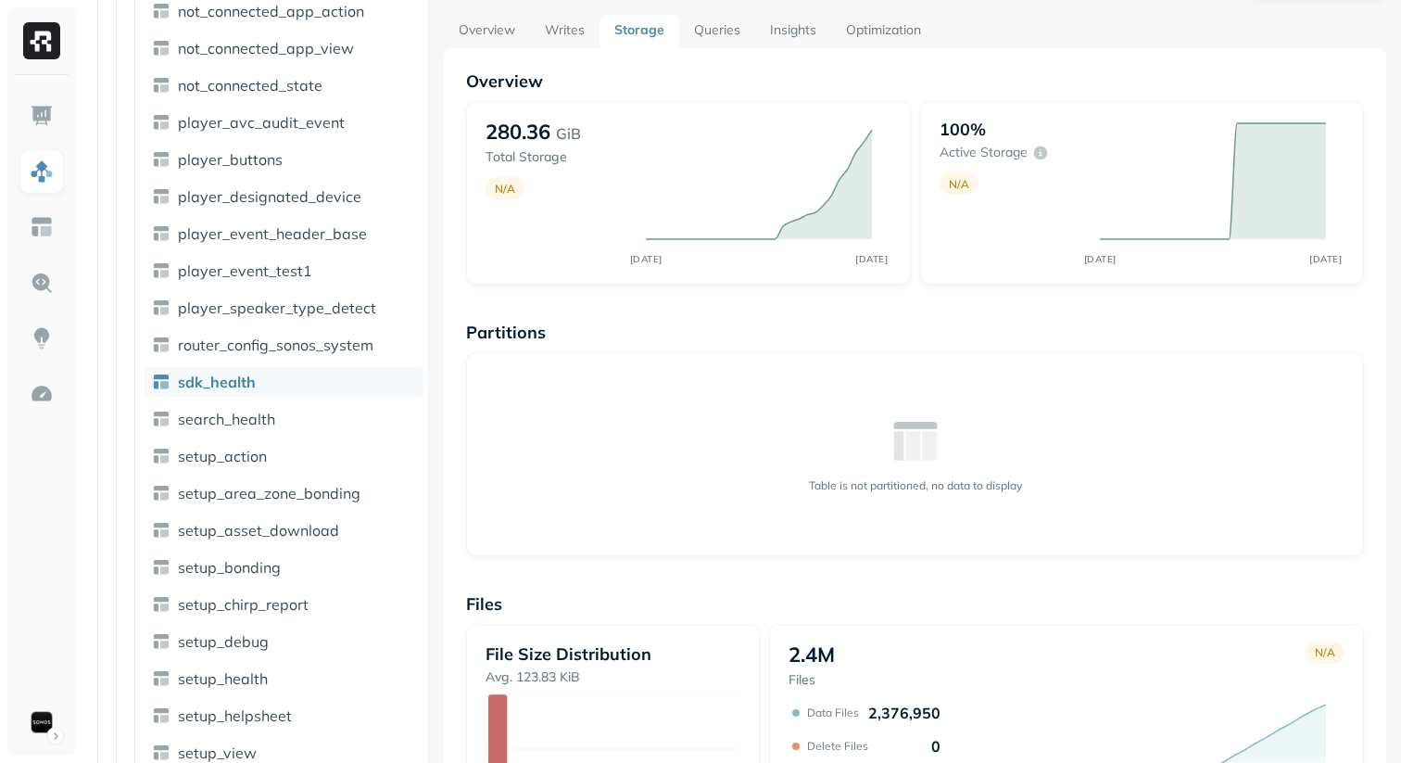
scroll to position [21, 0]
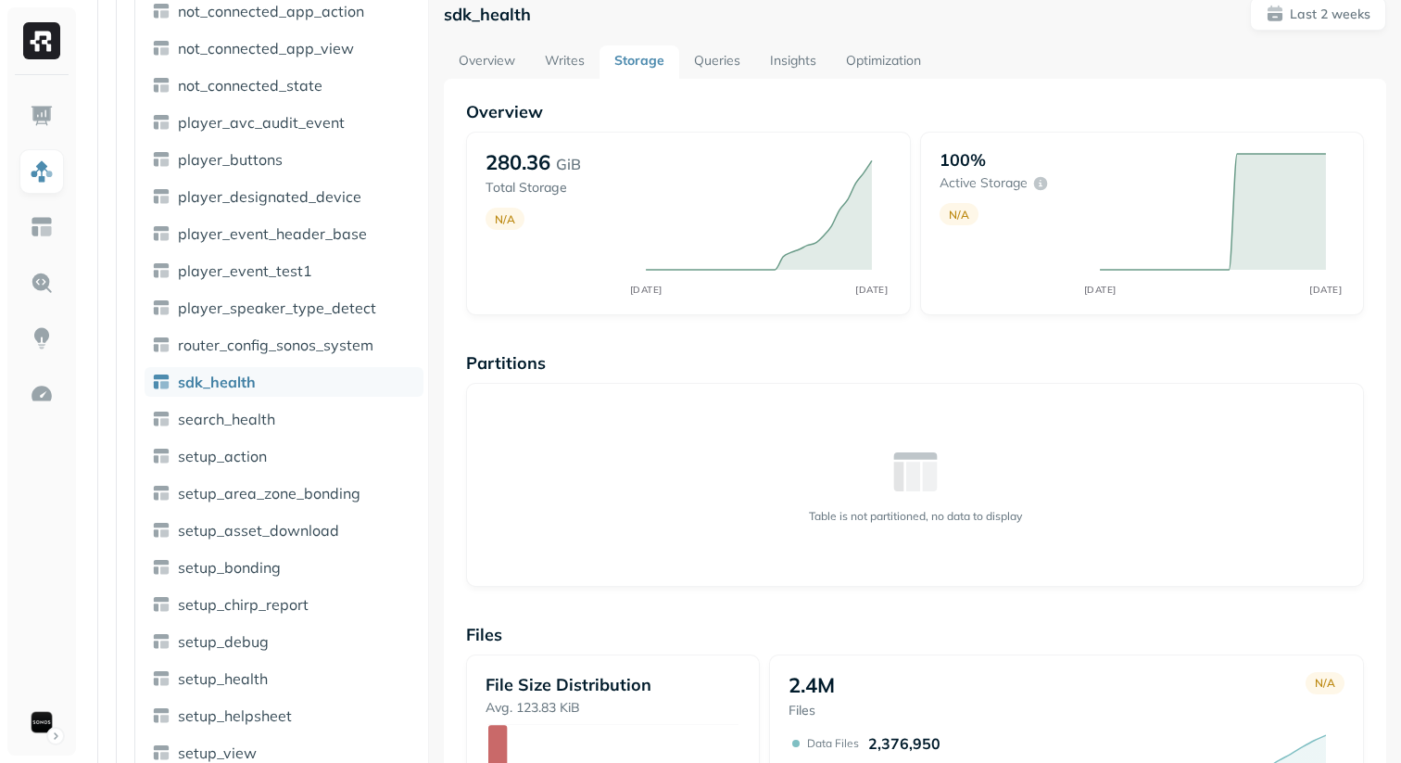
click at [1162, 343] on div "Overview 280.36 GiB Total Storage N/A SEP 18 OCT 02 100% Active storage N/A SEP…" at bounding box center [915, 609] width 898 height 1017
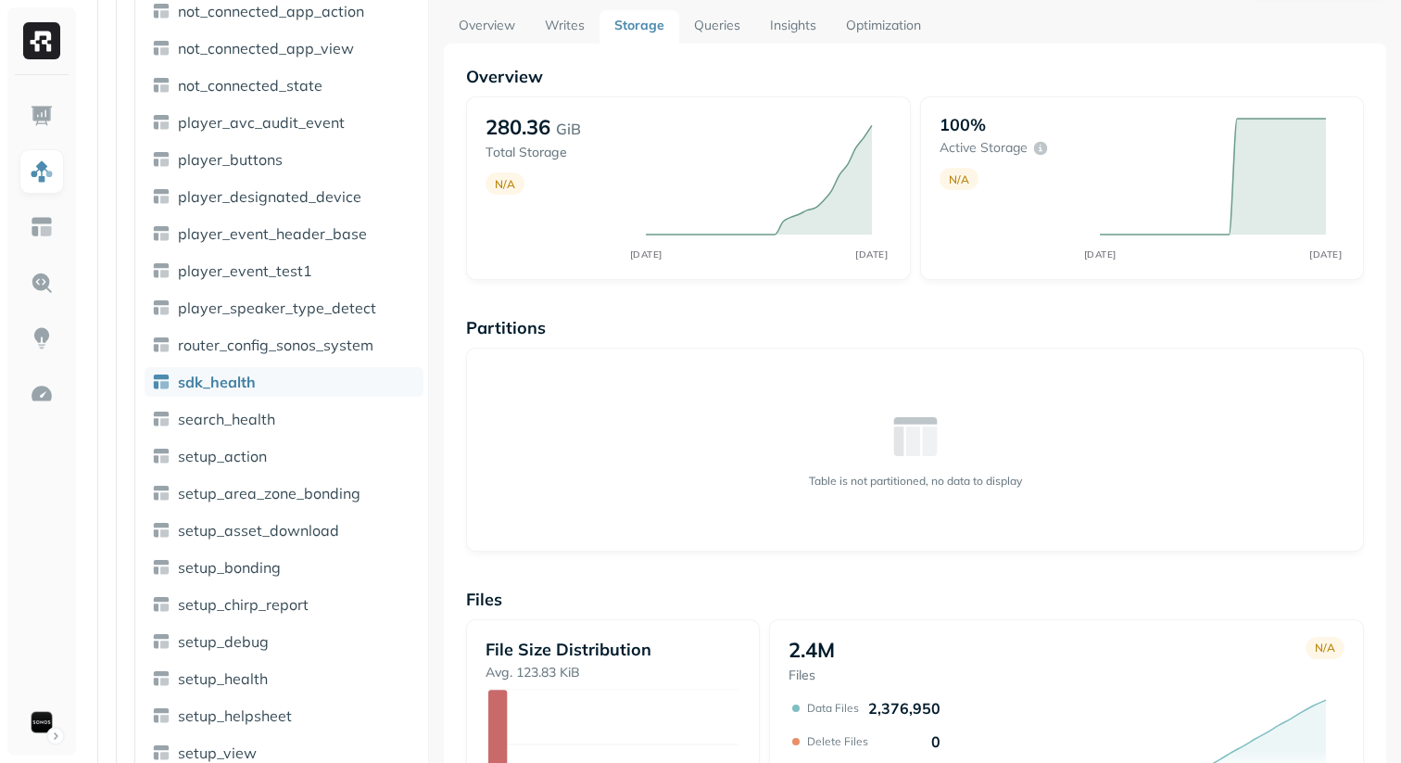
scroll to position [0, 0]
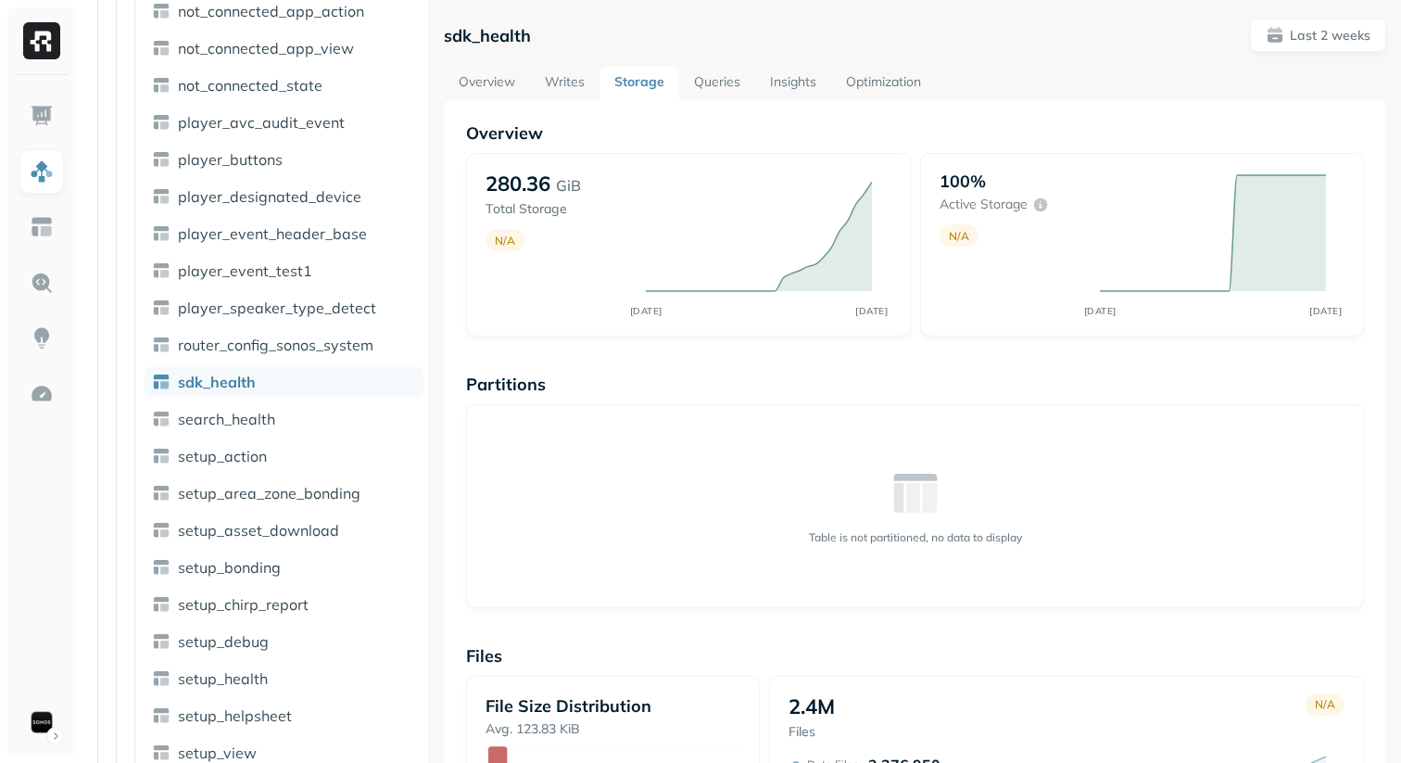
click at [719, 84] on link "Queries" at bounding box center [717, 83] width 76 height 33
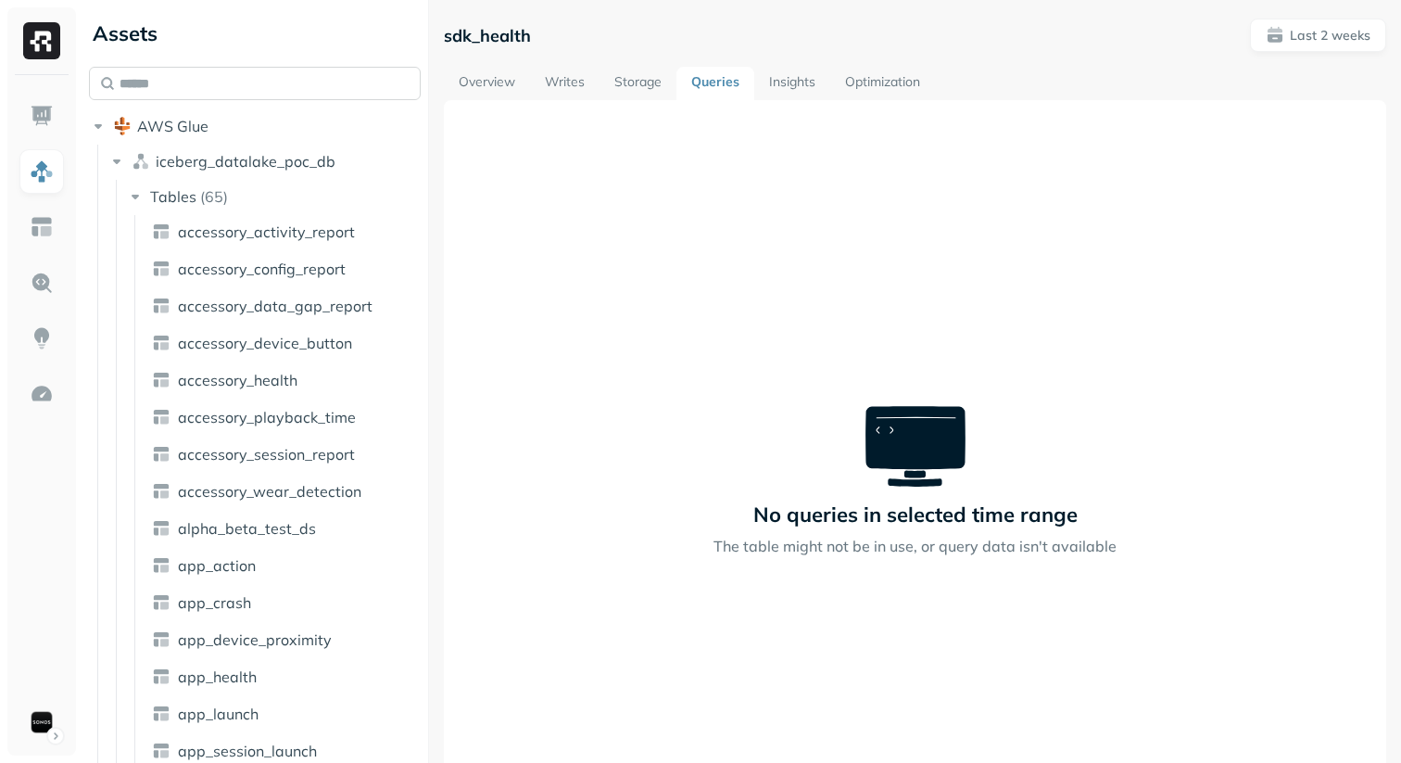
click at [250, 74] on input "text" at bounding box center [255, 83] width 332 height 33
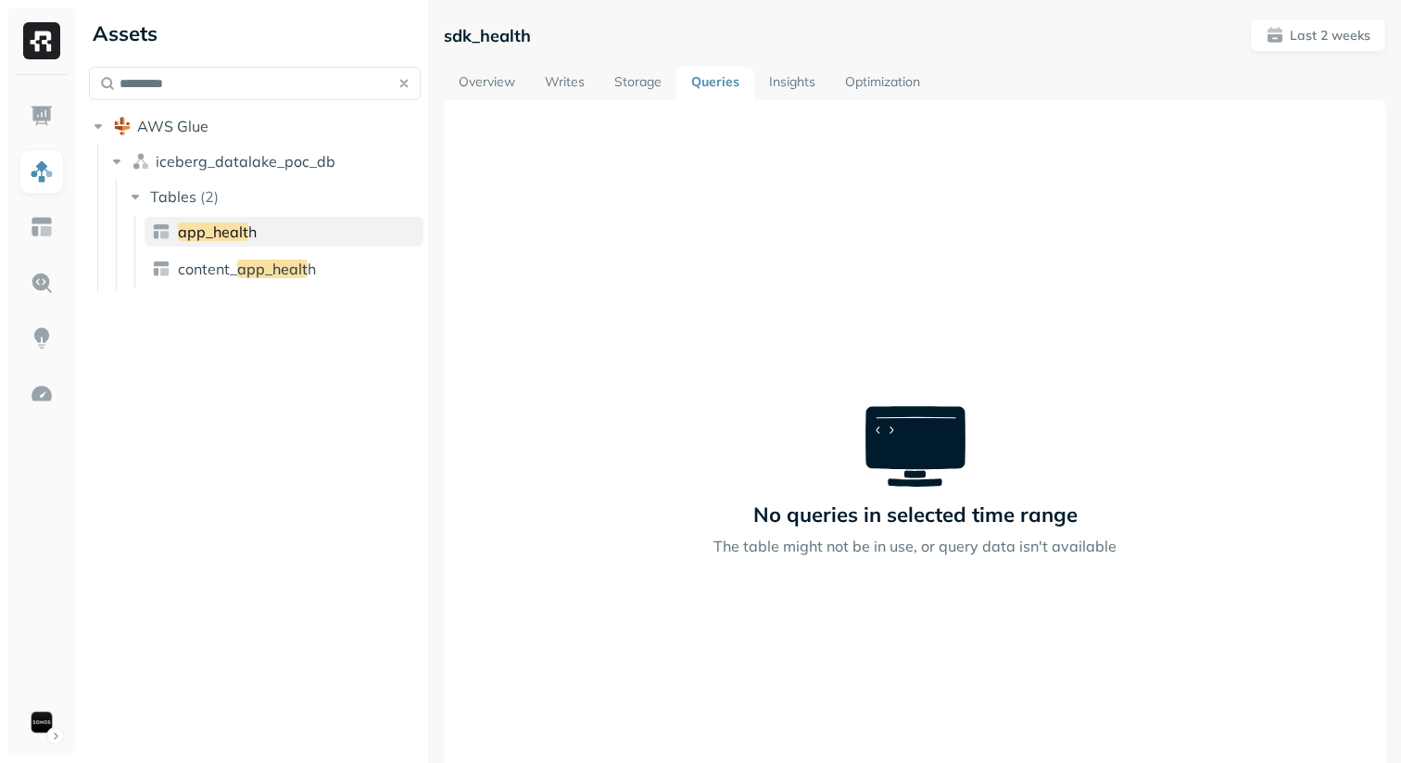
type input "*********"
click at [283, 235] on link "app_healt h" at bounding box center [284, 232] width 279 height 30
click at [491, 82] on link "Overview" at bounding box center [487, 83] width 86 height 33
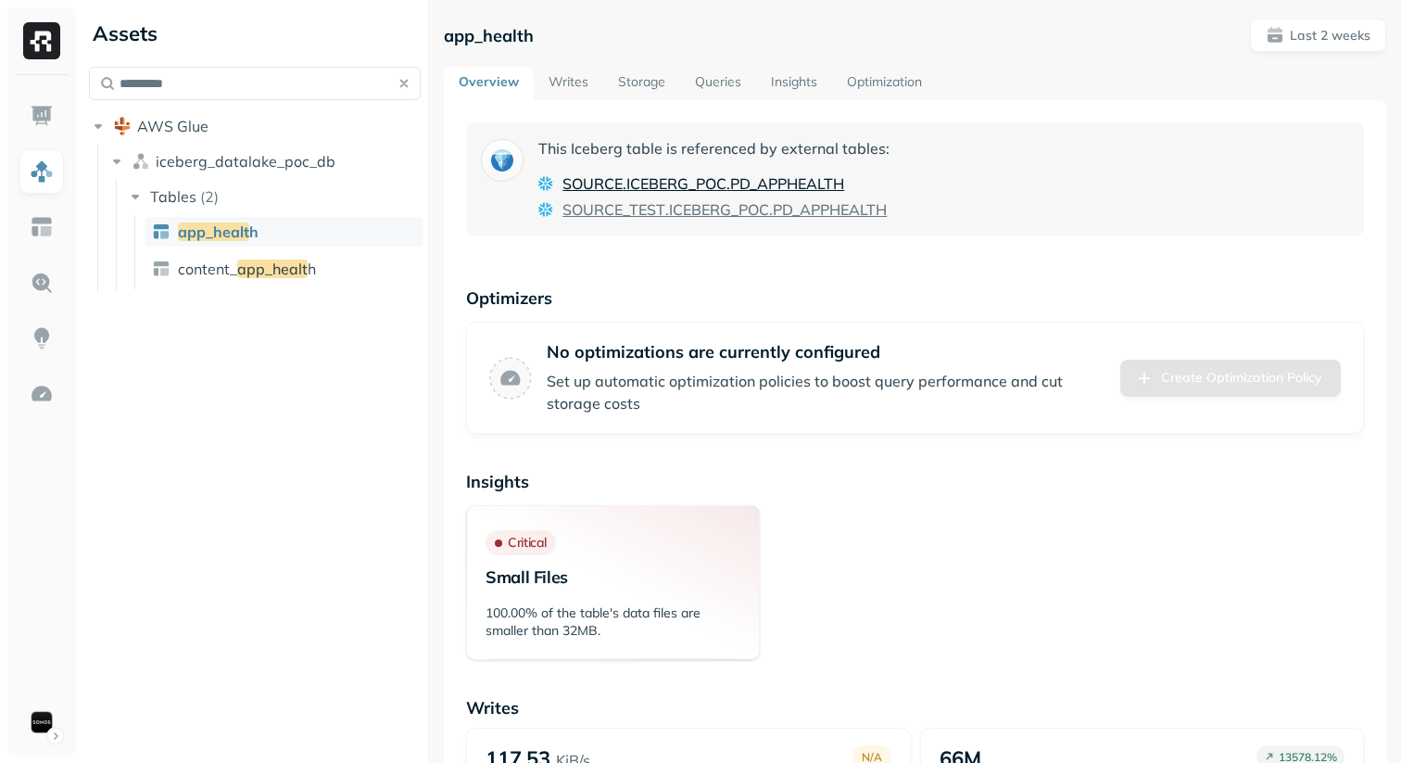
click at [794, 182] on span "PD_APPHEALTH" at bounding box center [787, 183] width 114 height 22
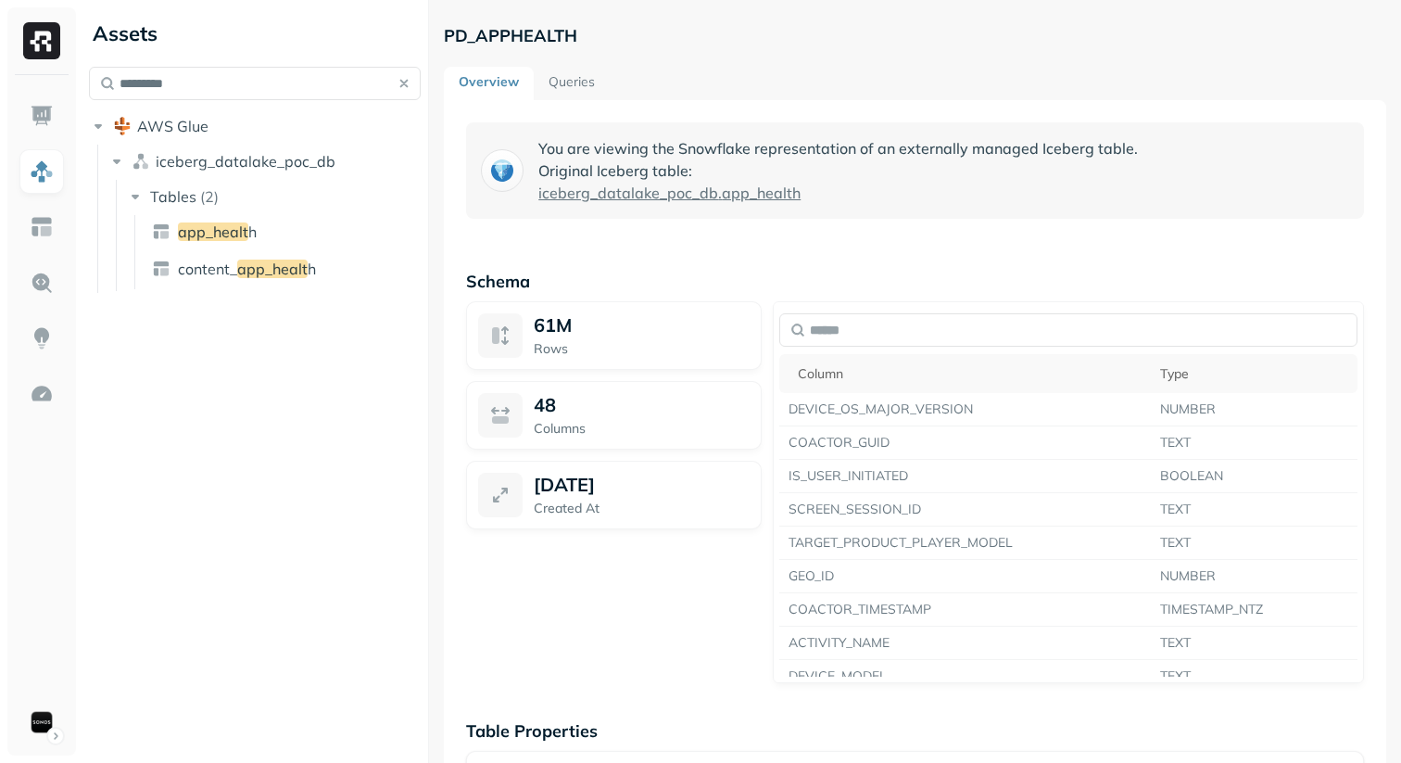
click at [591, 75] on link "Queries" at bounding box center [572, 83] width 76 height 33
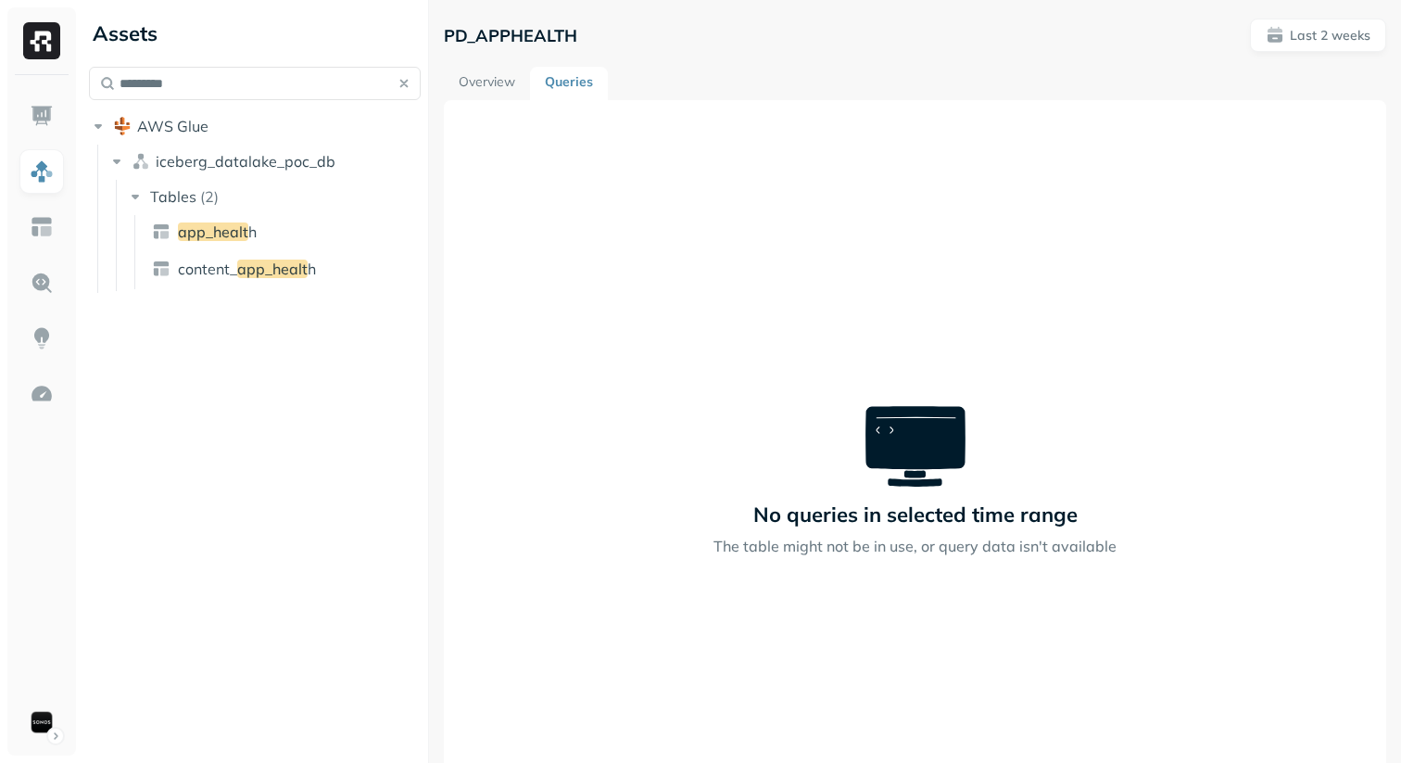
click at [513, 78] on link "Overview" at bounding box center [487, 83] width 86 height 33
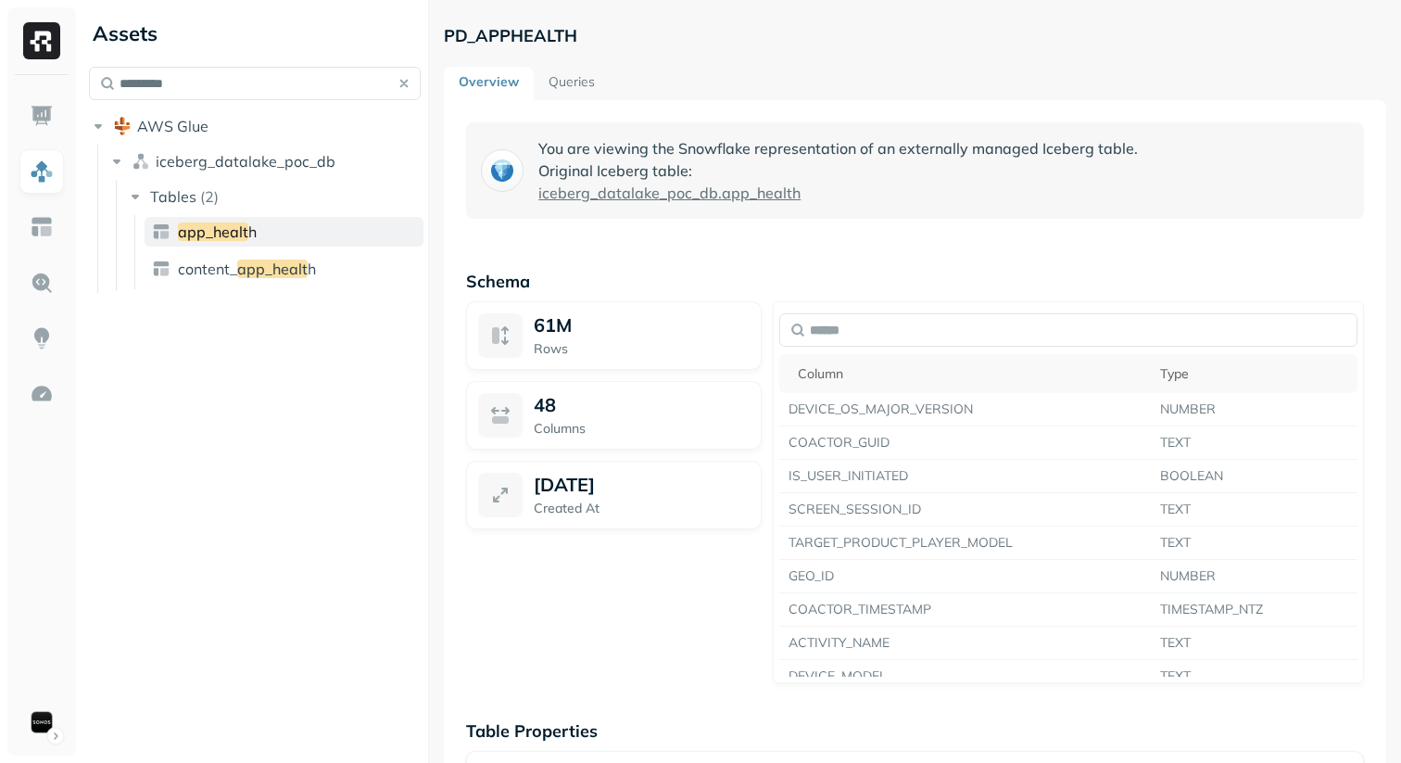
click at [233, 235] on span "app_healt" at bounding box center [213, 231] width 70 height 19
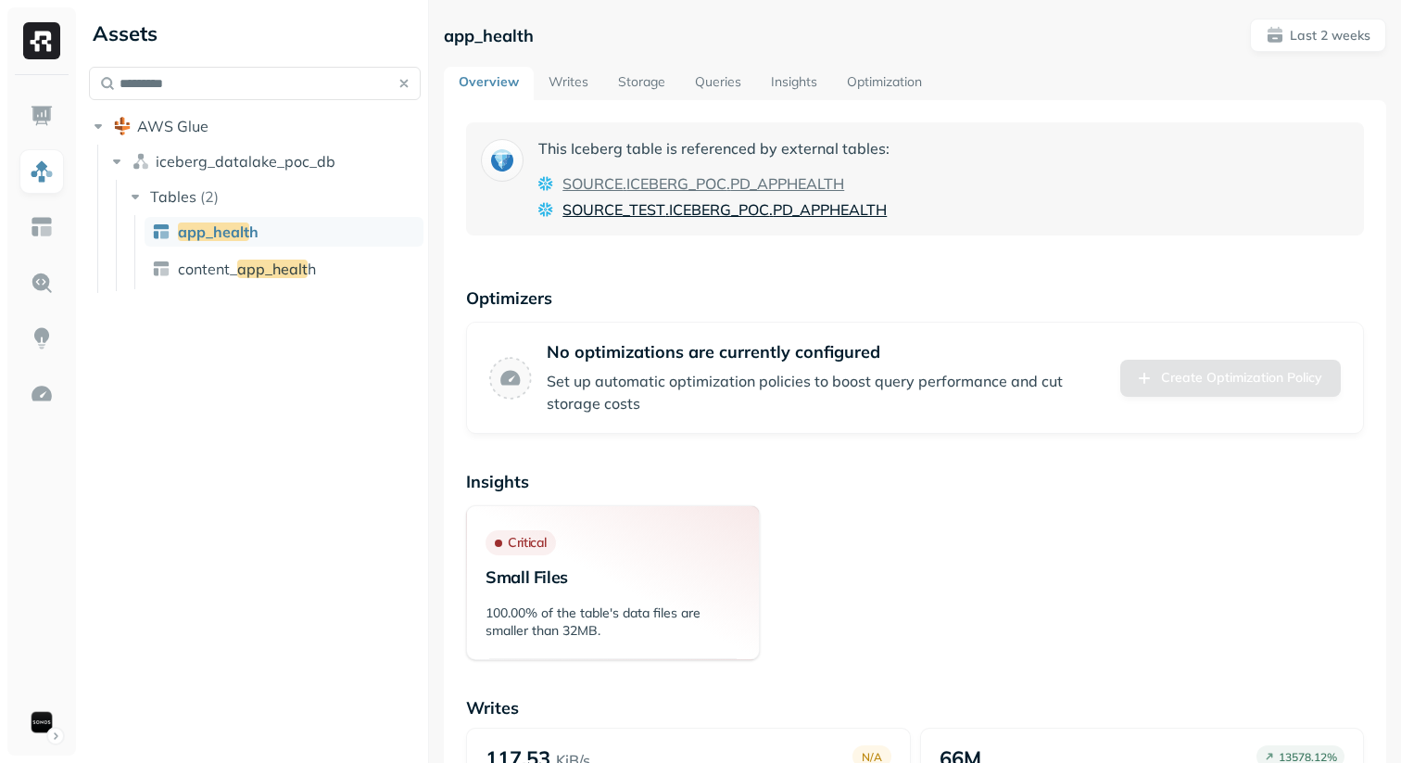
click at [648, 211] on span "SOURCE_TEST" at bounding box center [614, 209] width 103 height 22
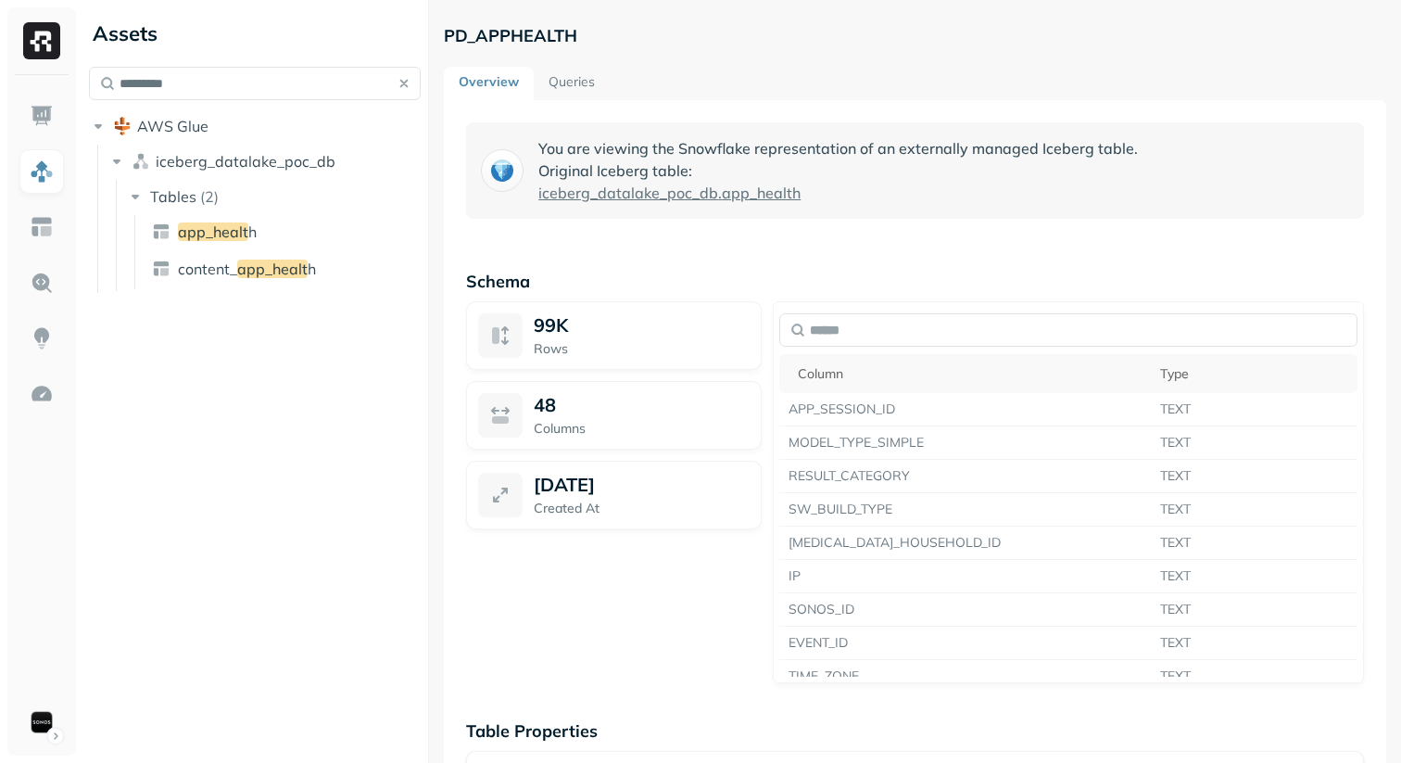
click at [555, 67] on link "Queries" at bounding box center [572, 83] width 76 height 33
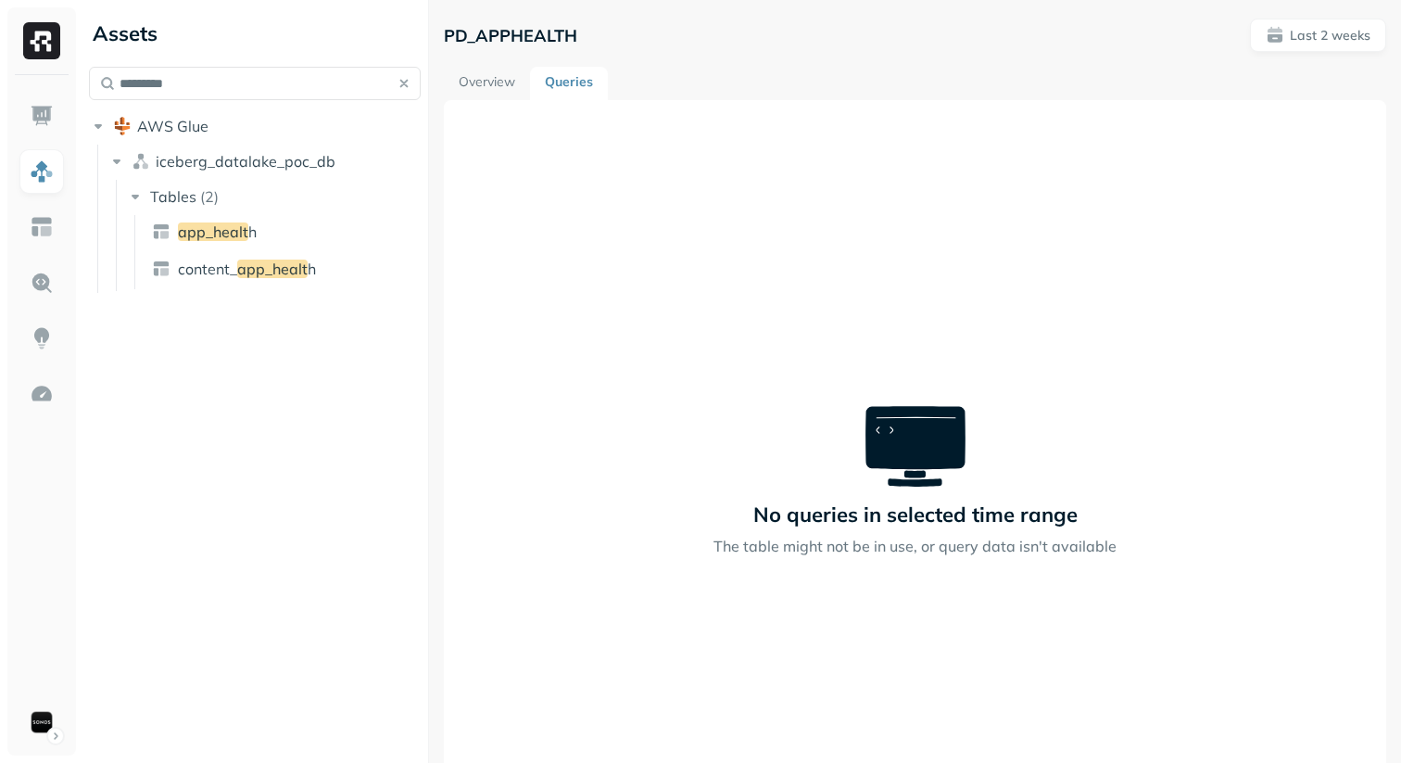
click at [496, 80] on link "Overview" at bounding box center [487, 83] width 86 height 33
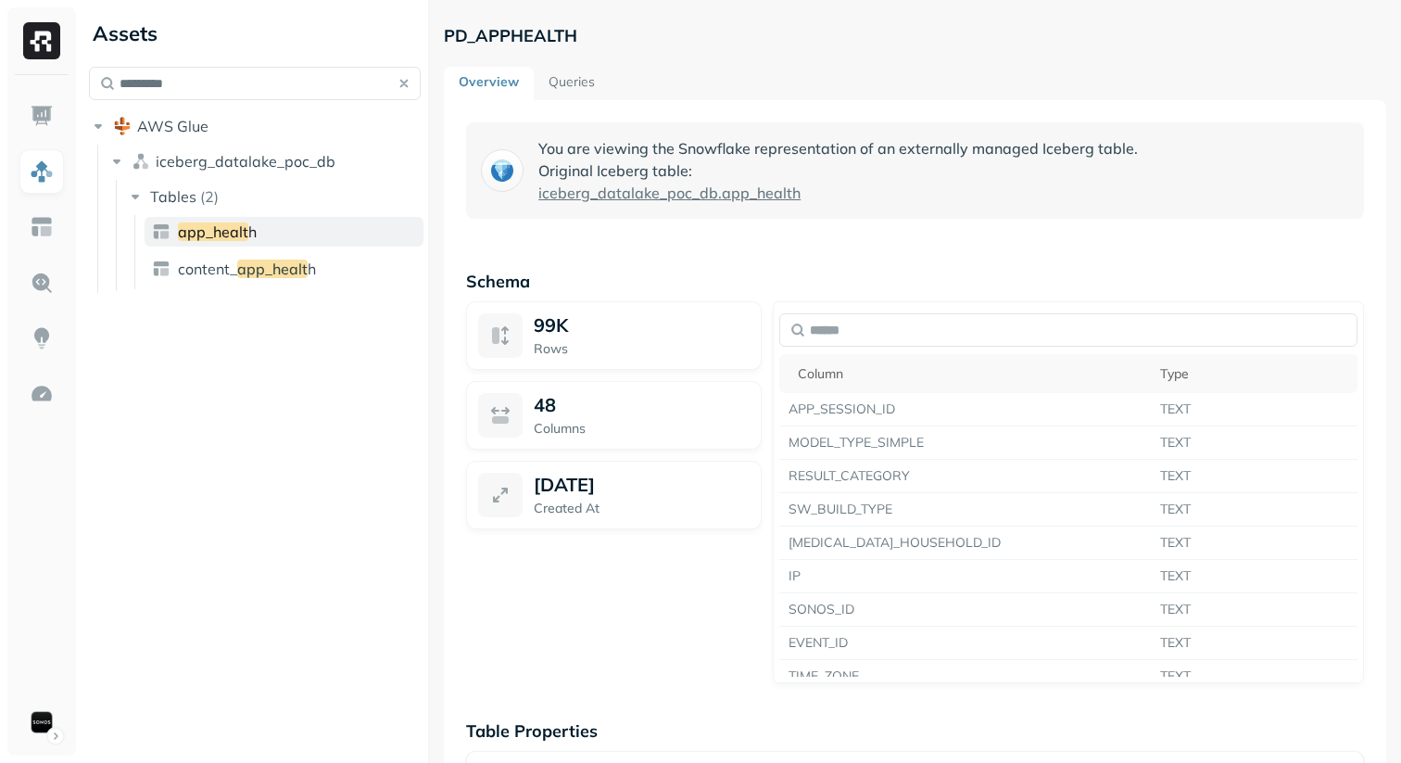
click at [285, 227] on link "app_healt h" at bounding box center [284, 232] width 279 height 30
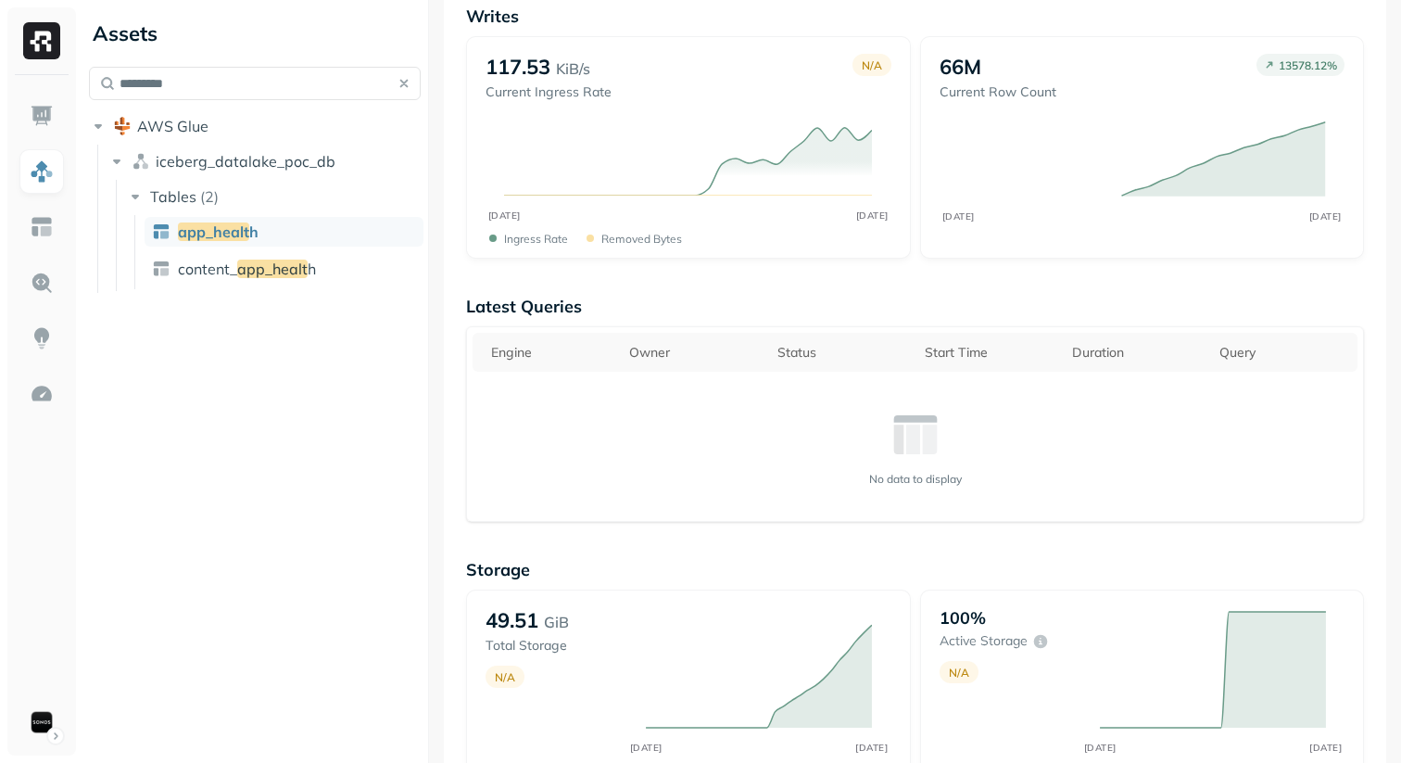
scroll to position [685, 0]
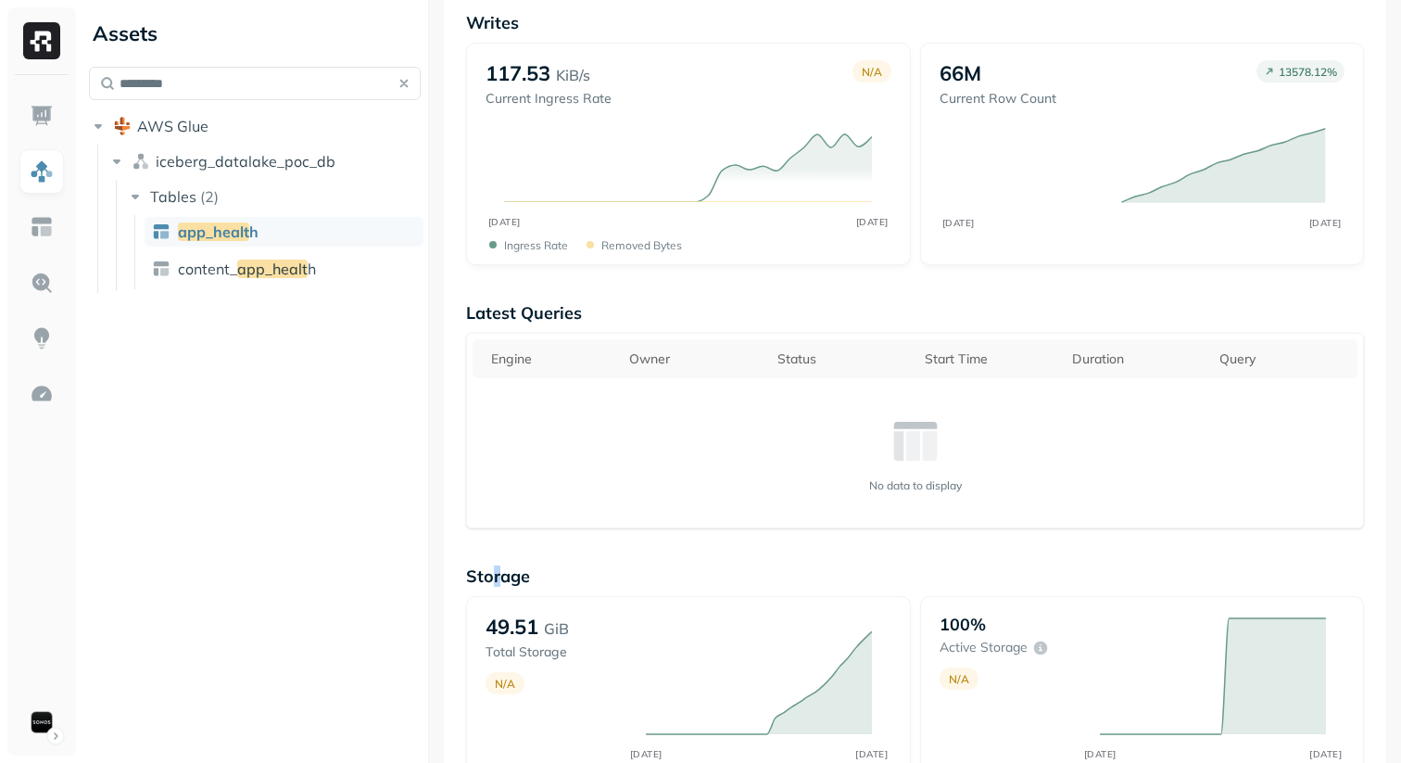
drag, startPoint x: 489, startPoint y: 570, endPoint x: 500, endPoint y: 570, distance: 10.2
click at [500, 570] on p "Storage" at bounding box center [915, 575] width 898 height 21
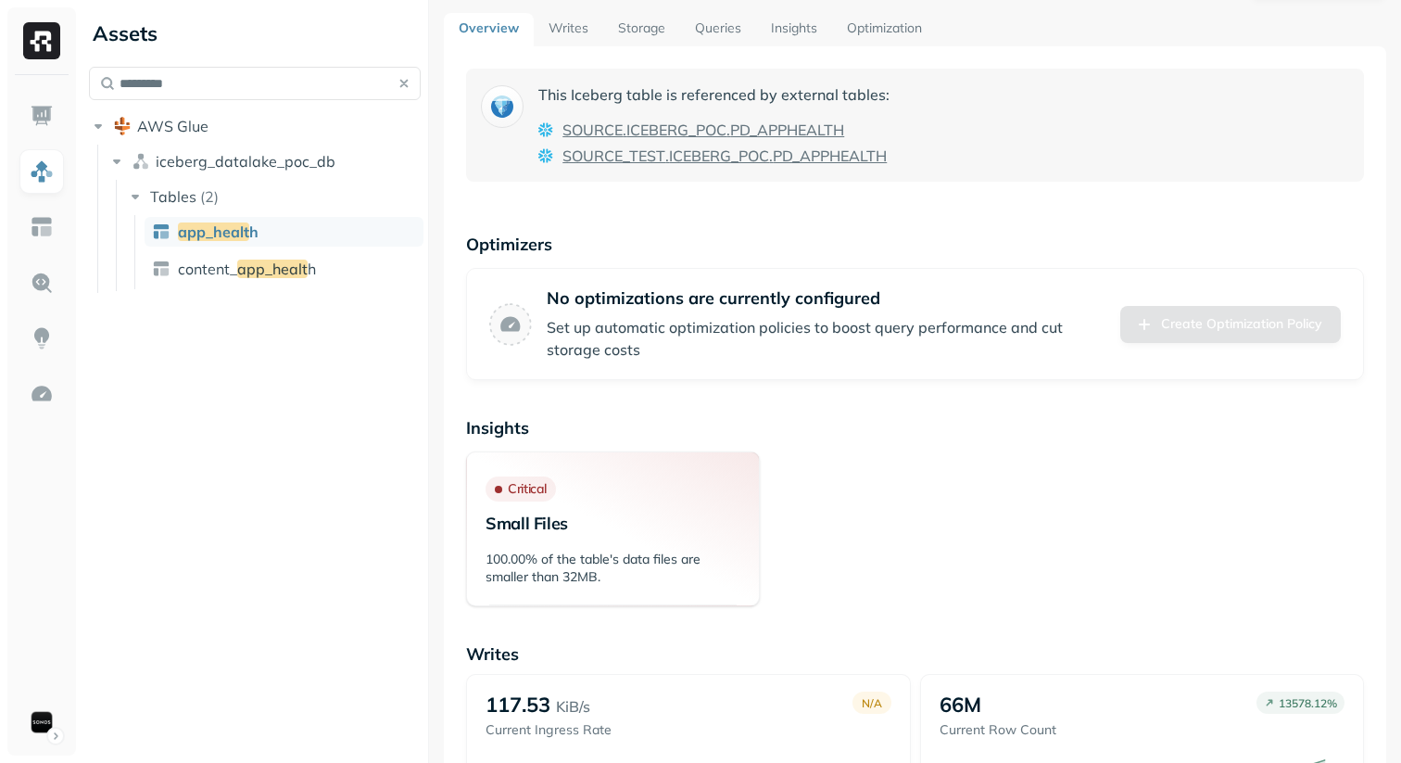
scroll to position [0, 0]
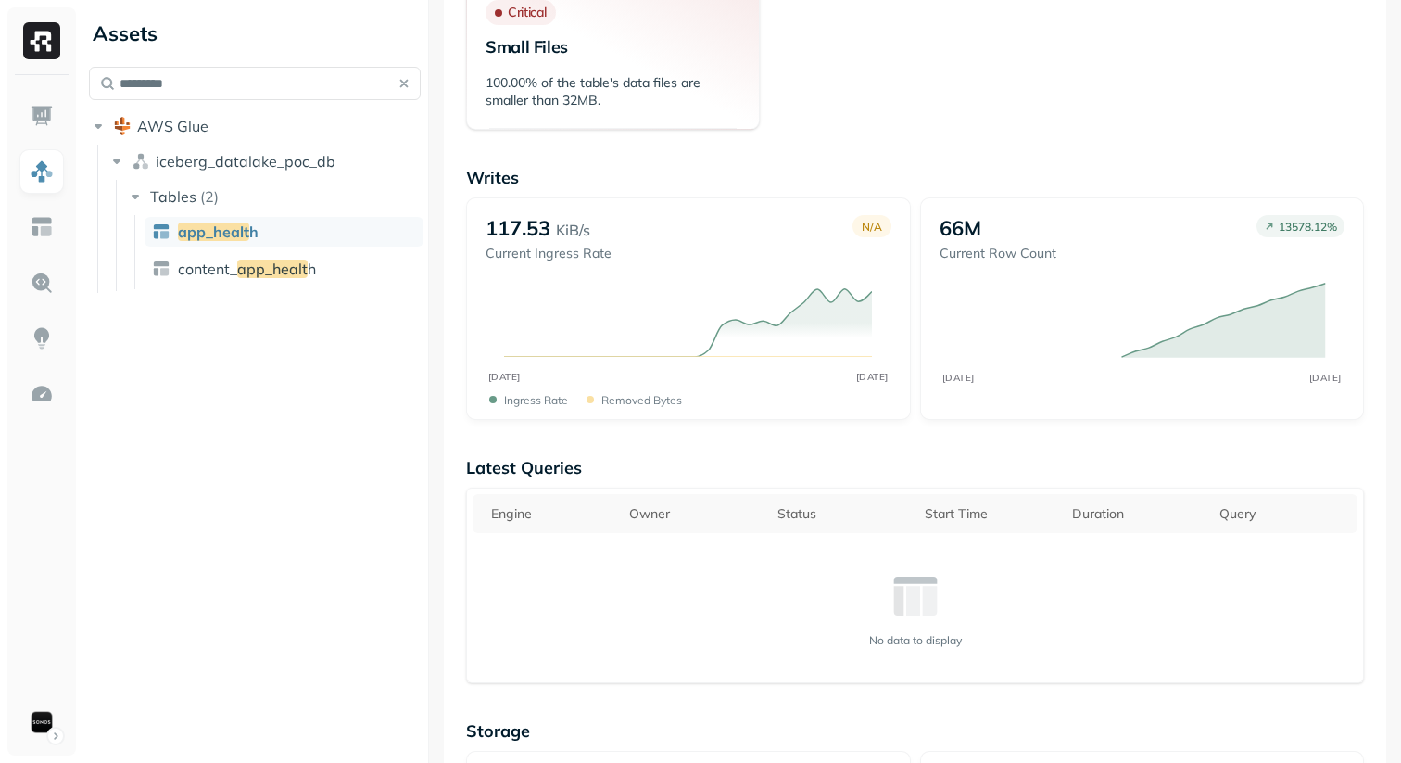
scroll to position [623, 0]
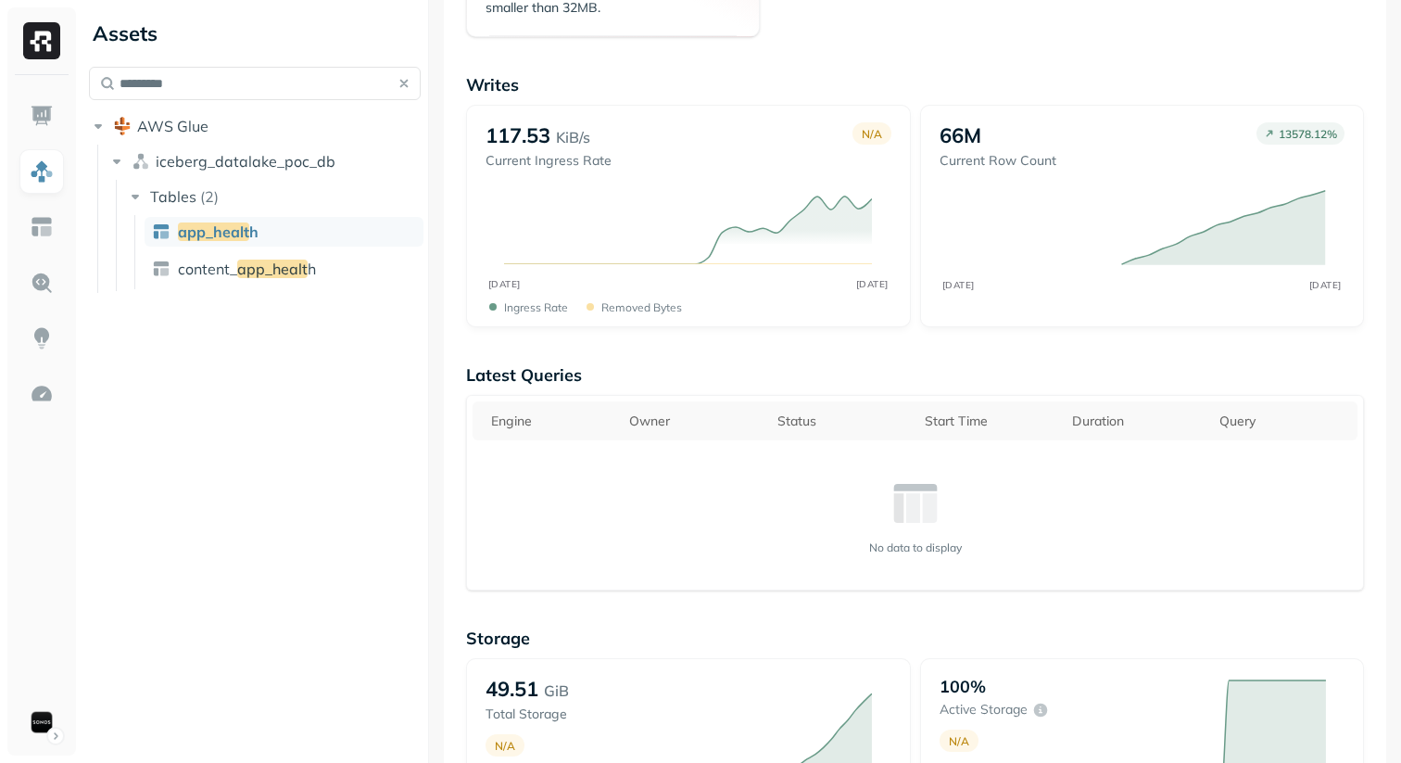
click at [908, 346] on div "This Iceberg table is referenced by external tables: SOURCE . ICEBERG_POC . PD_…" at bounding box center [915, 515] width 943 height 2077
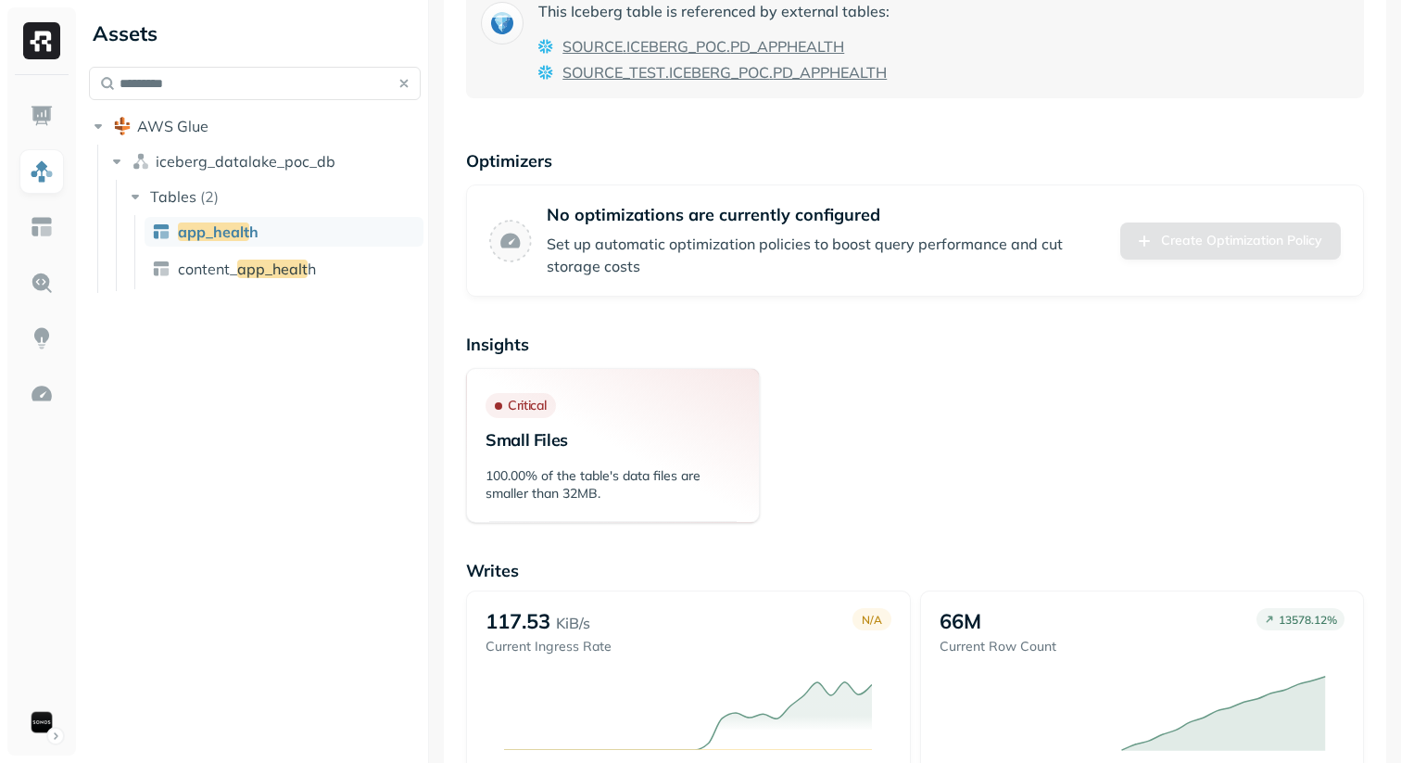
scroll to position [84, 0]
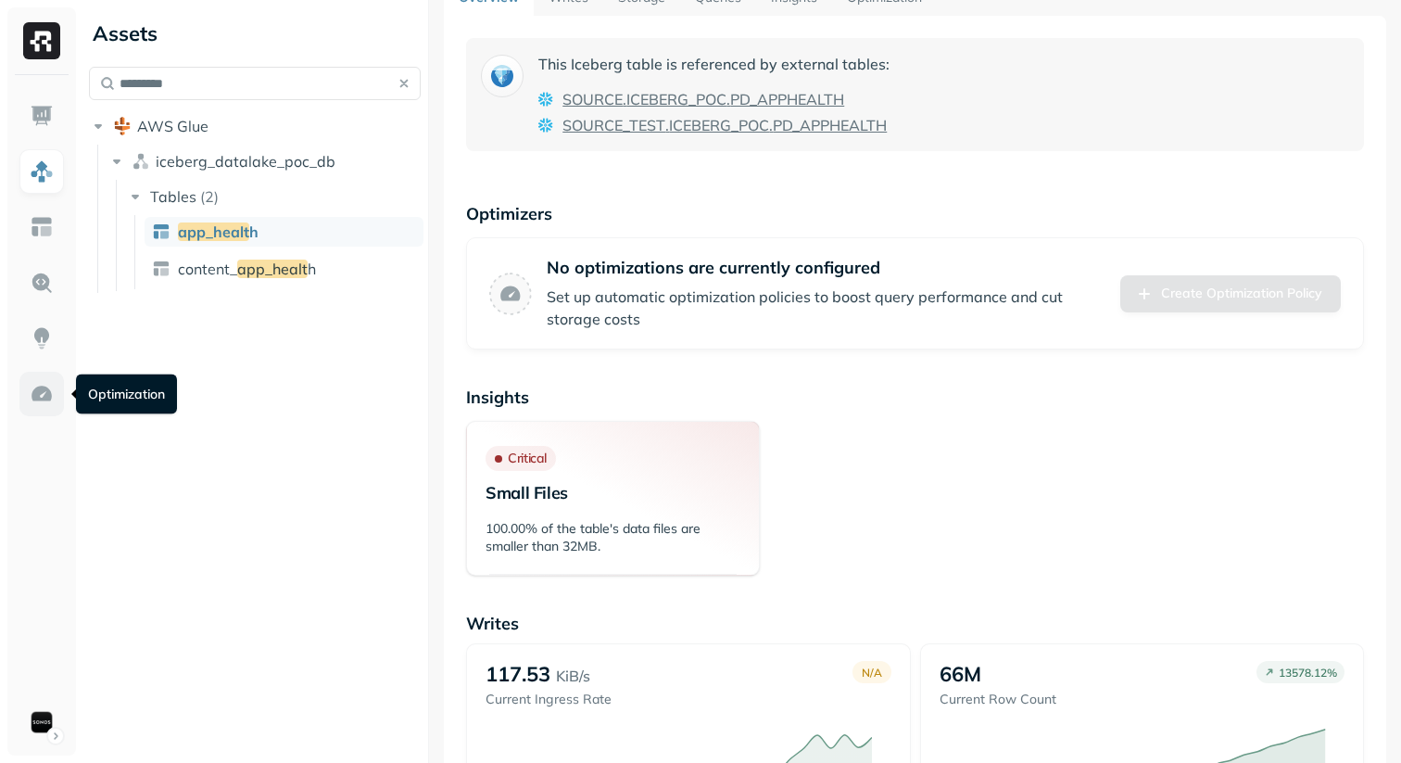
click at [37, 404] on img at bounding box center [42, 394] width 24 height 24
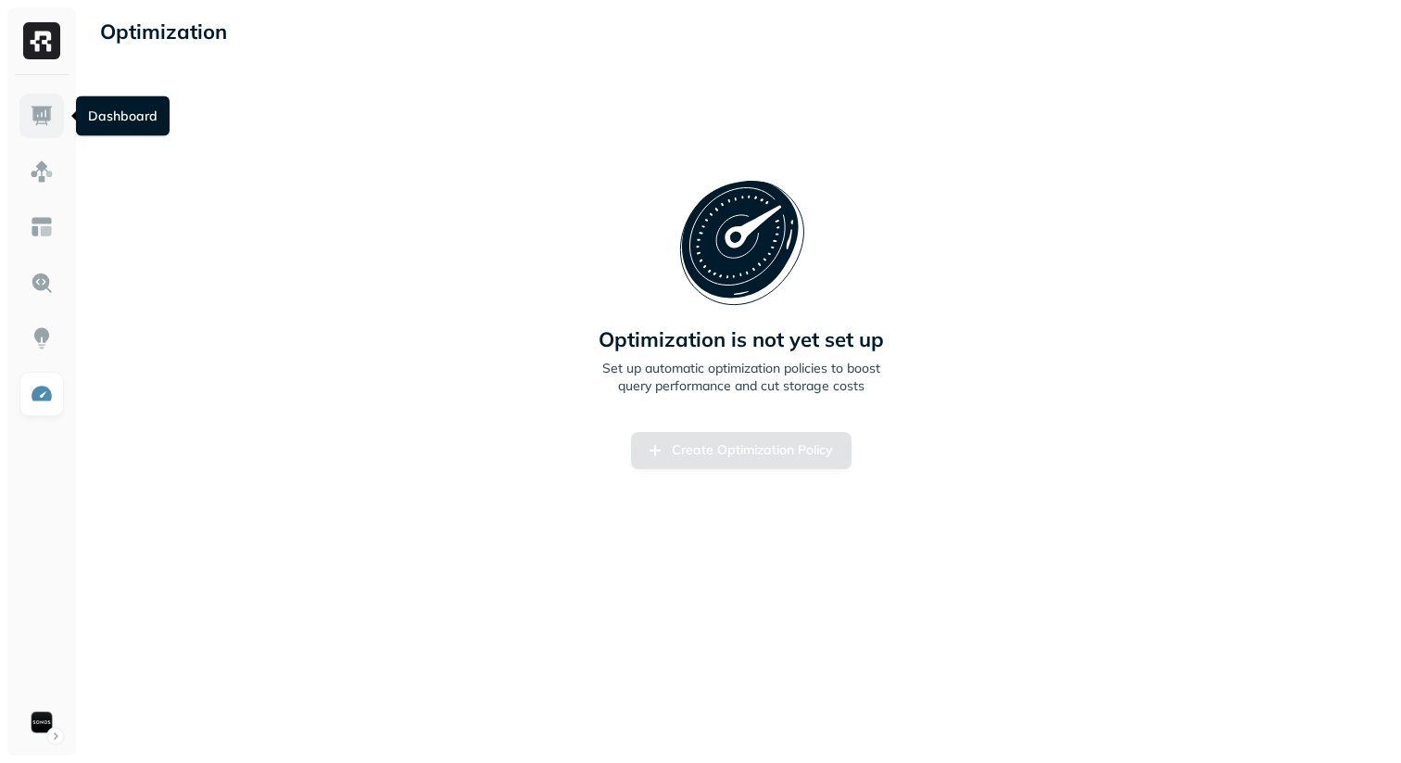
click at [27, 127] on link at bounding box center [41, 116] width 44 height 44
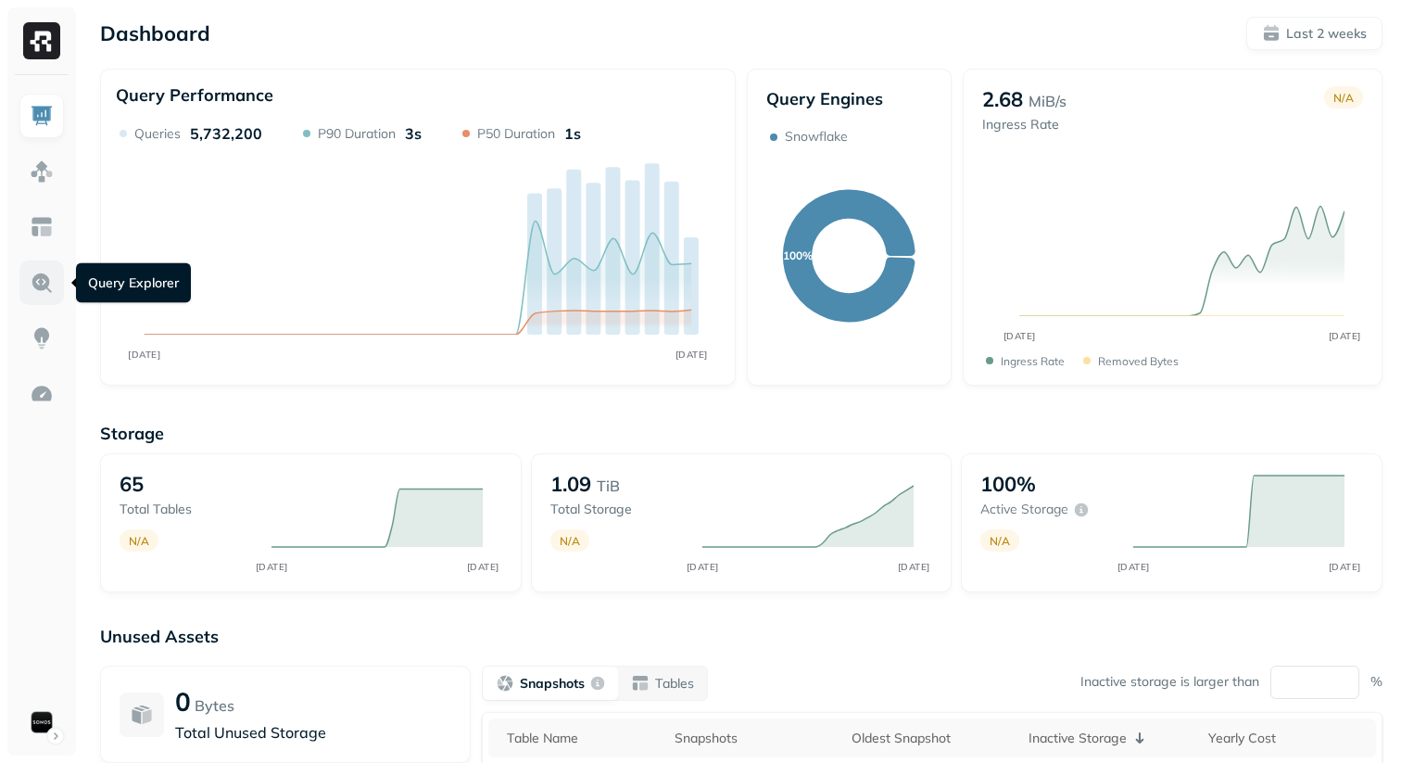
click at [43, 285] on img at bounding box center [42, 283] width 24 height 24
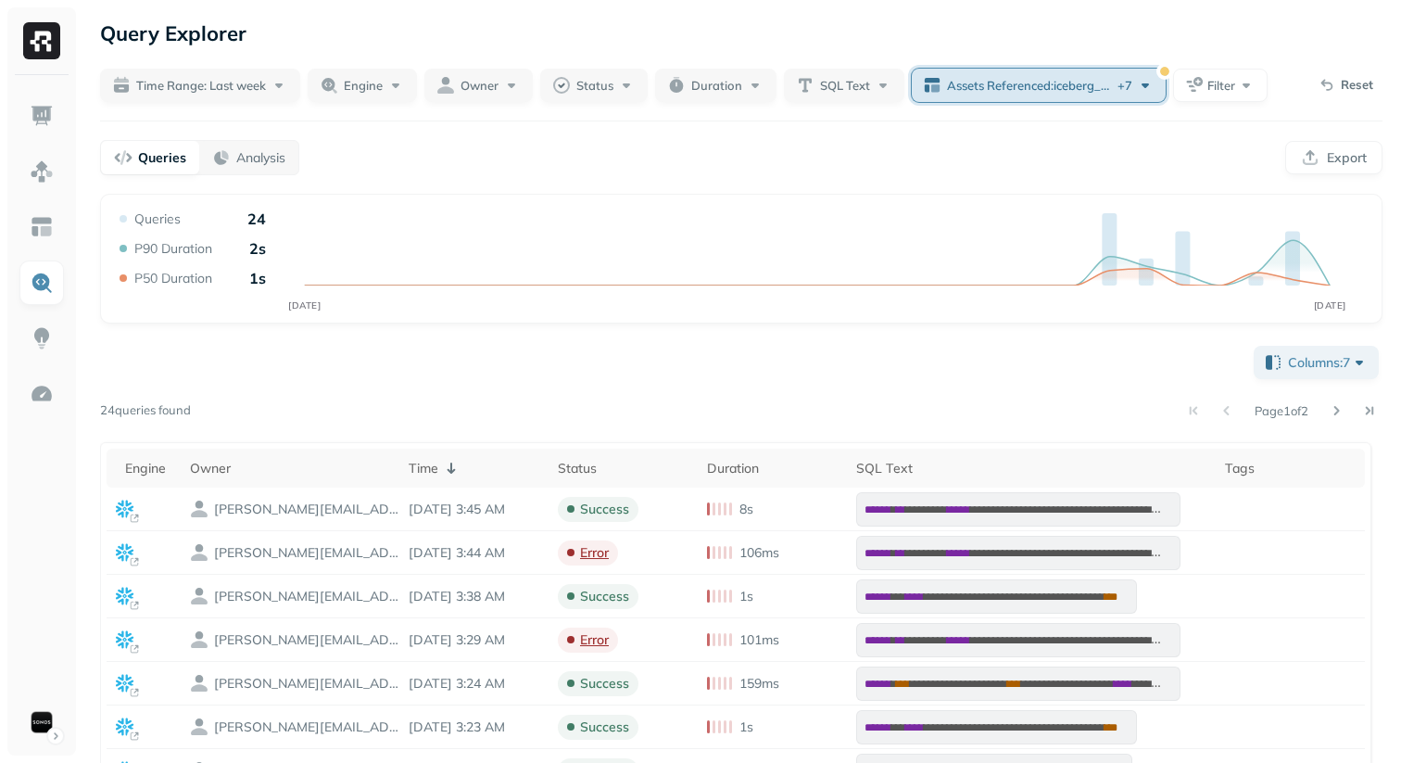
click at [1051, 86] on span "Assets Referenced : iceberg_datalake_poc_db.accessory_config_report ..." at bounding box center [1030, 86] width 167 height 18
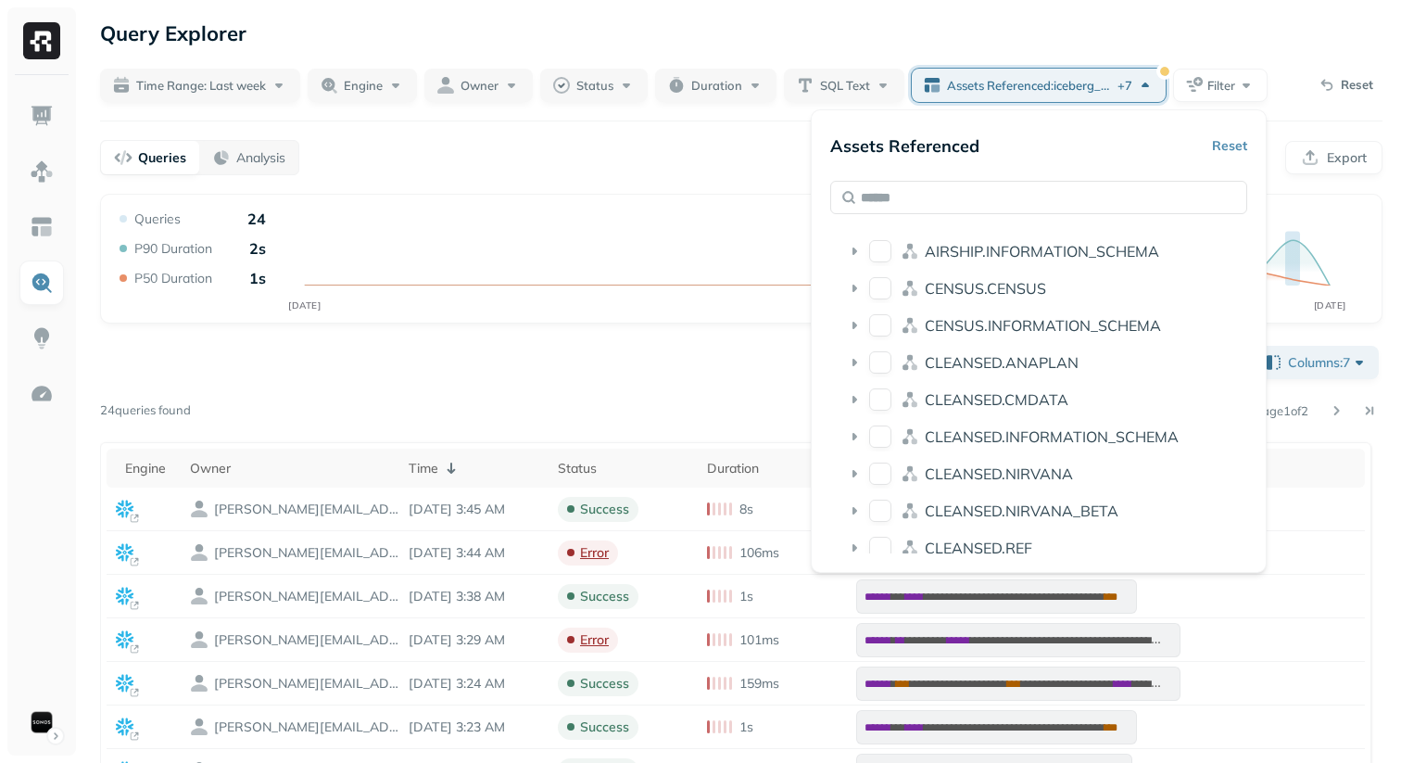
click at [1221, 135] on button "Reset" at bounding box center [1229, 145] width 35 height 33
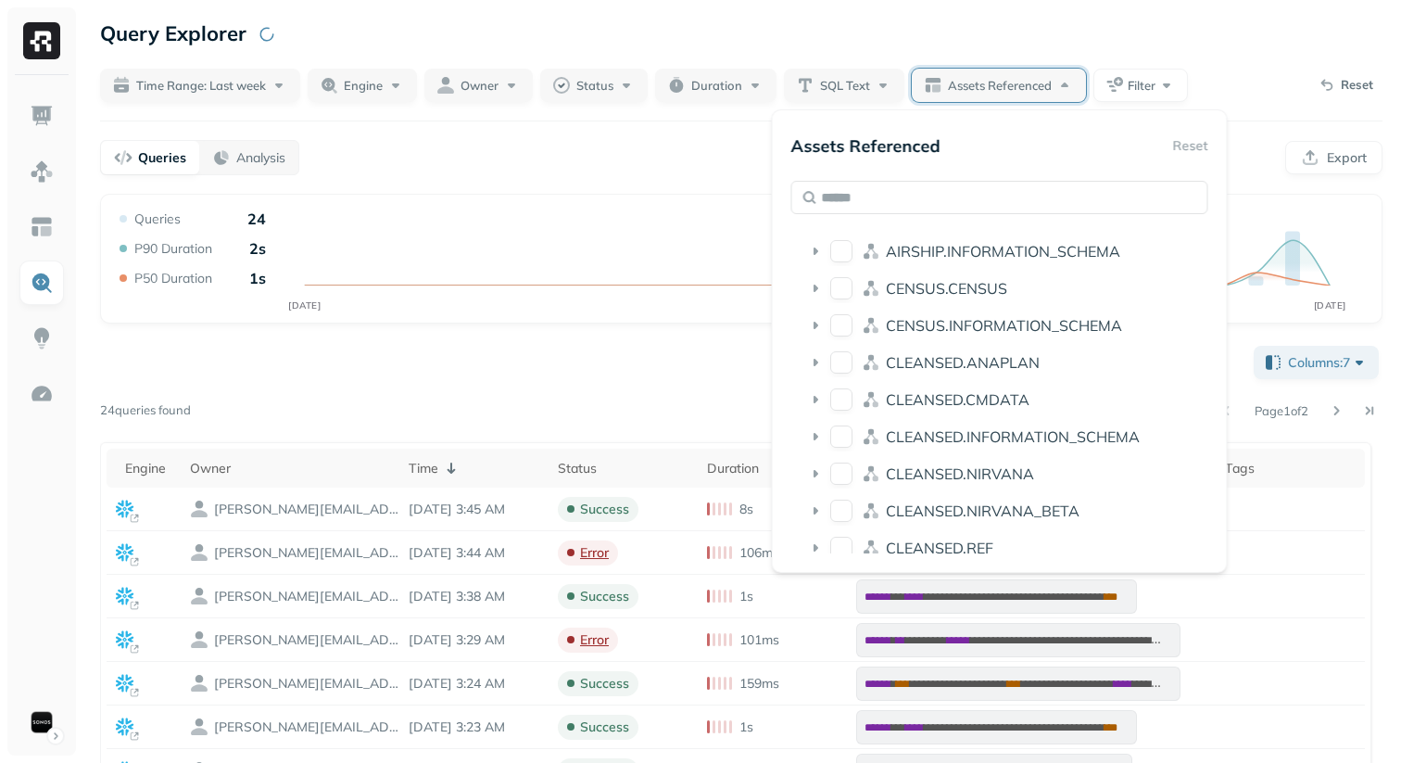
click at [1138, 44] on div "Query Explorer" at bounding box center [741, 33] width 1283 height 33
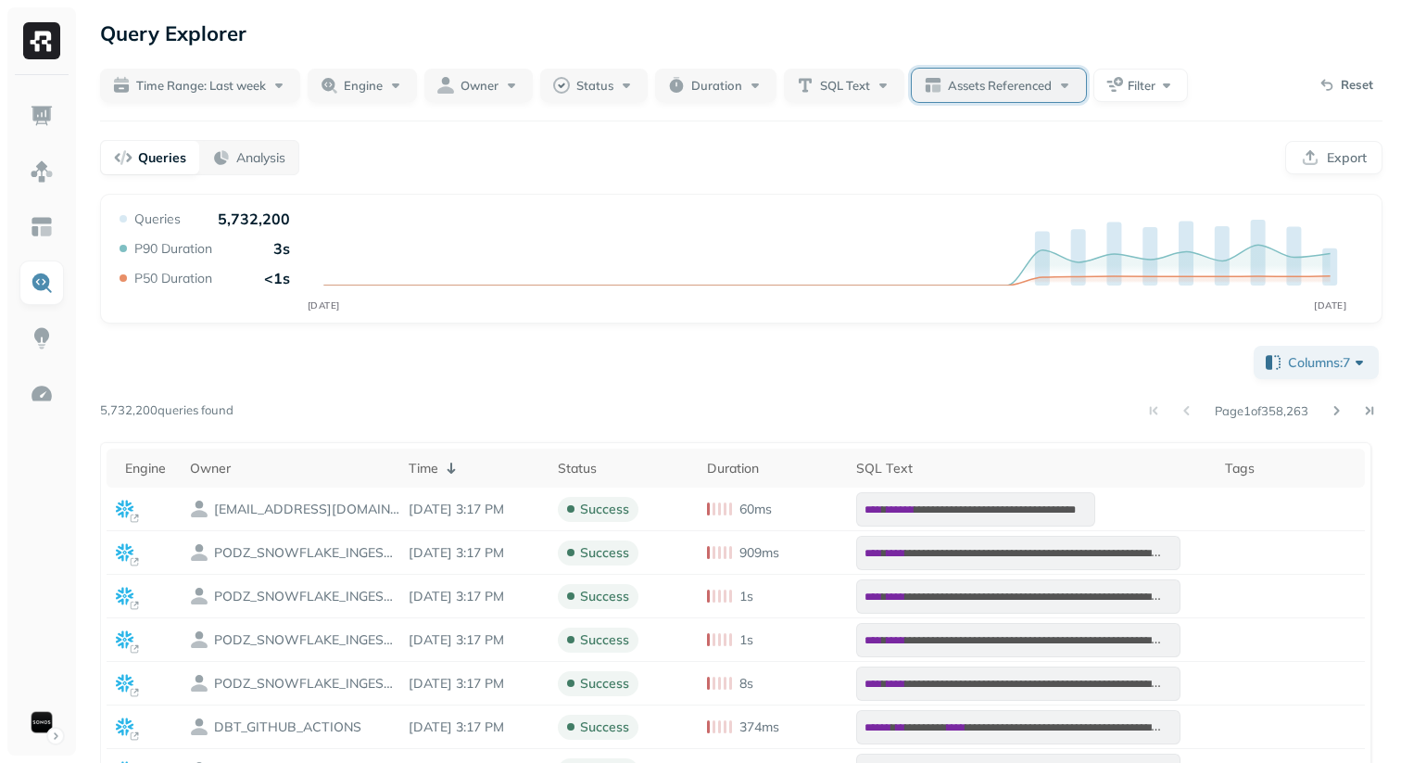
click at [970, 95] on button "Assets Referenced" at bounding box center [999, 85] width 174 height 33
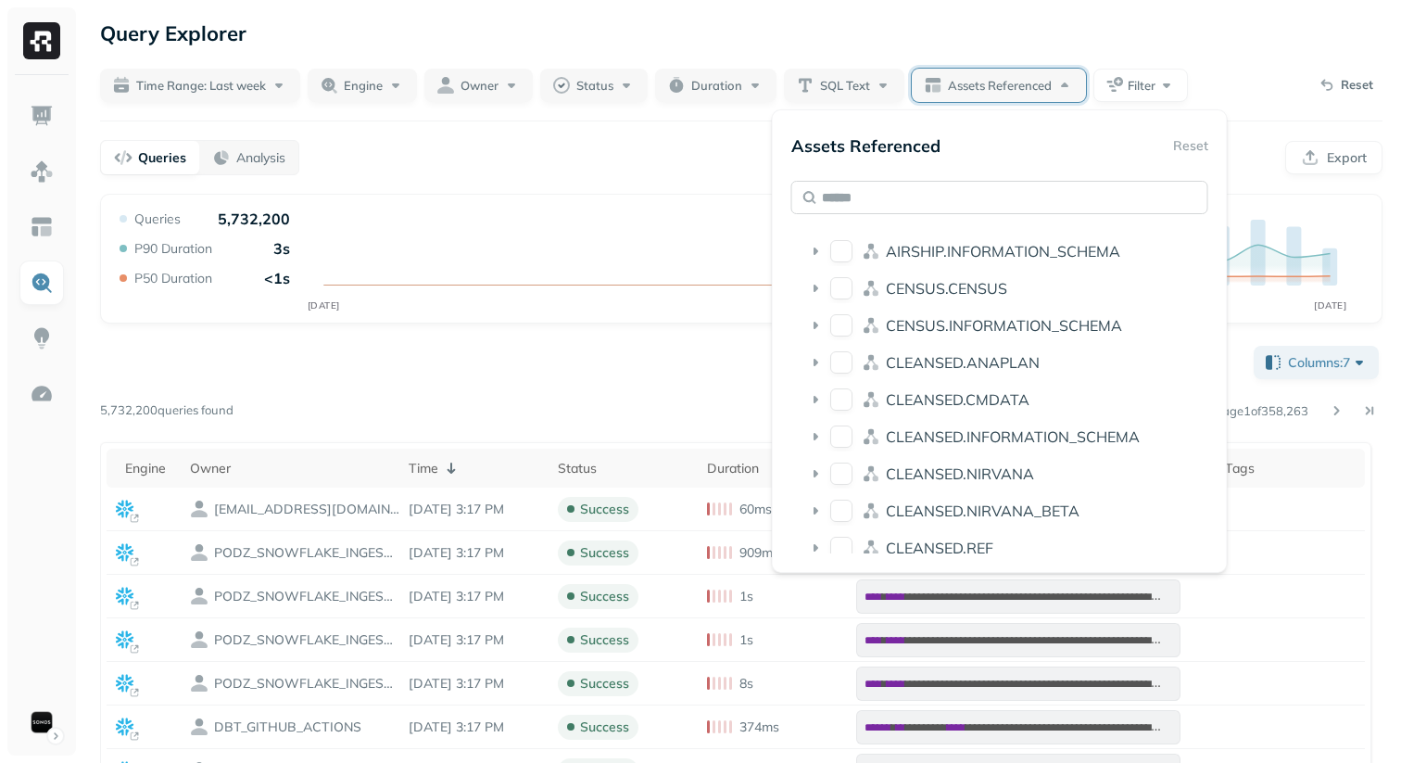
click at [933, 192] on input "text" at bounding box center [999, 197] width 417 height 33
click at [871, 199] on input "*******" at bounding box center [999, 197] width 417 height 33
click at [849, 201] on input "*******" at bounding box center [999, 197] width 417 height 33
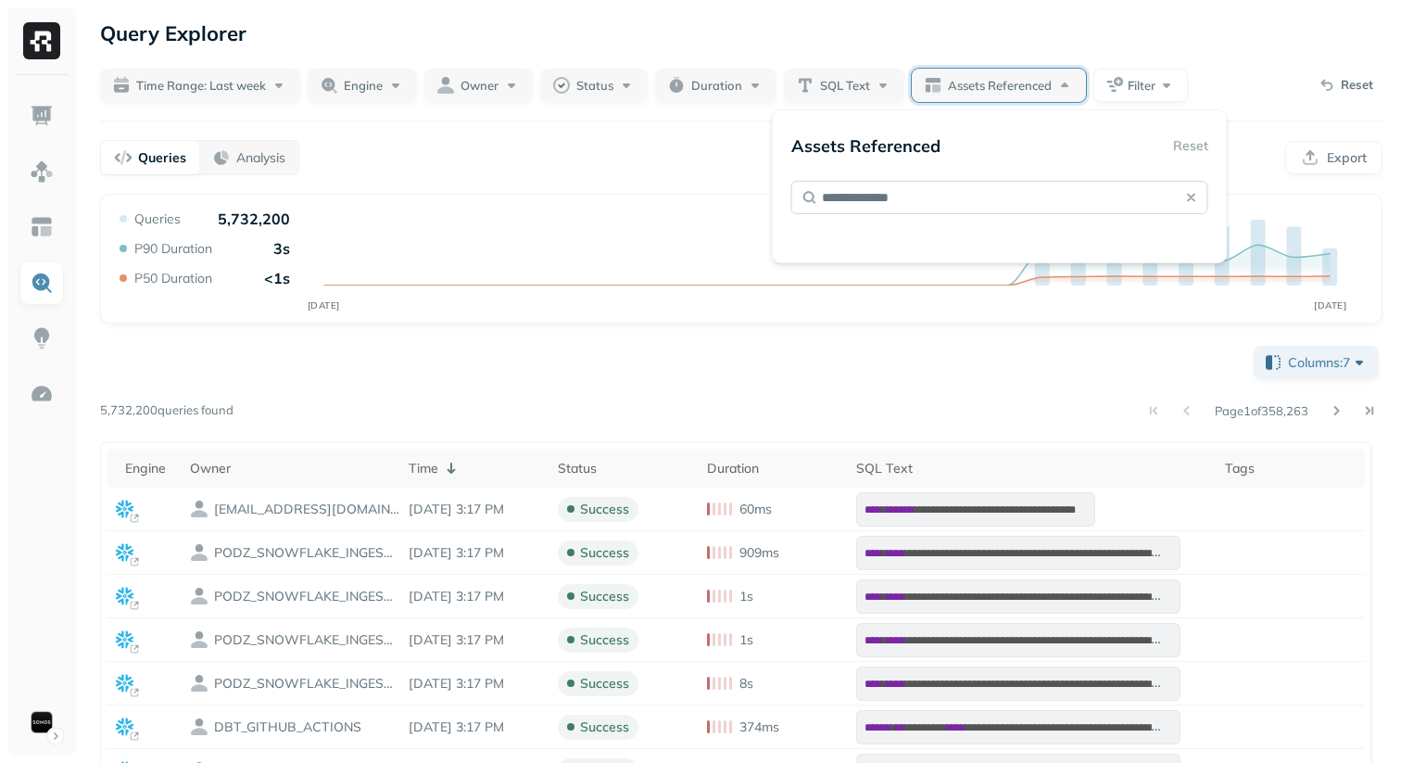
click at [923, 195] on input "**********" at bounding box center [999, 197] width 417 height 33
drag, startPoint x: 920, startPoint y: 197, endPoint x: 842, endPoint y: 203, distance: 79.0
click at [840, 203] on input "**********" at bounding box center [999, 197] width 417 height 33
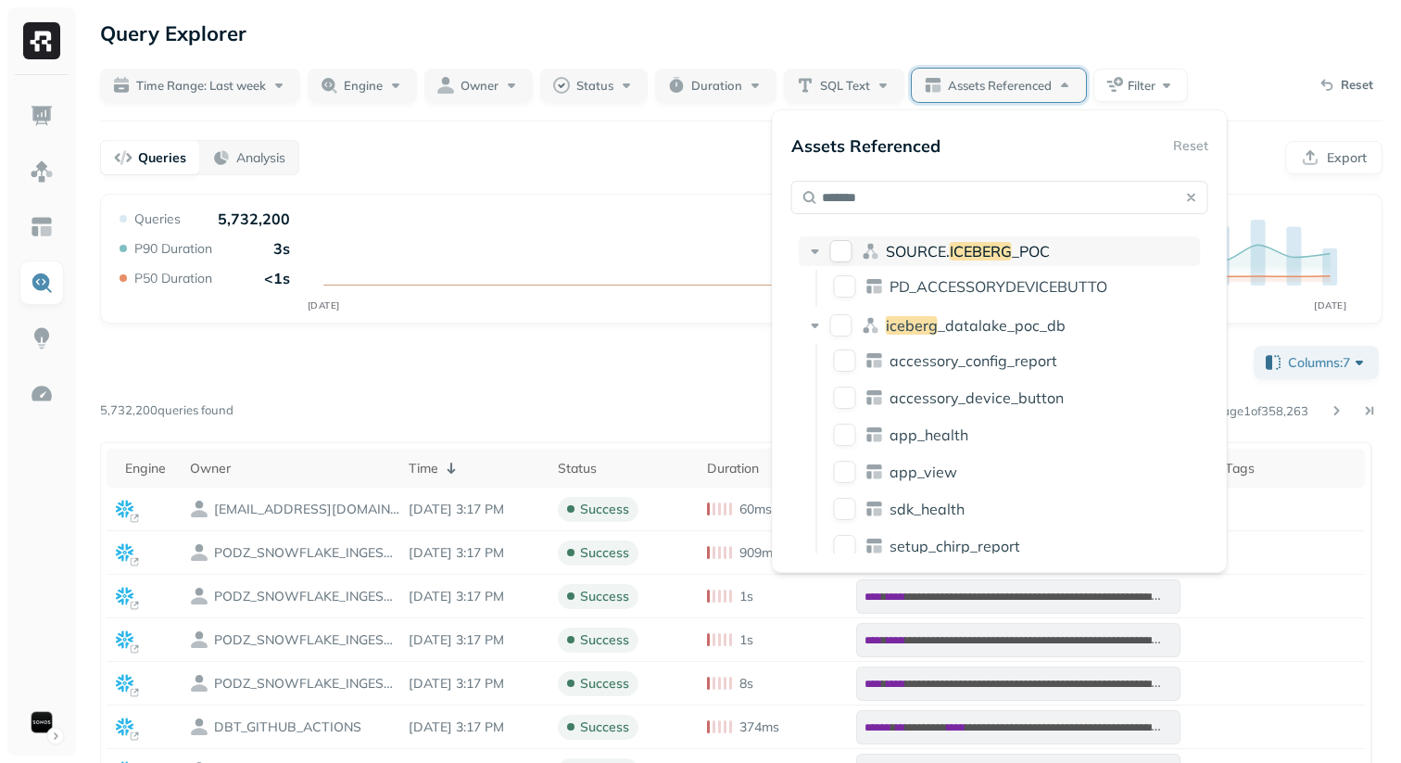
type input "*******"
click at [842, 255] on button "SOURCE.ICEBERG_POC" at bounding box center [841, 251] width 22 height 22
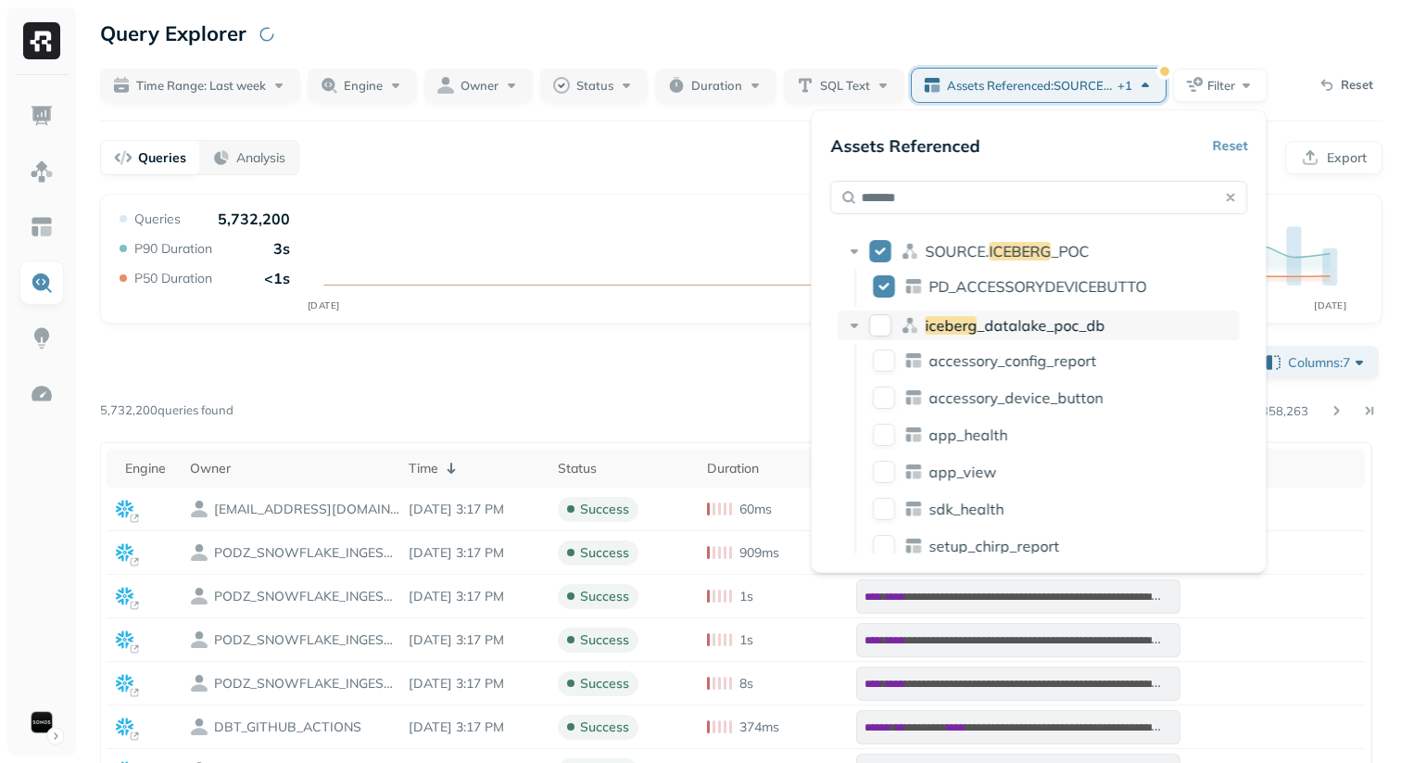
click at [881, 315] on button "iceberg_datalake_poc_db" at bounding box center [880, 325] width 22 height 22
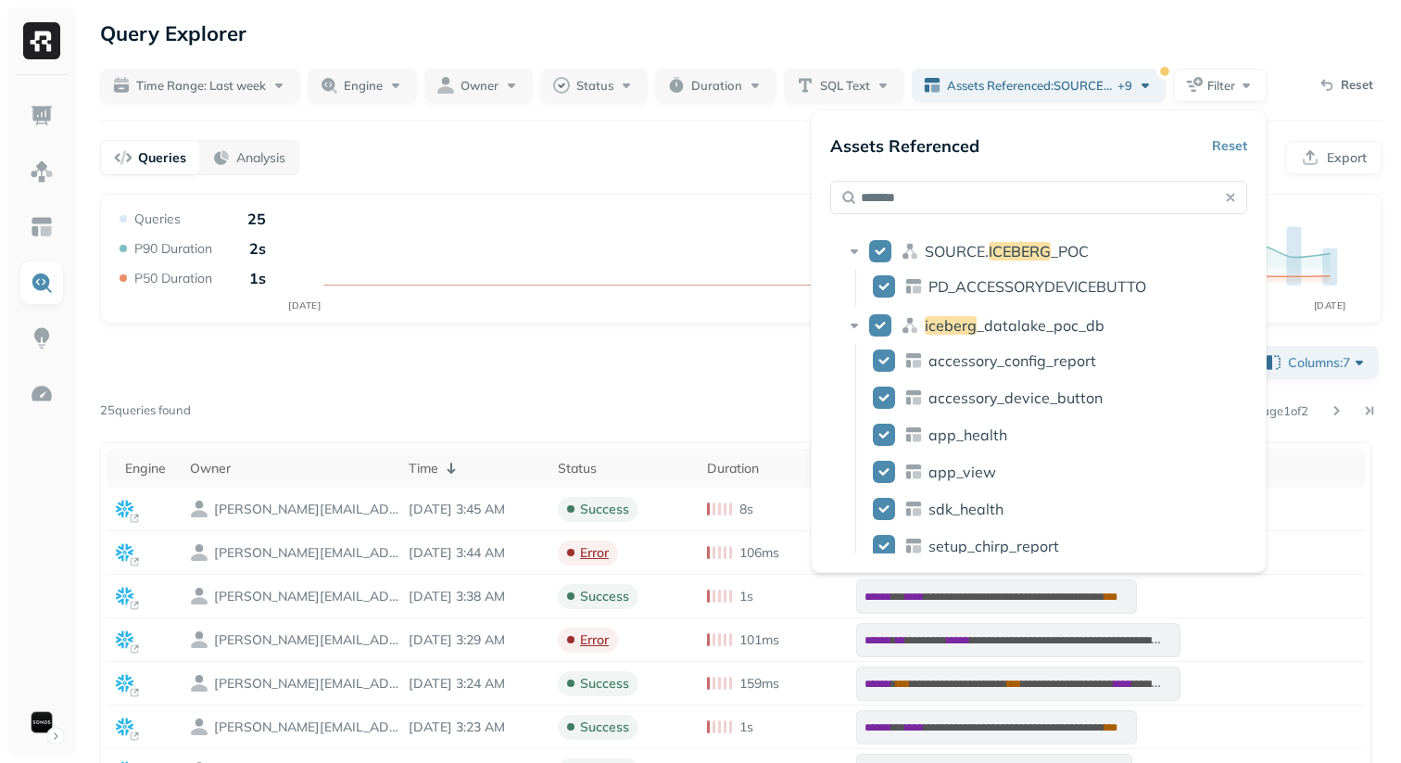
click at [718, 370] on div "**********" at bounding box center [741, 766] width 1283 height 848
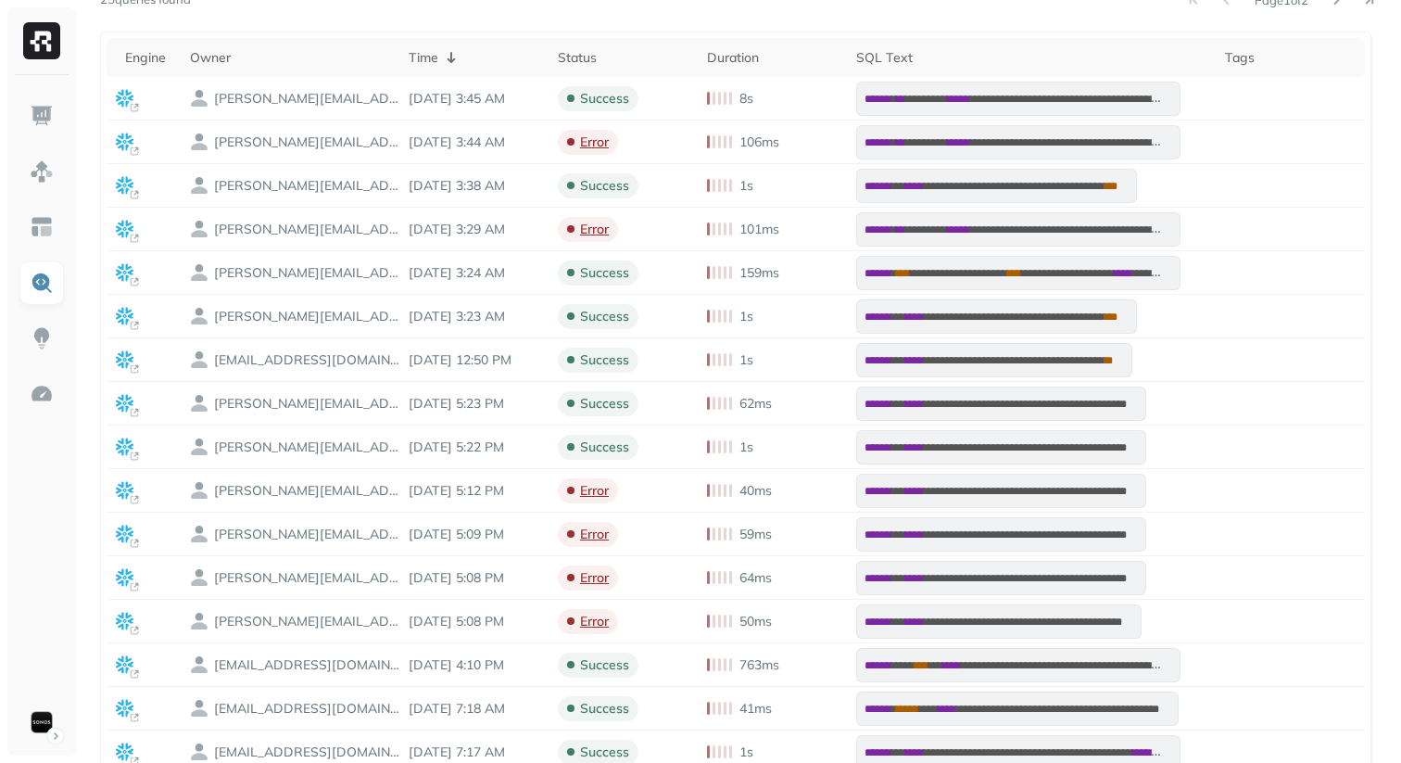
scroll to position [409, 0]
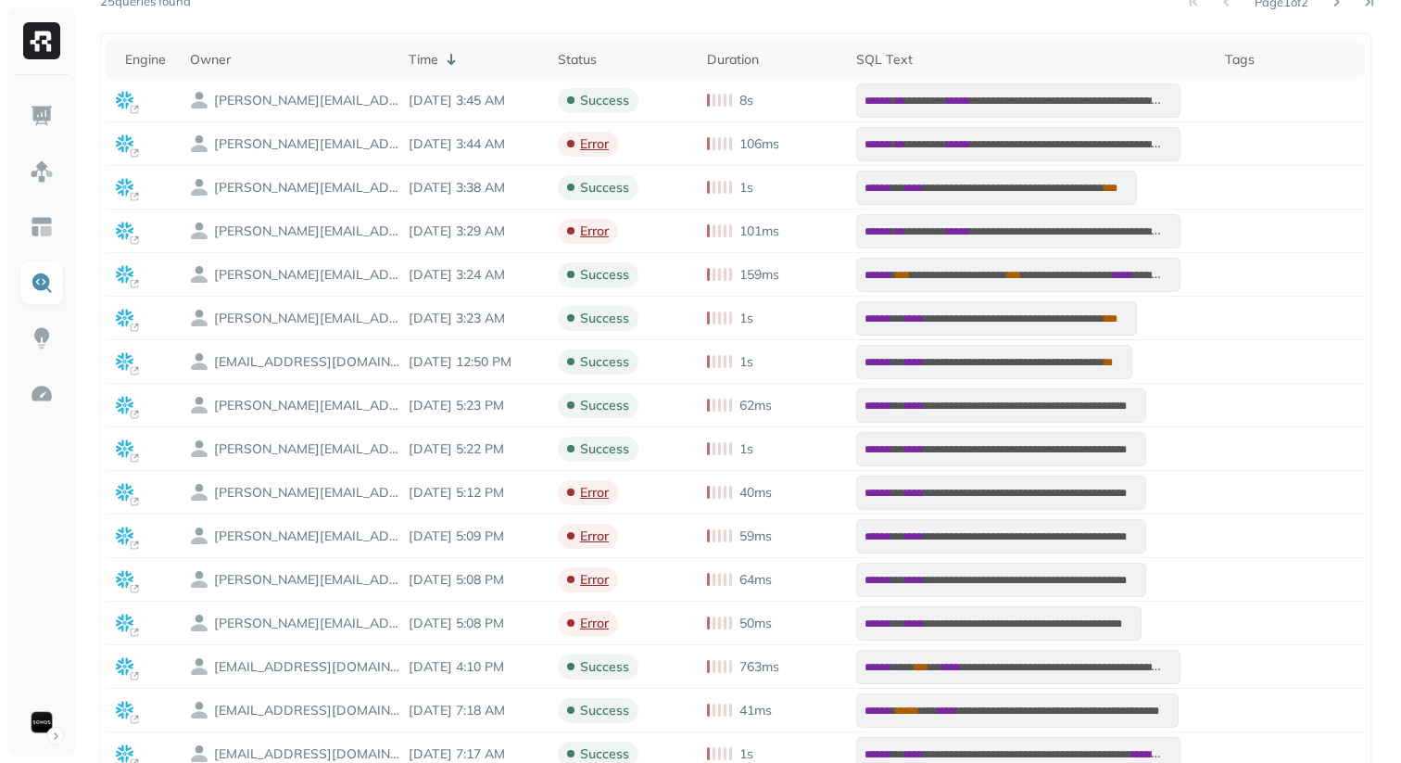
click at [792, 27] on div "**********" at bounding box center [741, 357] width 1283 height 848
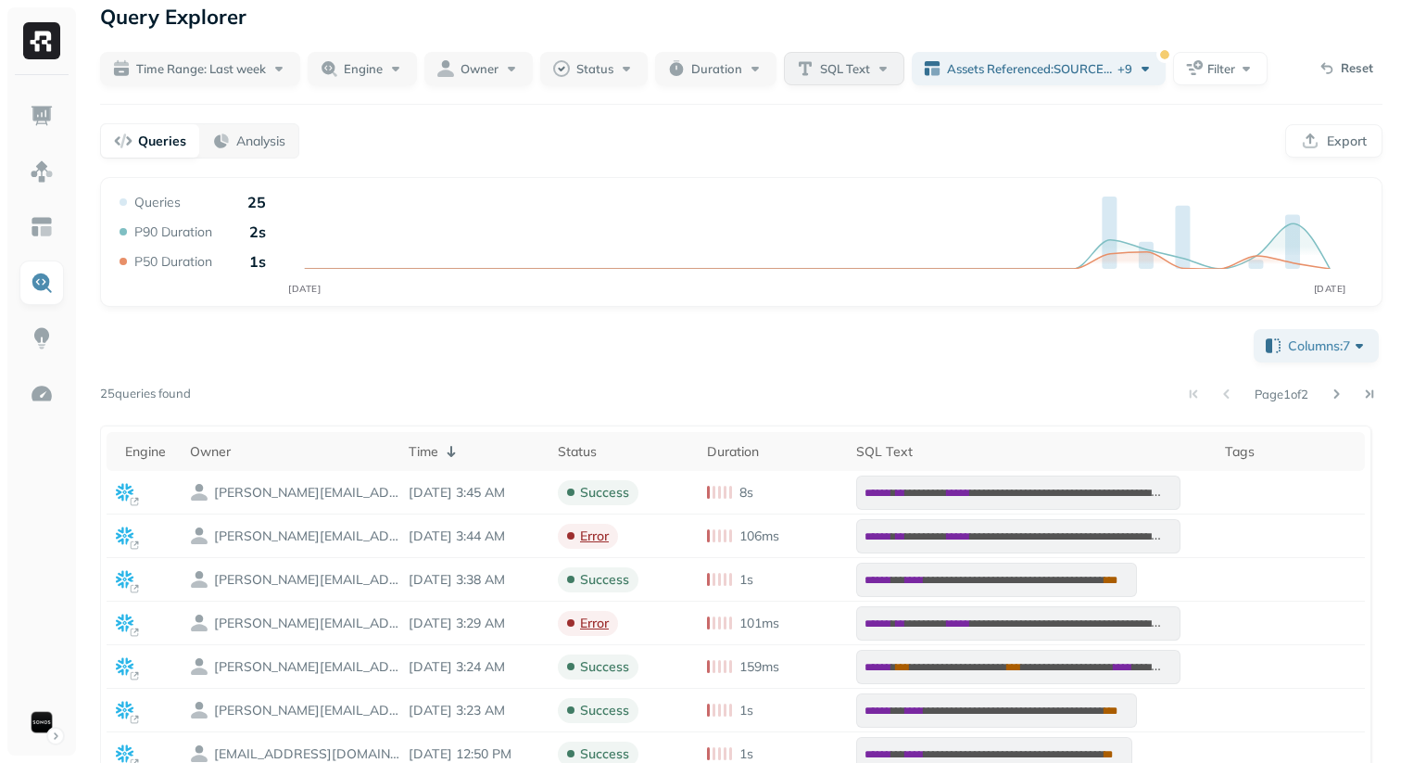
scroll to position [0, 0]
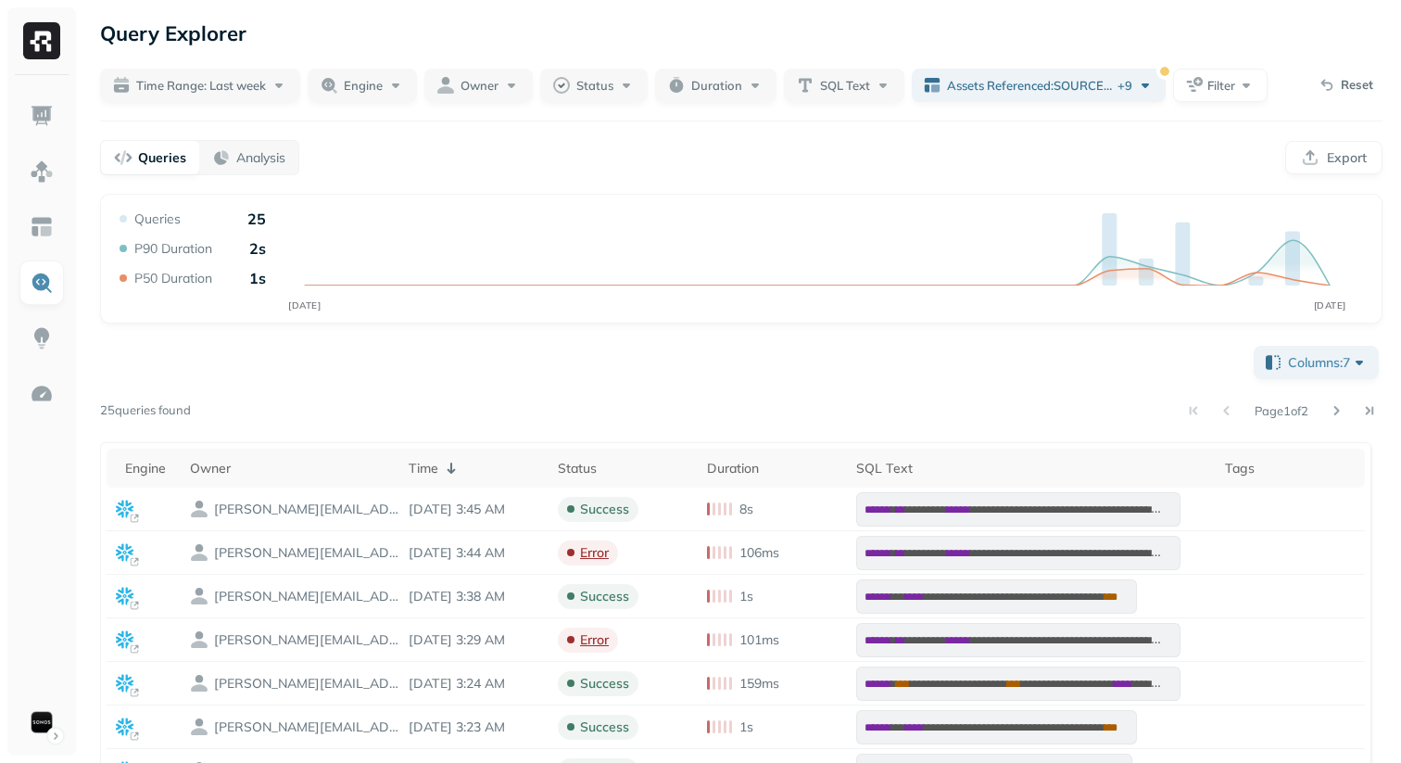
click at [928, 48] on div "Query Explorer" at bounding box center [741, 33] width 1283 height 33
click at [879, 162] on div "Queries Analysis Export" at bounding box center [741, 157] width 1283 height 35
click at [912, 153] on div "Queries Analysis Export" at bounding box center [741, 157] width 1283 height 35
click at [907, 32] on div "Query Explorer" at bounding box center [741, 33] width 1283 height 33
click at [671, 400] on div "Page 1 of 2" at bounding box center [787, 411] width 1192 height 26
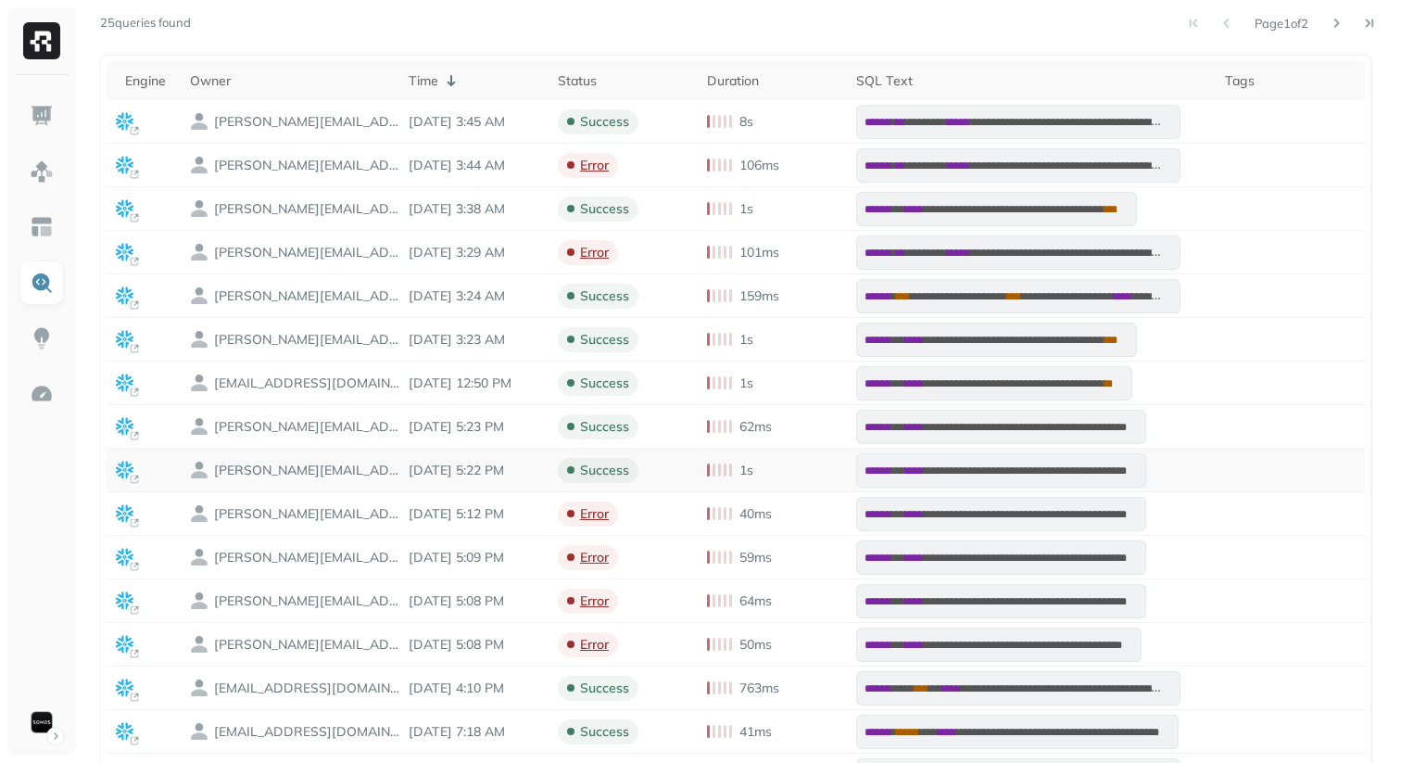
scroll to position [389, 0]
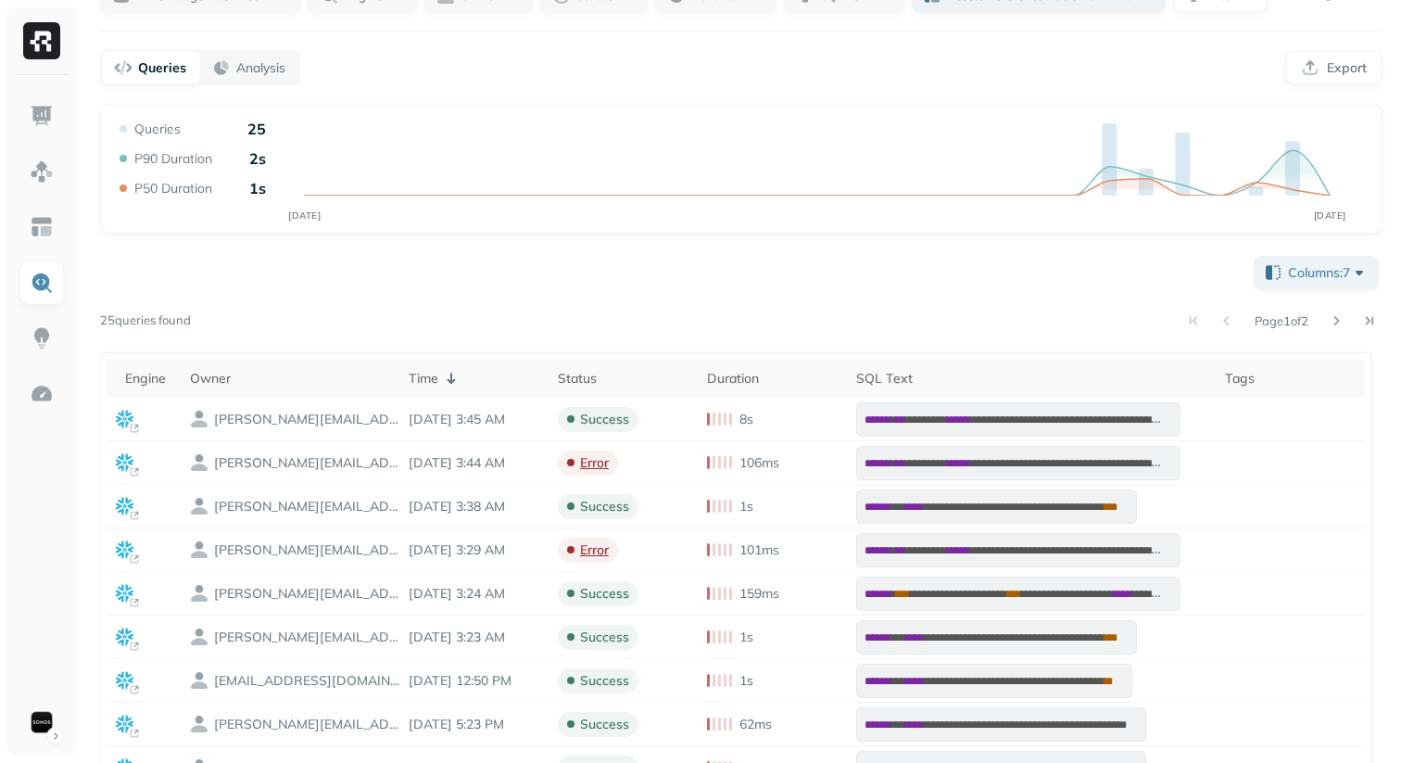
click at [794, 292] on div "**********" at bounding box center [741, 676] width 1283 height 848
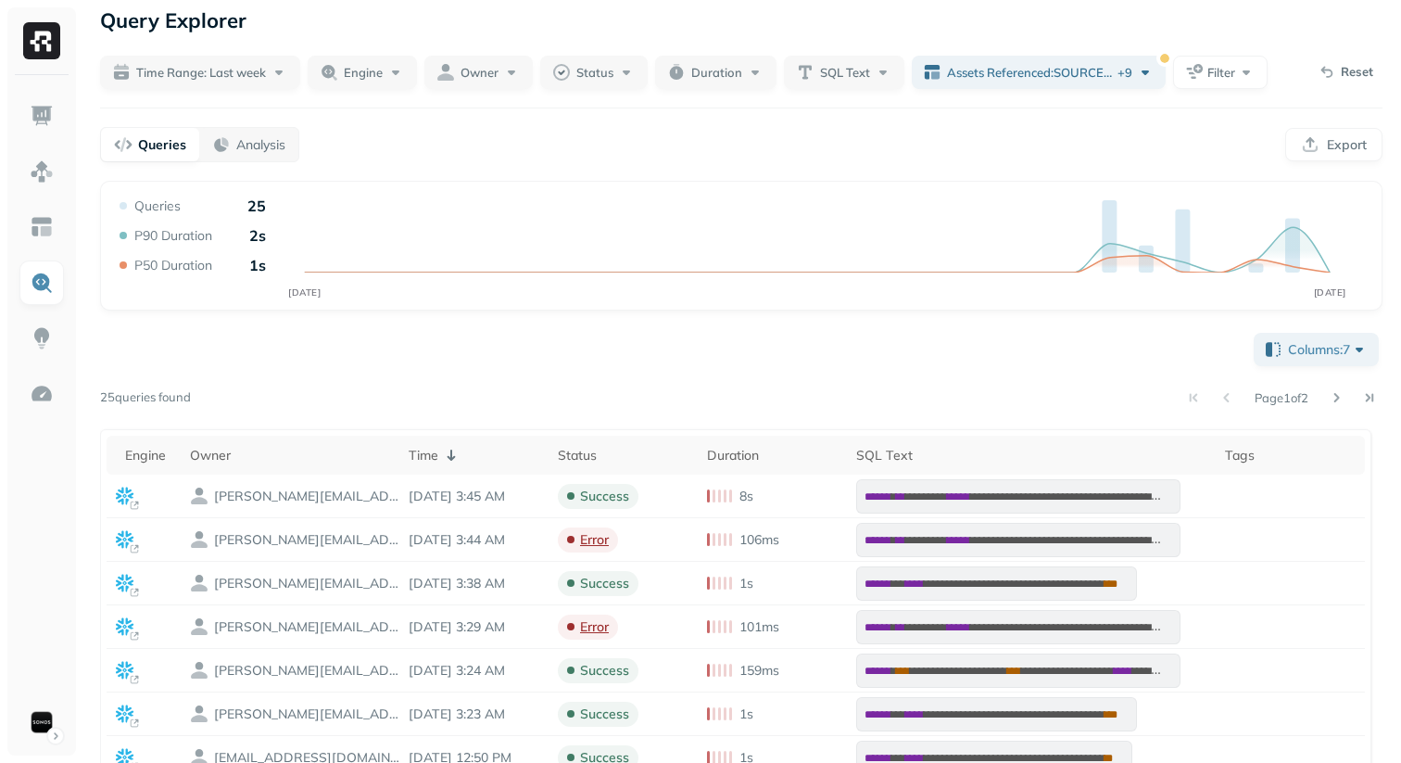
scroll to position [0, 0]
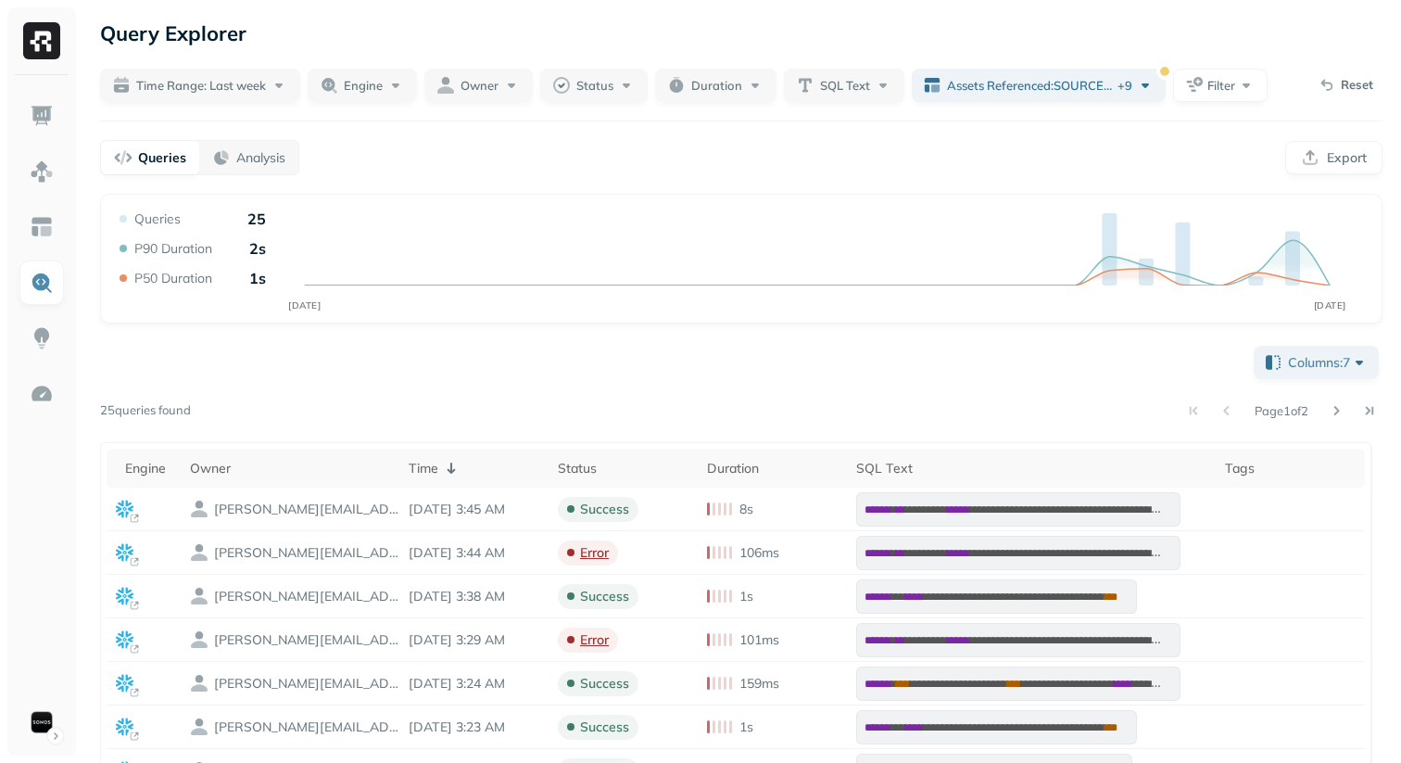
click at [526, 419] on div "Page 1 of 2" at bounding box center [787, 411] width 1192 height 26
click at [657, 373] on div "**********" at bounding box center [741, 766] width 1283 height 848
click at [747, 332] on div "**********" at bounding box center [741, 692] width 1283 height 996
click at [693, 381] on div "**********" at bounding box center [741, 766] width 1283 height 848
click at [654, 371] on div "**********" at bounding box center [741, 766] width 1283 height 848
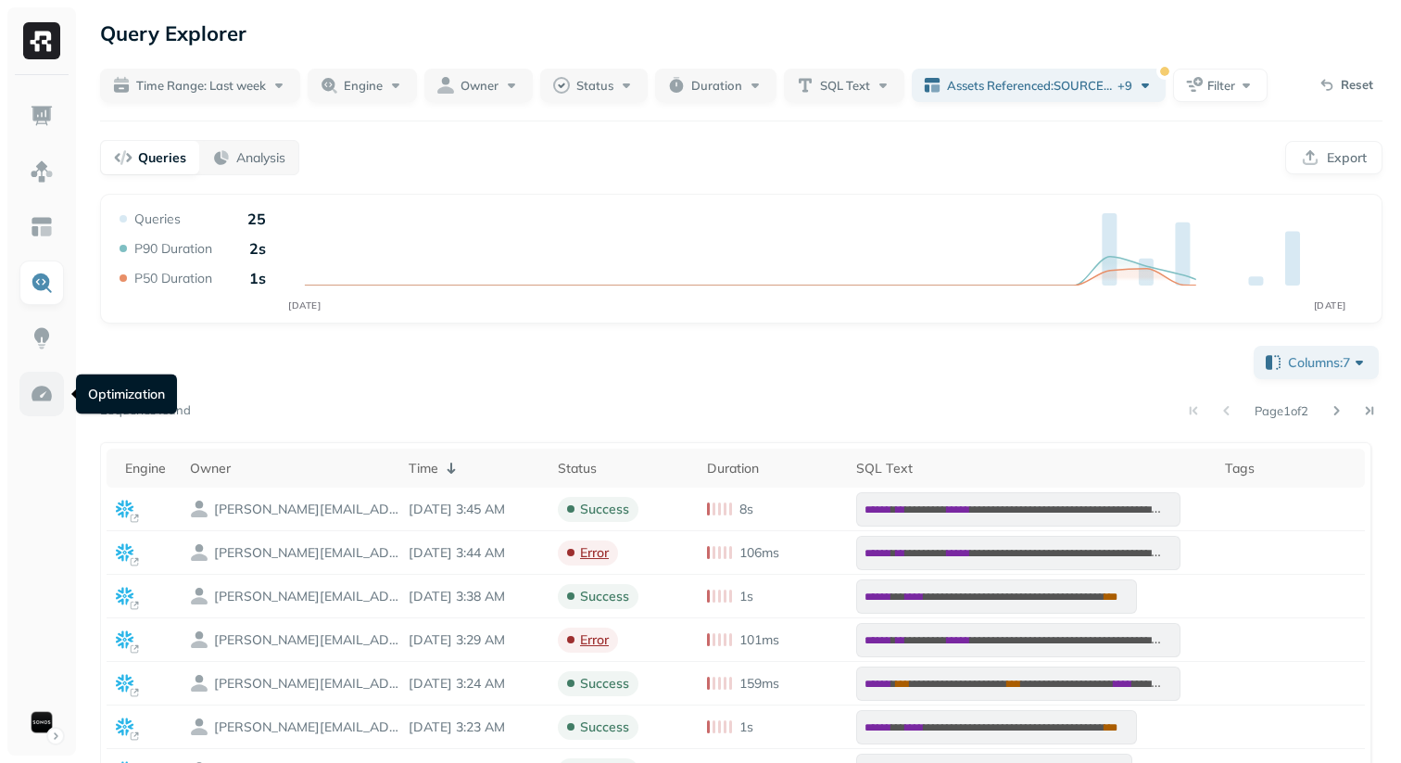
click at [32, 394] on img at bounding box center [42, 394] width 24 height 24
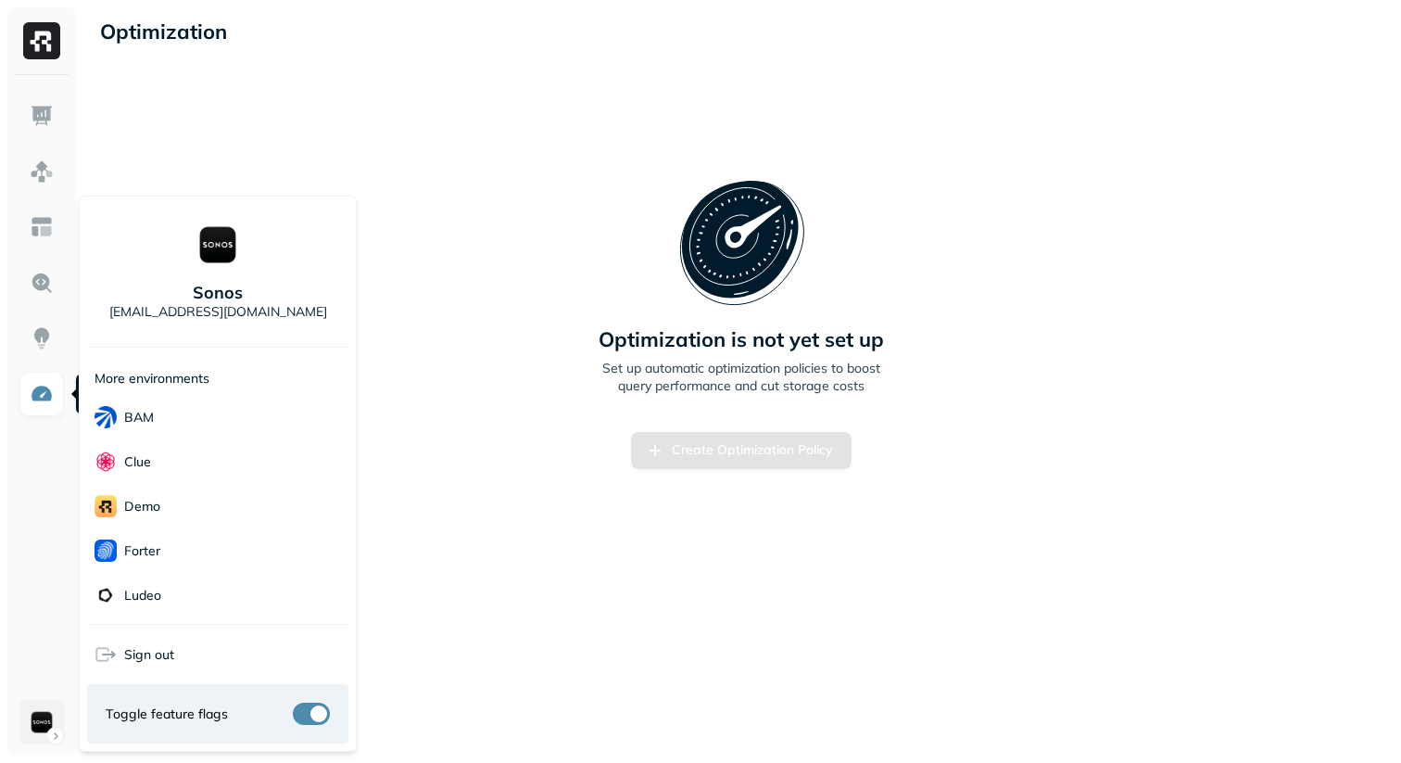
click at [49, 728] on html "Optimization New Policy Optimization is not yet set up Set up automatic optimiz…" at bounding box center [700, 381] width 1401 height 763
click at [193, 650] on div "Sign out" at bounding box center [217, 654] width 261 height 44
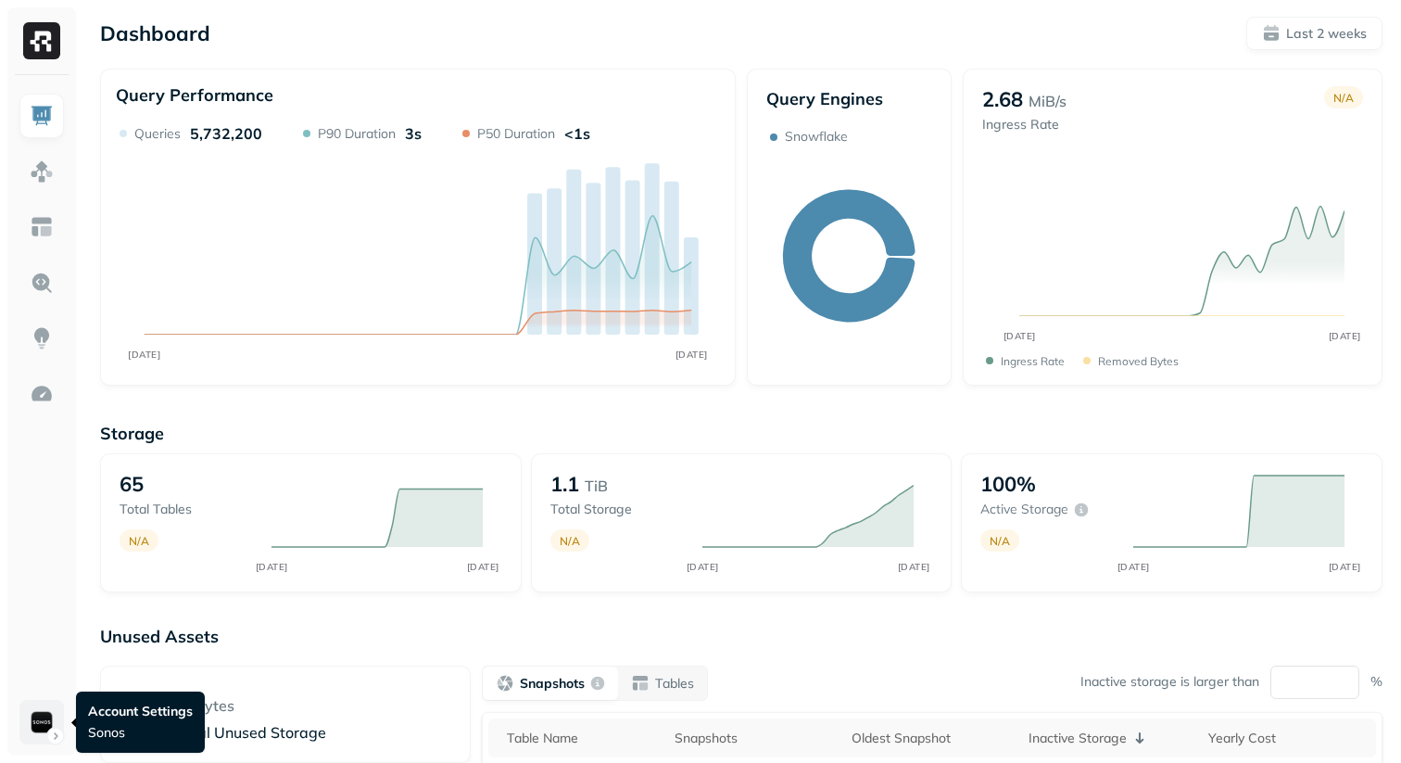
click at [51, 730] on html "Dashboard Last 2 weeks Query Performance SEP 18 OCT 02 Queries 5,732,200 P90 Du…" at bounding box center [700, 516] width 1401 height 1032
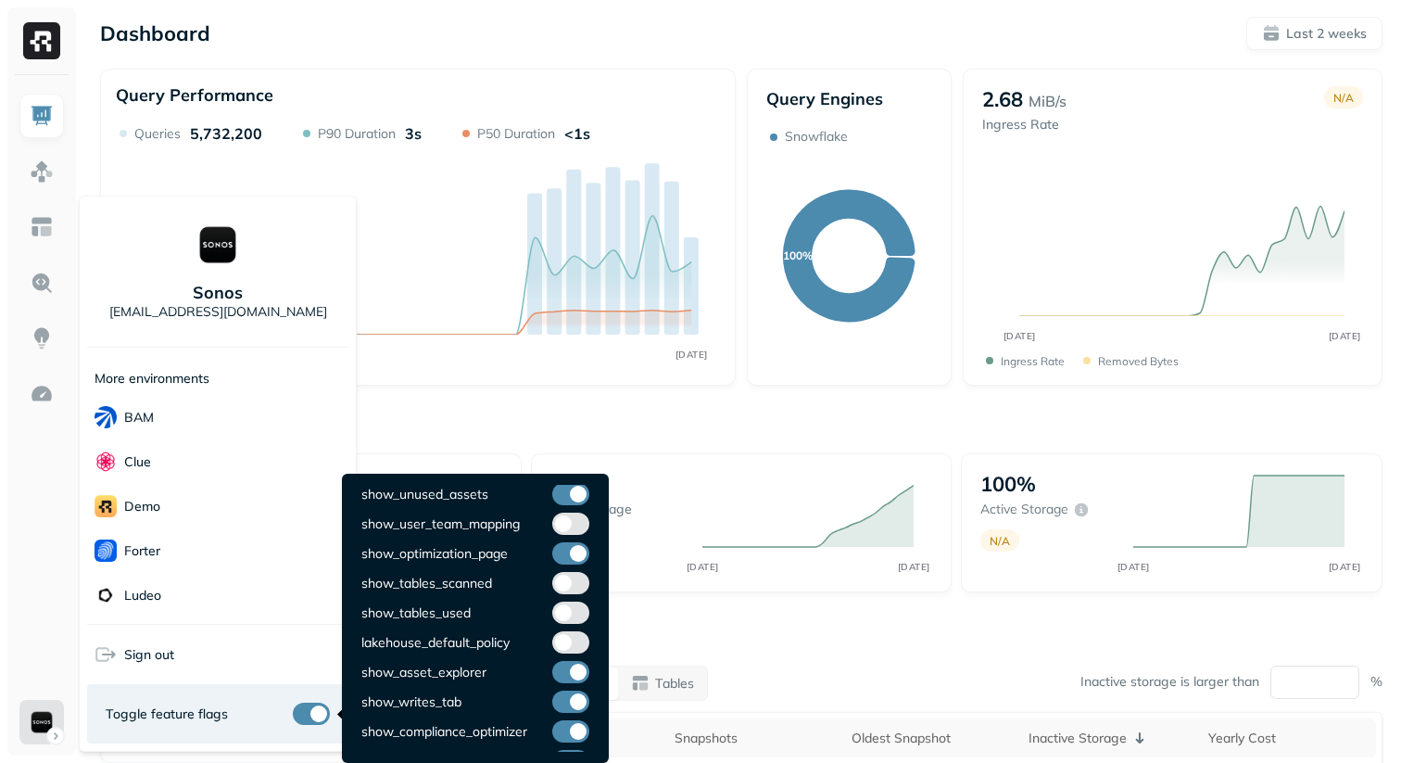
scroll to position [156, 0]
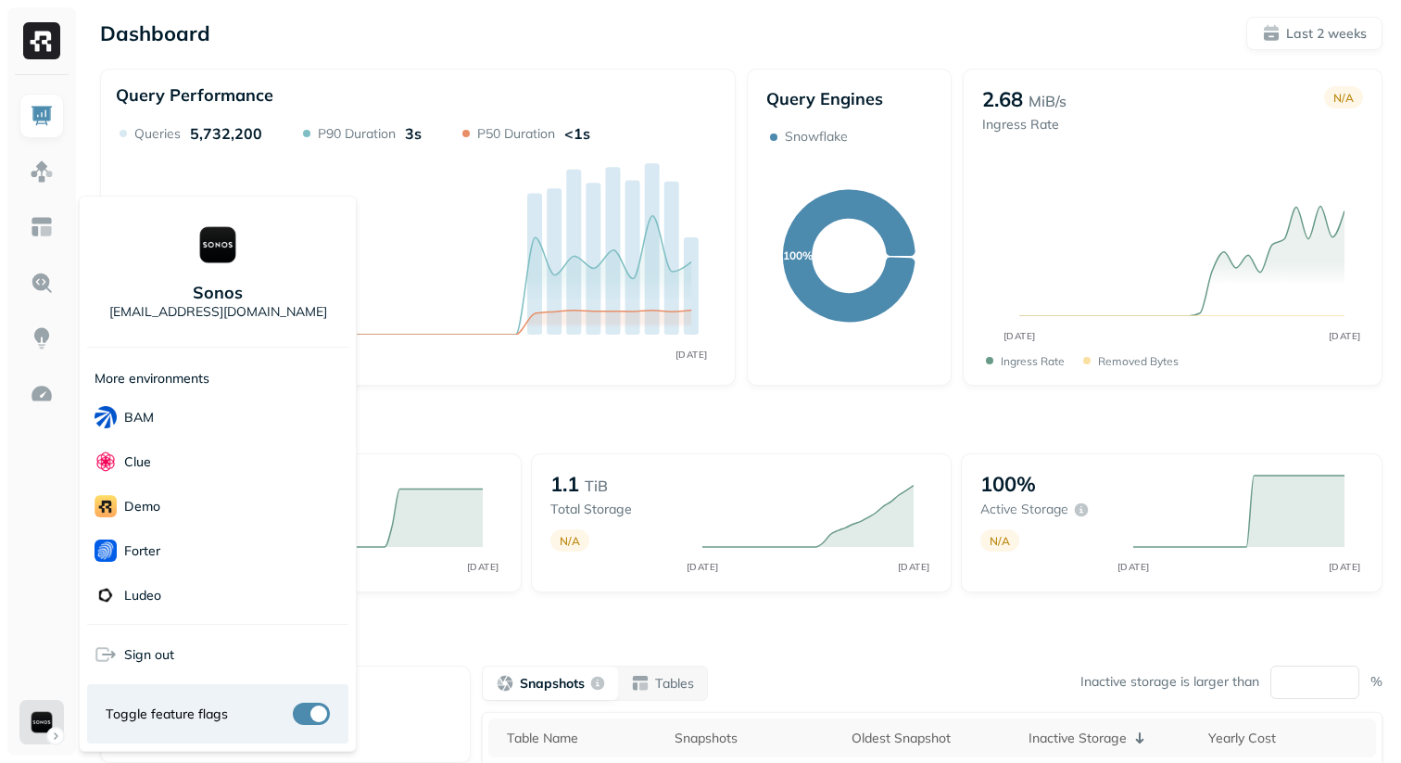
click at [500, 429] on html "Dashboard Last 2 weeks Query Performance SEP 18 OCT 02 Queries 5,732,200 P90 Du…" at bounding box center [700, 516] width 1401 height 1032
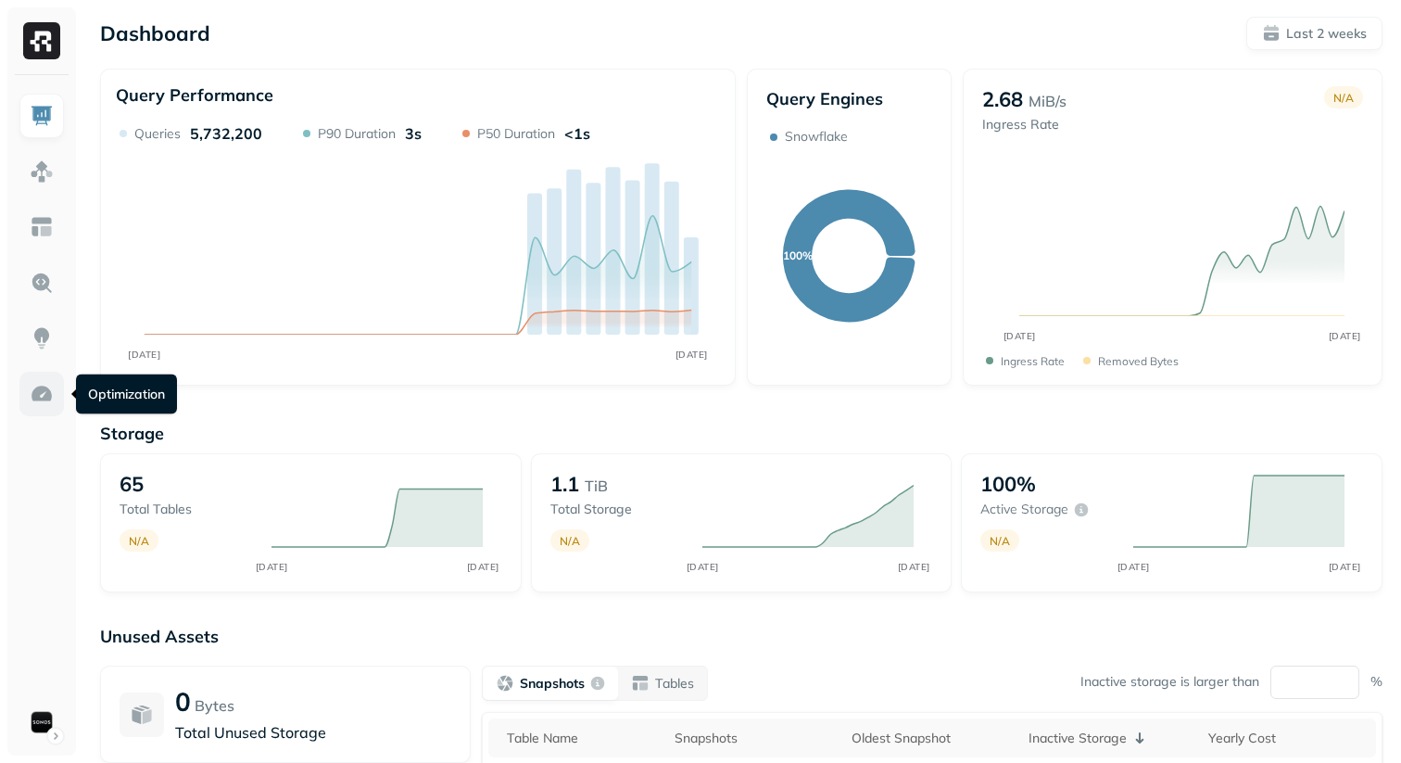
click at [41, 395] on img at bounding box center [42, 394] width 24 height 24
